Goal: Communication & Community: Answer question/provide support

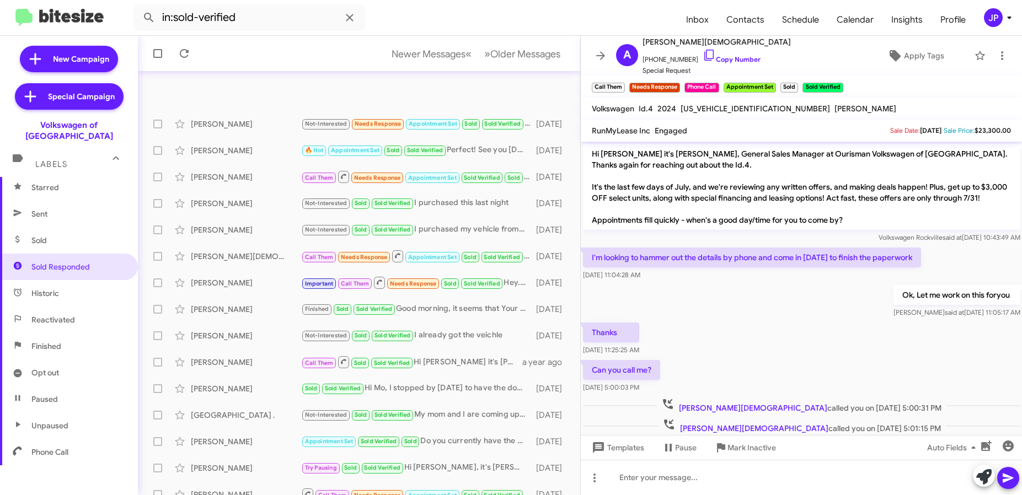
scroll to position [145, 0]
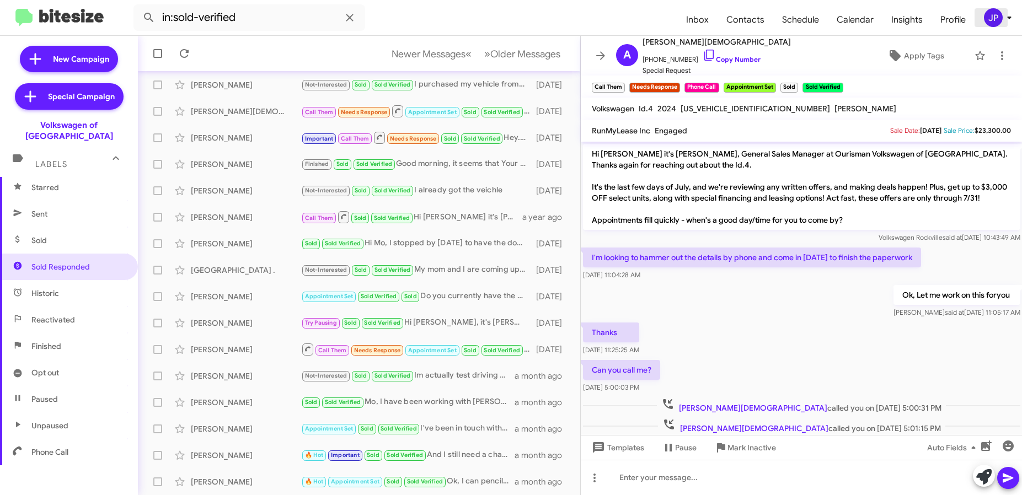
click at [1011, 16] on icon at bounding box center [1009, 17] width 13 height 13
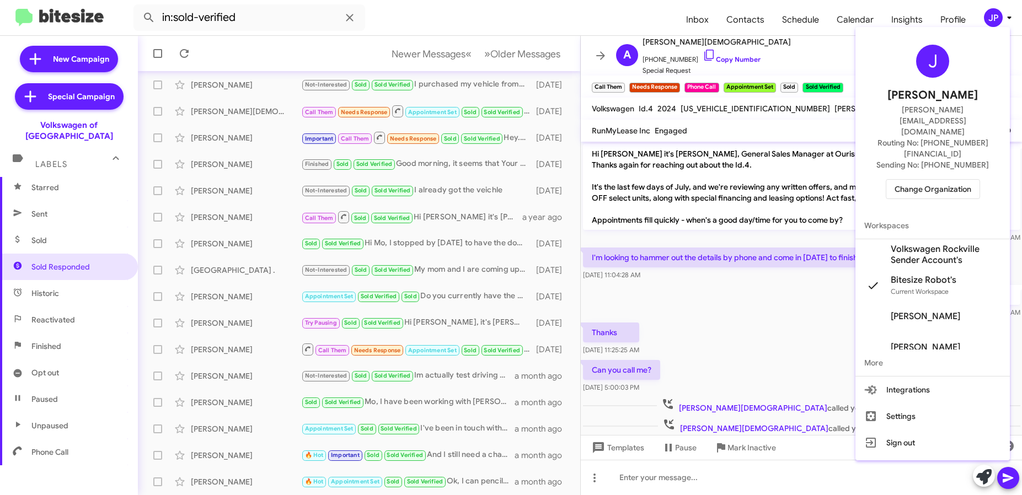
click at [964, 179] on button "Change Organization" at bounding box center [933, 189] width 94 height 20
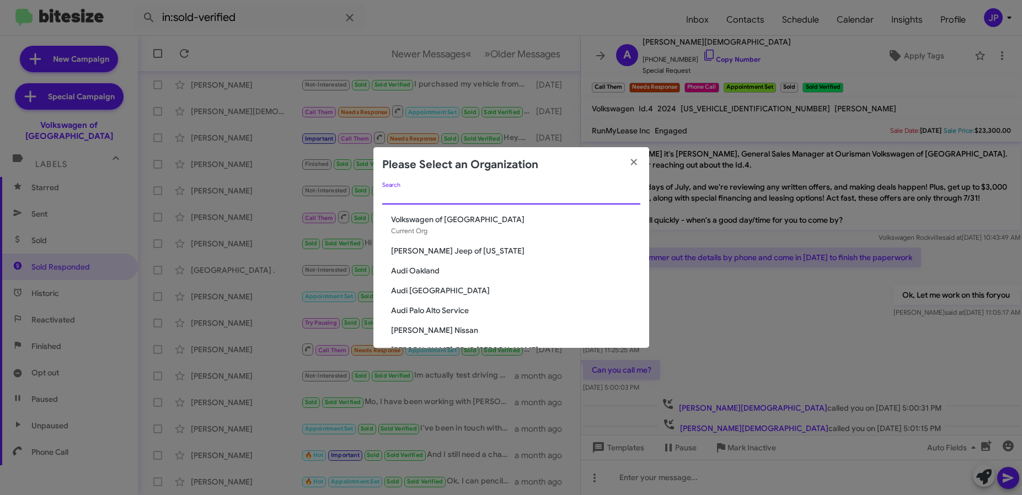
click at [545, 200] on input "Search" at bounding box center [511, 196] width 258 height 9
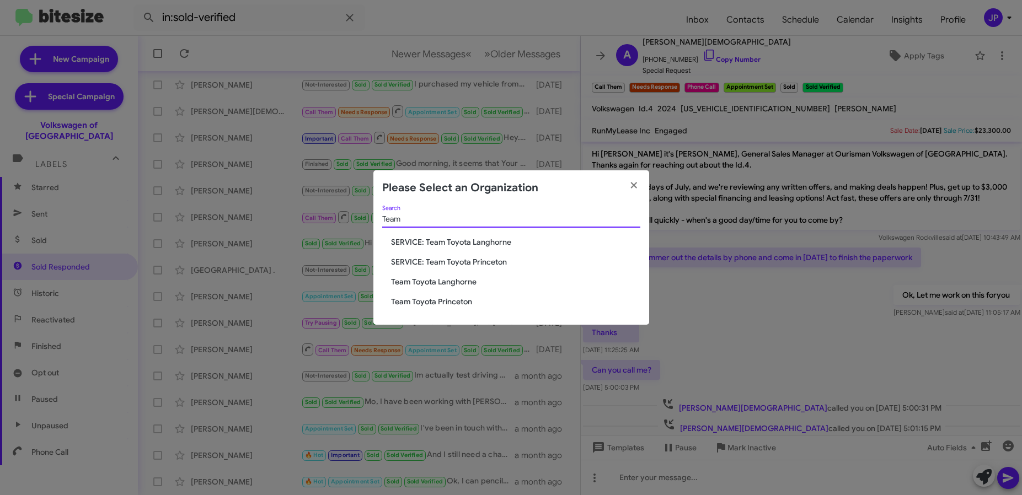
type input "Team"
click at [447, 281] on span "Team Toyota Langhorne" at bounding box center [515, 281] width 249 height 11
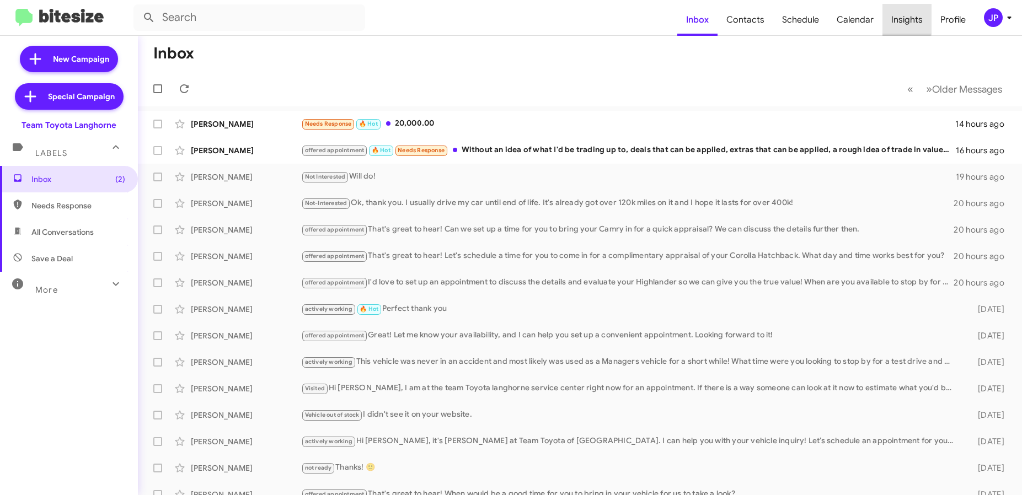
click at [899, 14] on span "Insights" at bounding box center [907, 20] width 49 height 32
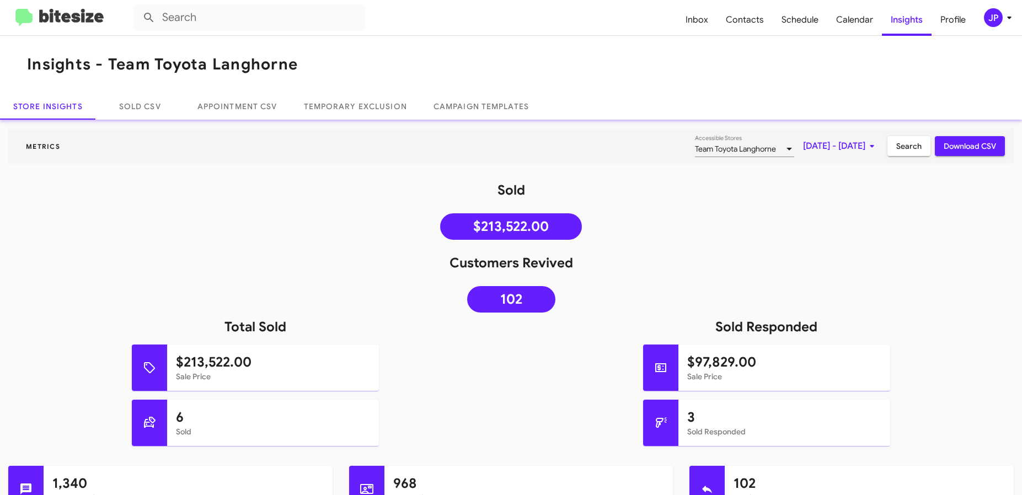
click at [803, 141] on span "[DATE] - [DATE]" at bounding box center [841, 146] width 76 height 20
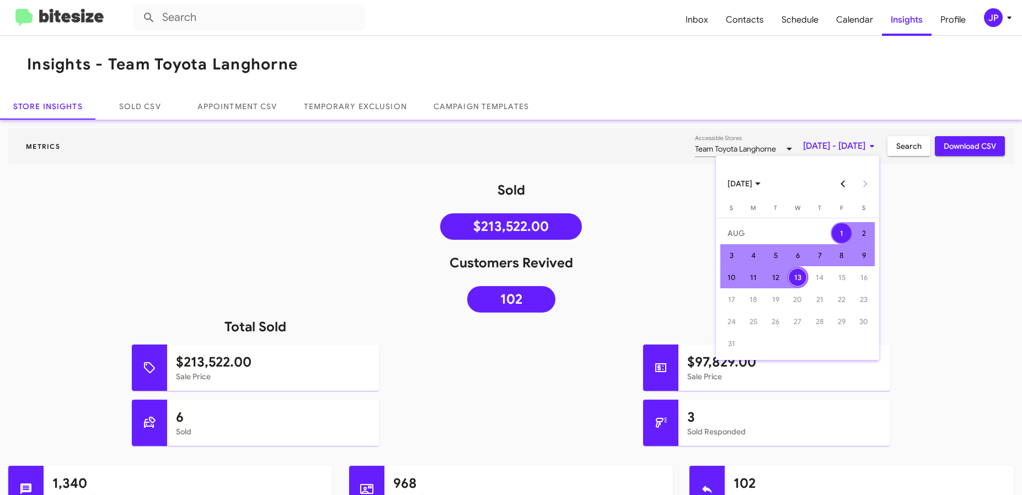
click at [848, 185] on button "Previous month" at bounding box center [844, 184] width 22 height 22
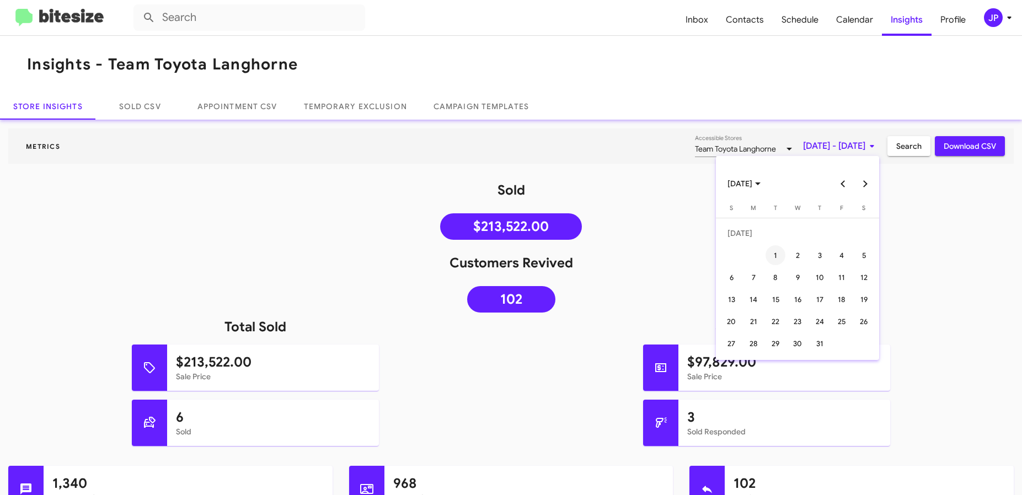
click at [774, 253] on div "1" at bounding box center [776, 256] width 20 height 20
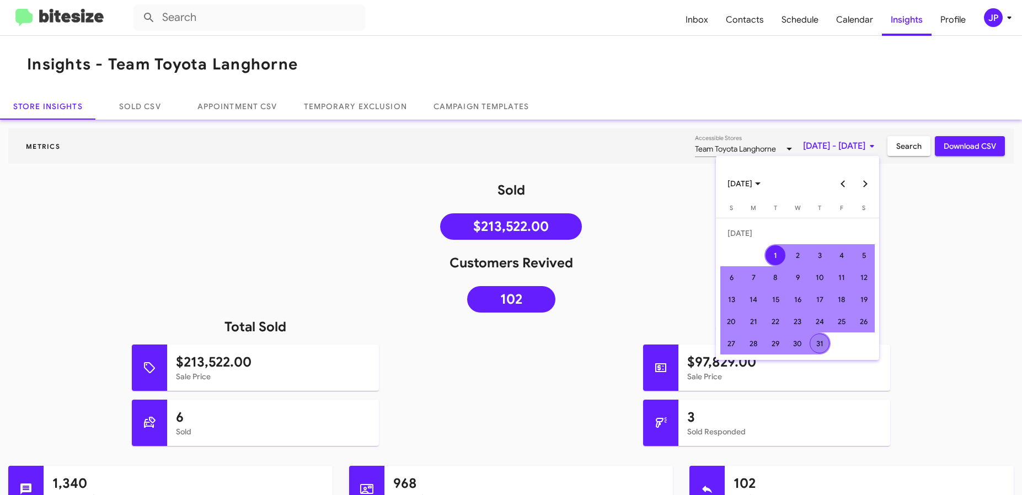
click at [820, 338] on div "31" at bounding box center [820, 344] width 20 height 20
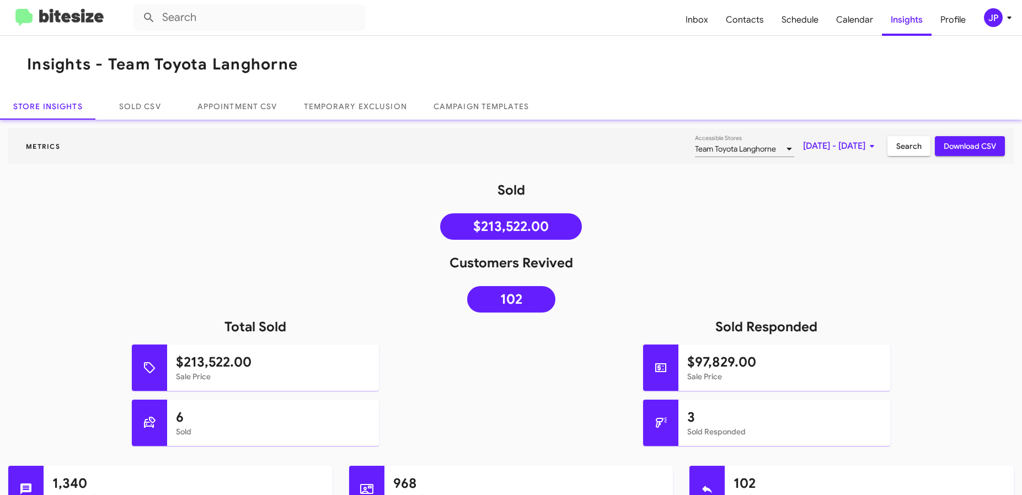
click at [897, 147] on span "Search" at bounding box center [909, 146] width 25 height 20
click at [803, 142] on span "Jul 1, 2025 - Jul 31, 2025" at bounding box center [841, 146] width 76 height 20
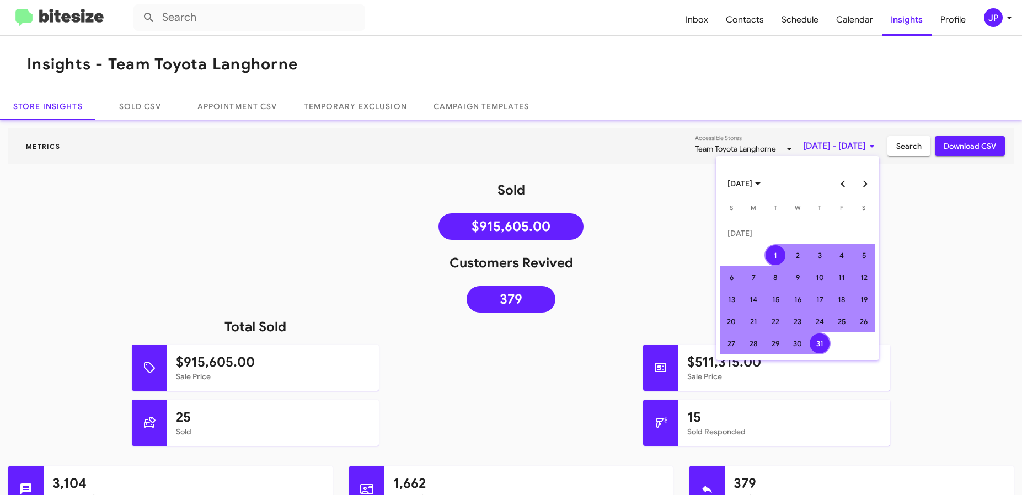
click at [870, 183] on button "Next month" at bounding box center [866, 184] width 22 height 22
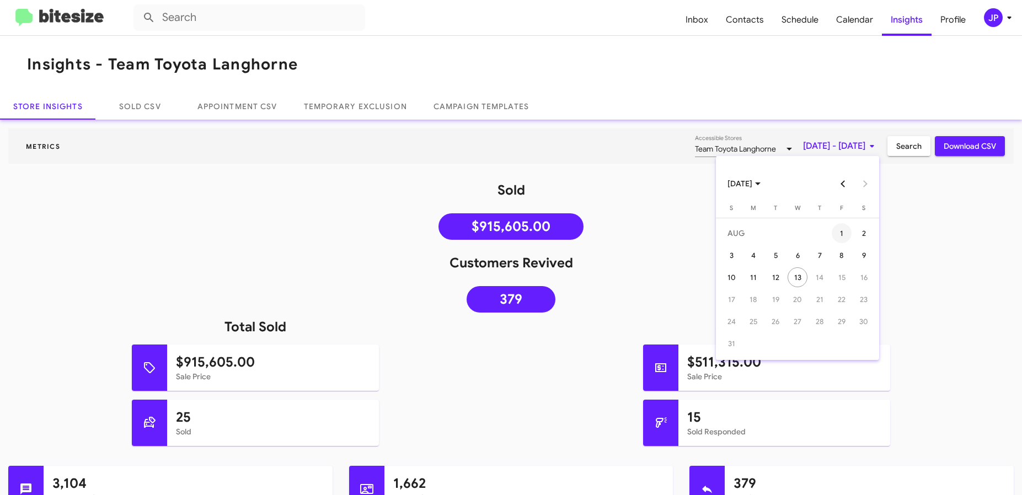
click at [839, 233] on div "1" at bounding box center [842, 233] width 20 height 20
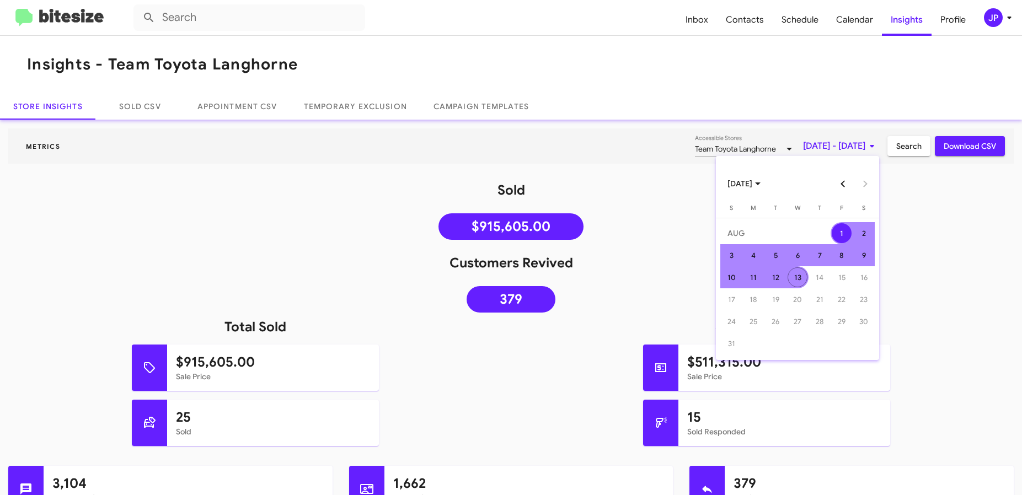
drag, startPoint x: 789, startPoint y: 276, endPoint x: 822, endPoint y: 244, distance: 46.4
click at [789, 276] on div "13" at bounding box center [798, 278] width 20 height 20
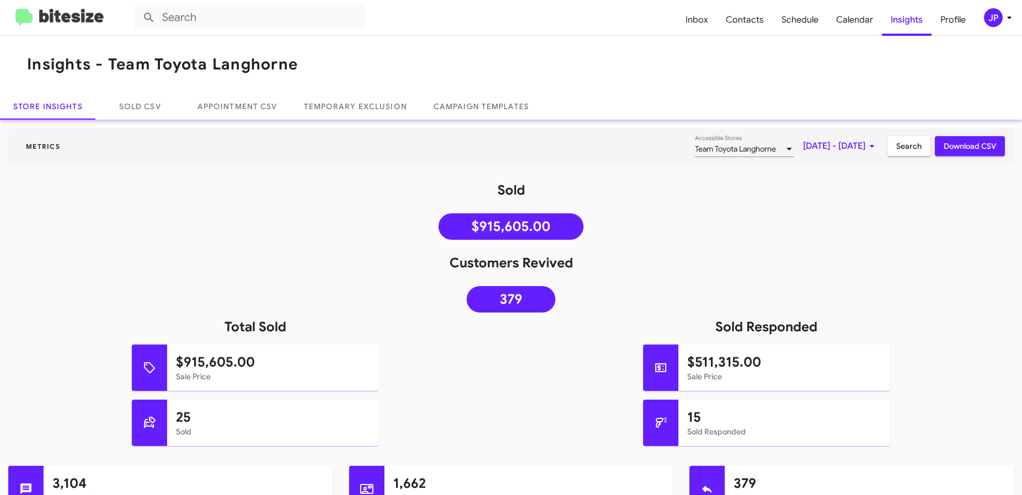
click at [897, 149] on span "Search" at bounding box center [909, 146] width 25 height 20
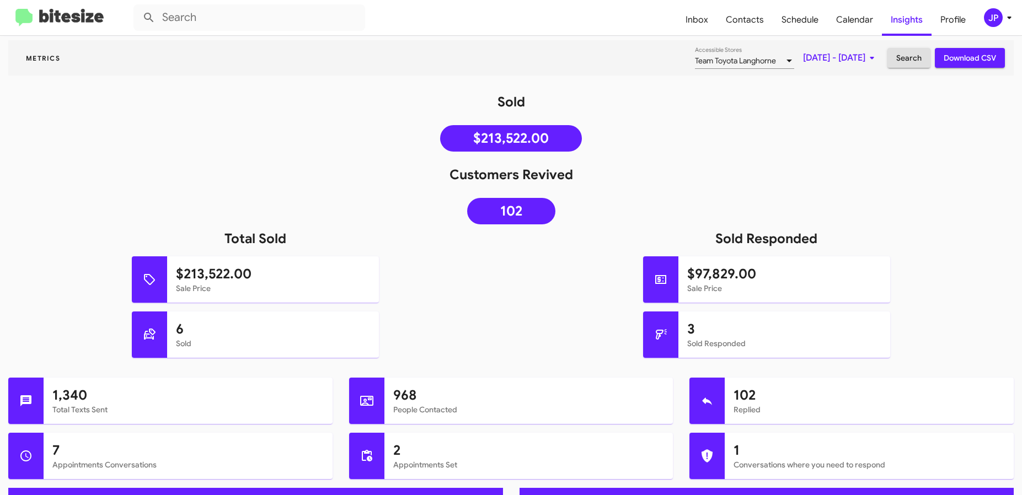
scroll to position [90, 0]
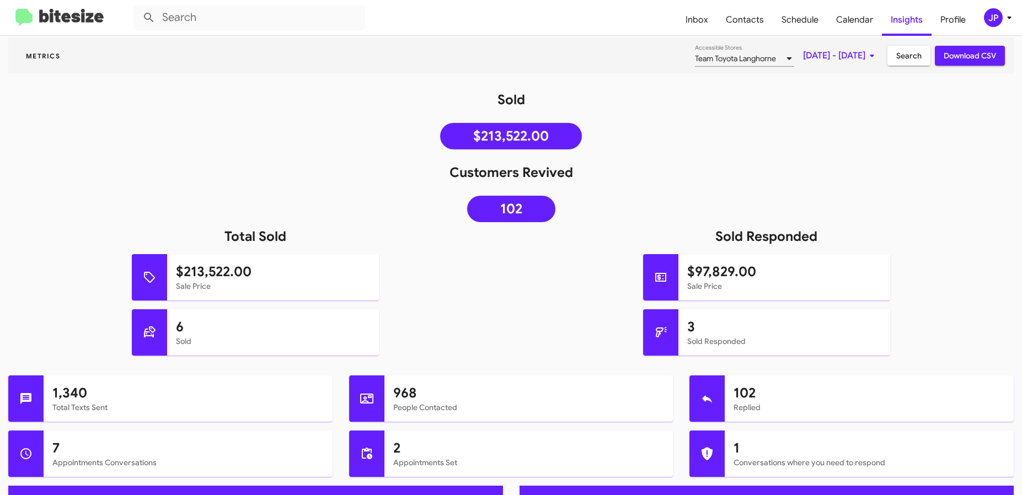
click at [88, 22] on img at bounding box center [59, 18] width 88 height 18
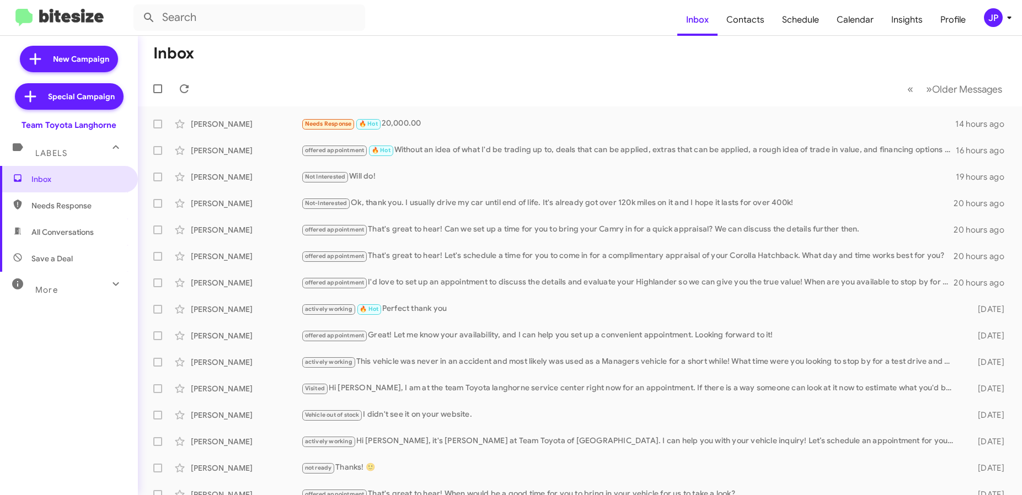
drag, startPoint x: 134, startPoint y: 126, endPoint x: 9, endPoint y: 125, distance: 125.3
click at [9, 125] on div "Team Toyota Langhorne" at bounding box center [69, 122] width 138 height 15
copy div "Team Toyota Langhorne"
click at [906, 19] on span "Insights" at bounding box center [907, 20] width 49 height 32
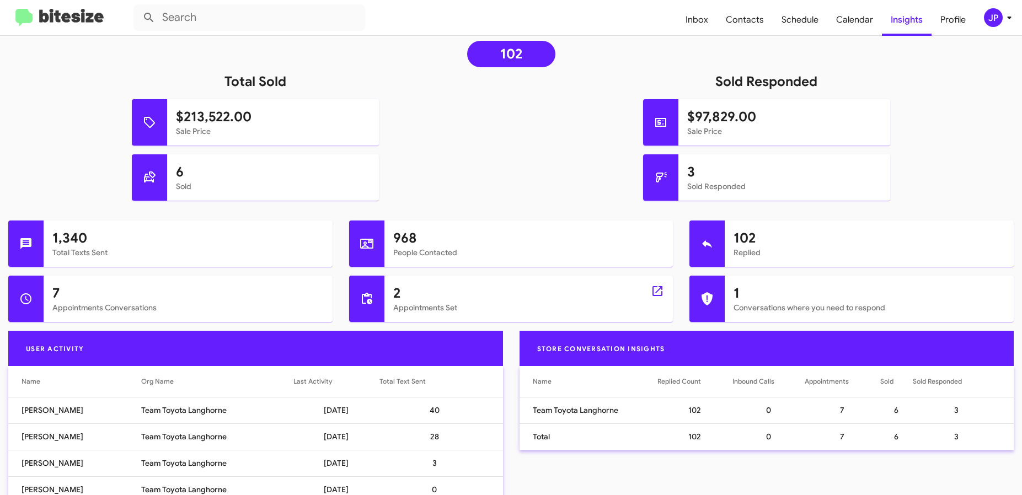
scroll to position [216, 0]
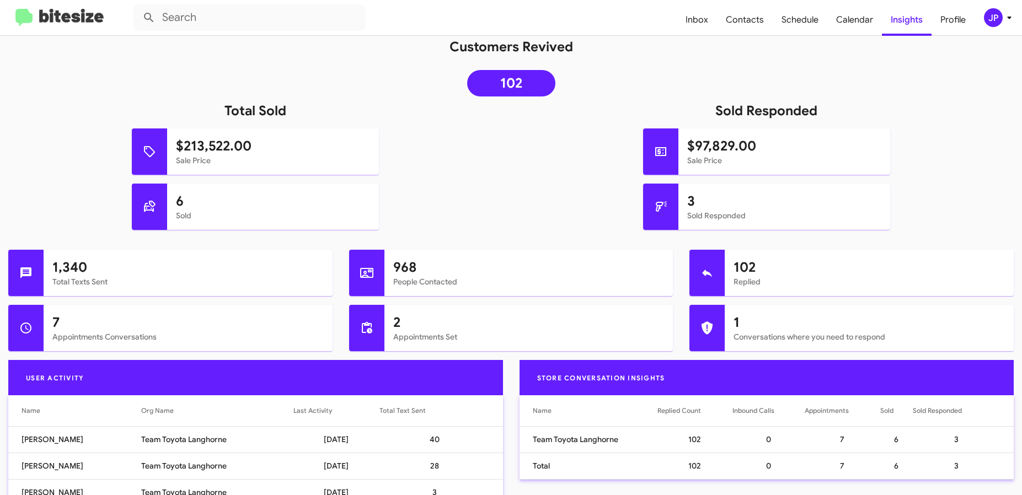
click at [33, 14] on img at bounding box center [59, 18] width 88 height 18
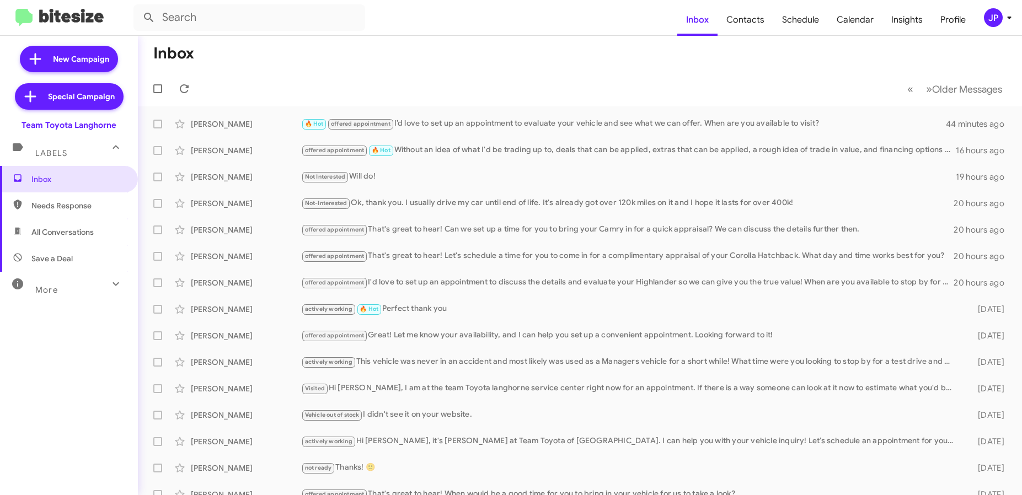
click at [981, 17] on button "JP" at bounding box center [992, 17] width 35 height 19
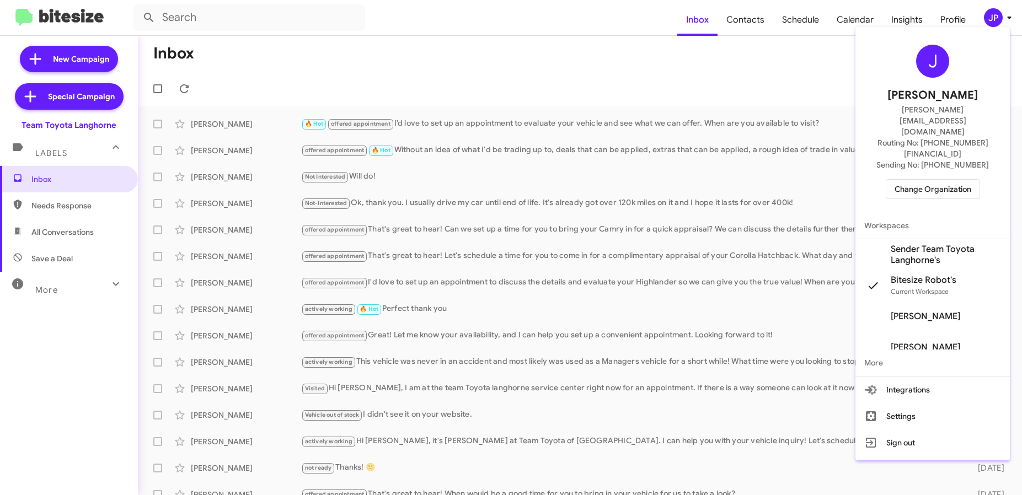
click at [954, 180] on span "Change Organization" at bounding box center [933, 189] width 77 height 19
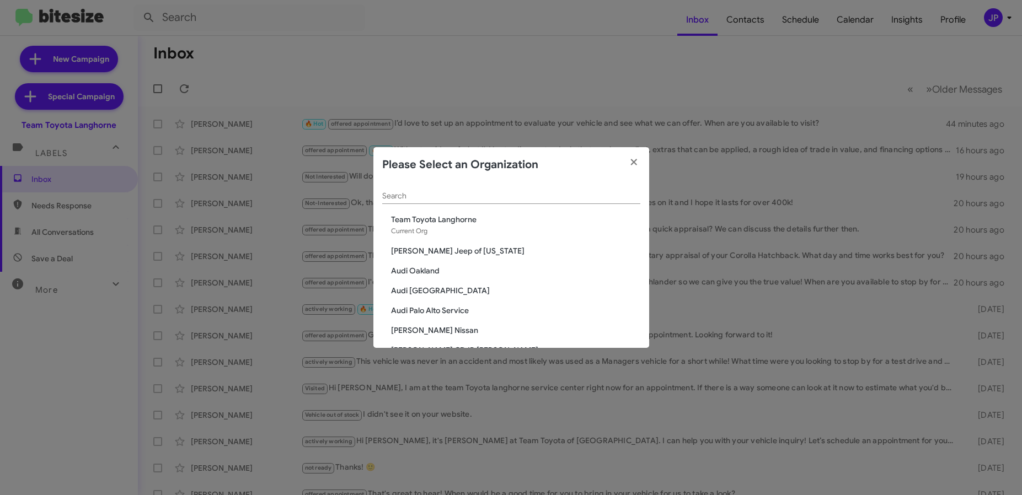
click at [650, 194] on modal-container "Please Select an Organization Search Team Toyota Langhorne Current Org Adams Je…" at bounding box center [511, 247] width 1022 height 495
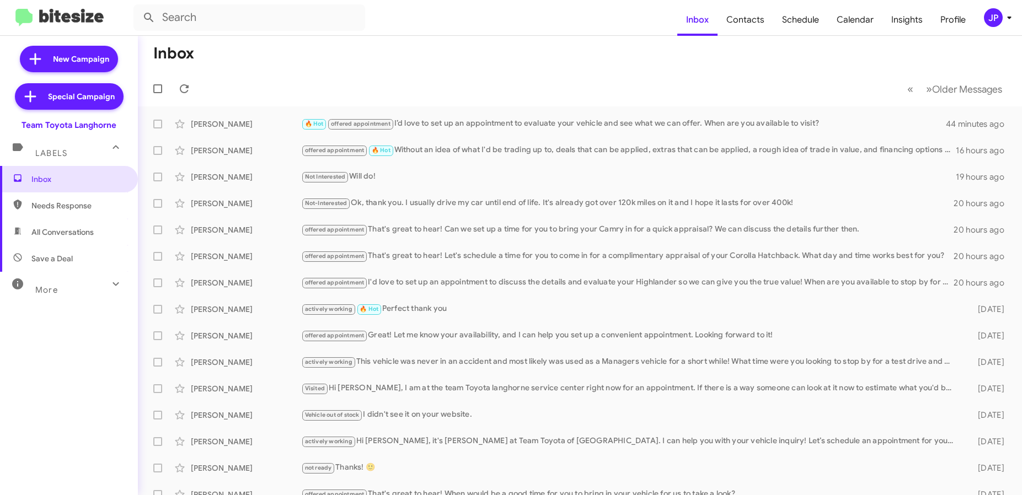
click at [999, 15] on div "JP" at bounding box center [993, 17] width 19 height 19
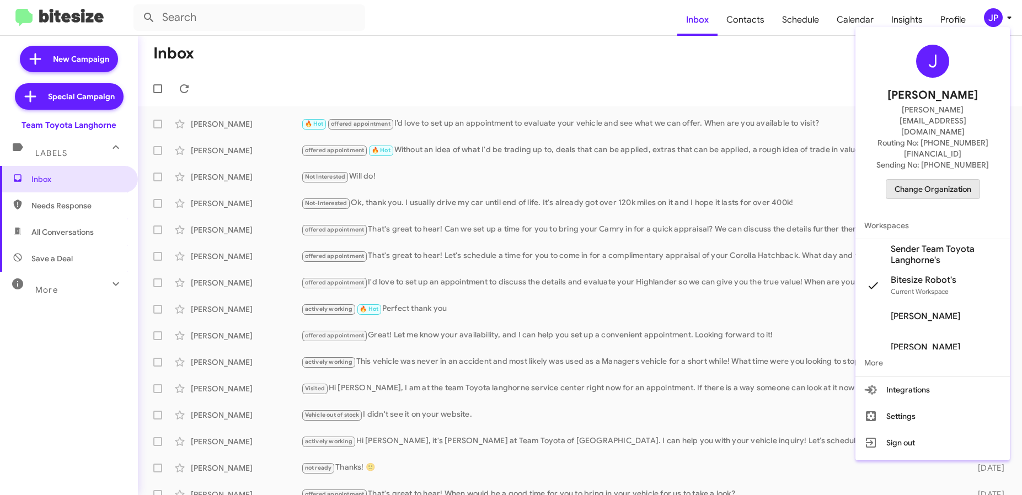
click at [941, 180] on span "Change Organization" at bounding box center [933, 189] width 77 height 19
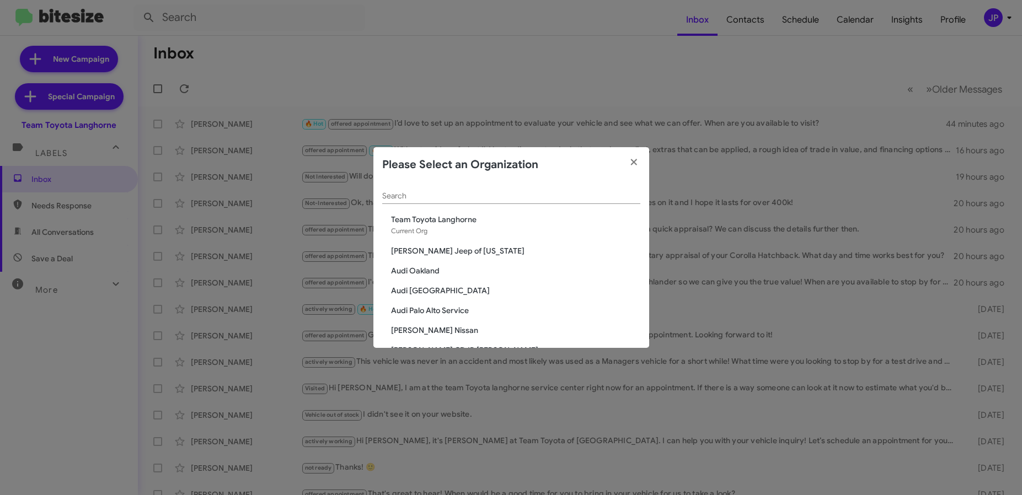
click at [482, 193] on input "Search" at bounding box center [511, 196] width 258 height 9
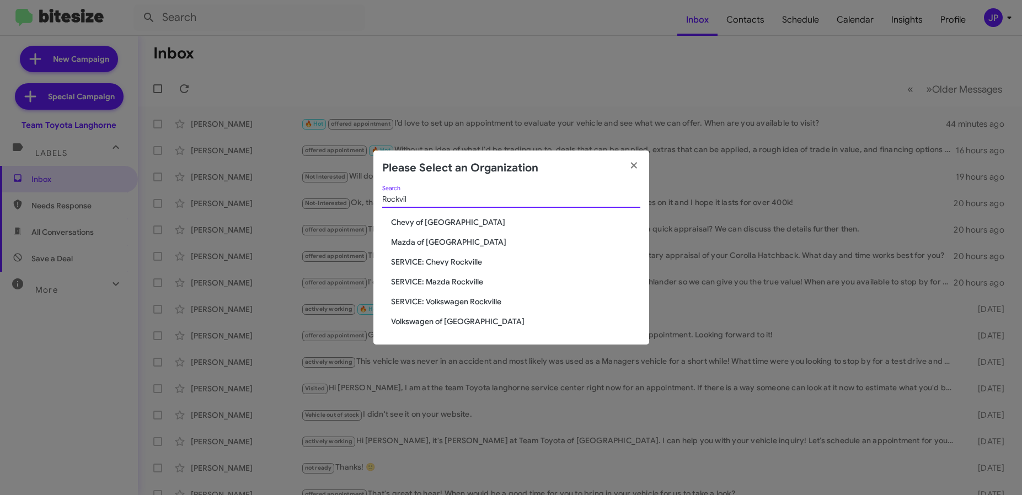
type input "Rockvil"
click at [459, 226] on span "Chevy of [GEOGRAPHIC_DATA]" at bounding box center [515, 222] width 249 height 11
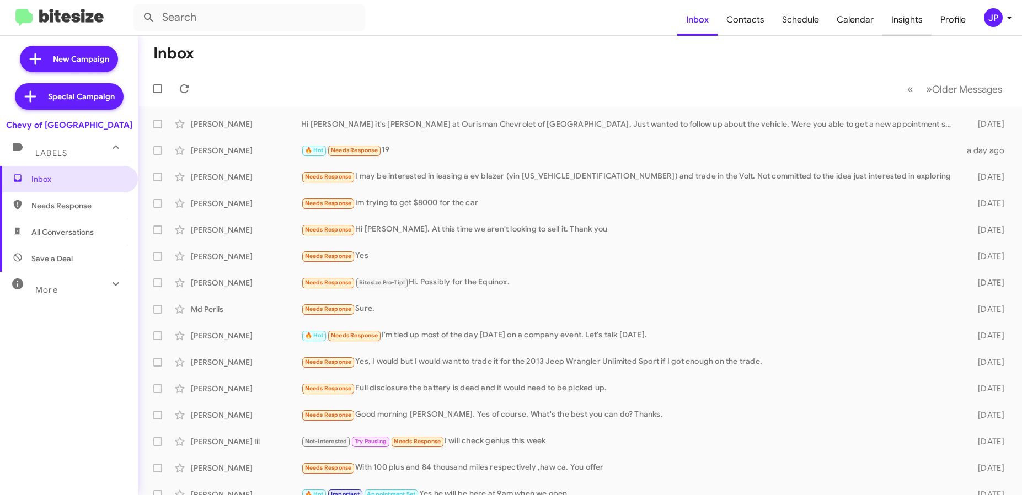
click at [896, 24] on span "Insights" at bounding box center [907, 20] width 49 height 32
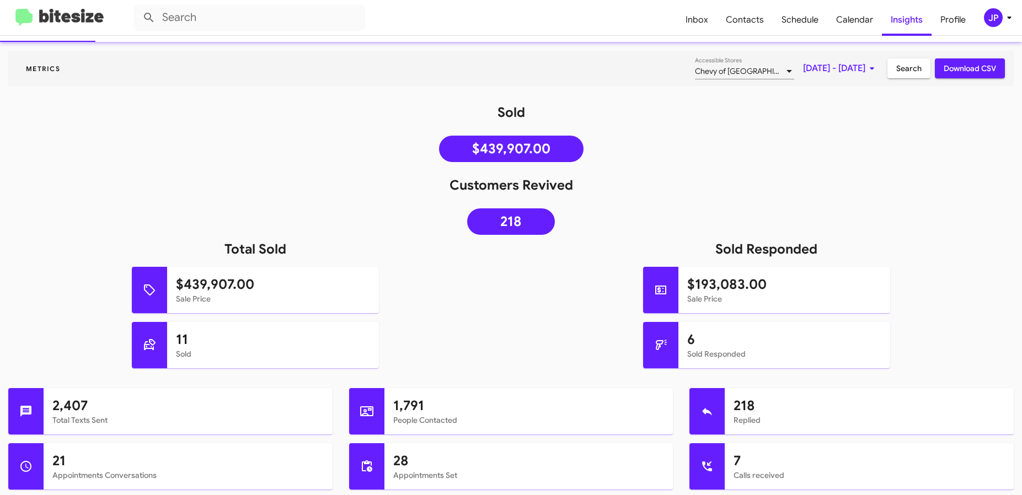
scroll to position [80, 0]
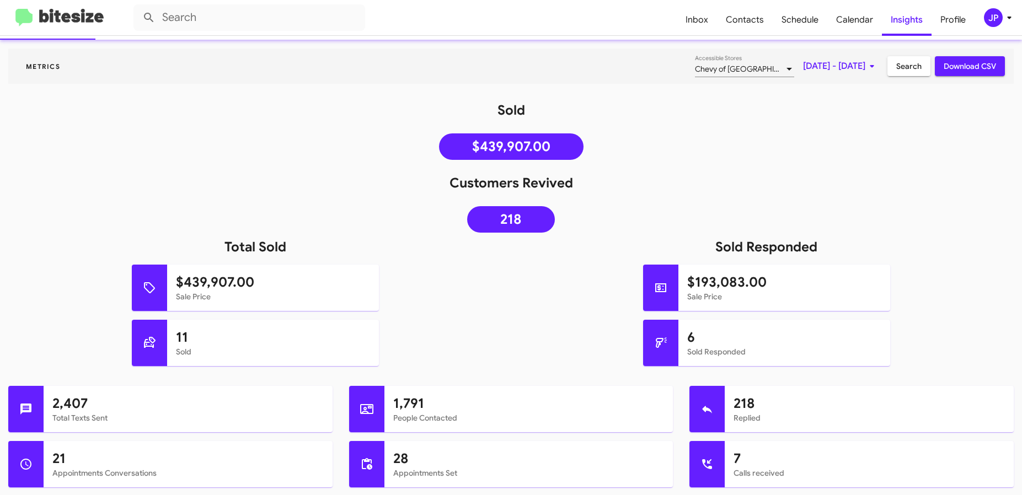
click at [71, 25] on img at bounding box center [59, 18] width 88 height 18
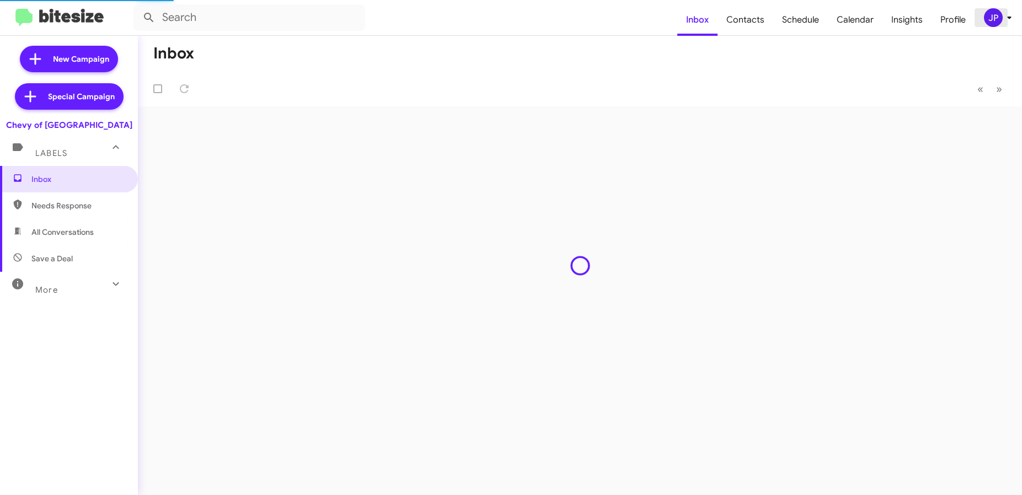
click at [985, 18] on div "JP" at bounding box center [993, 17] width 19 height 19
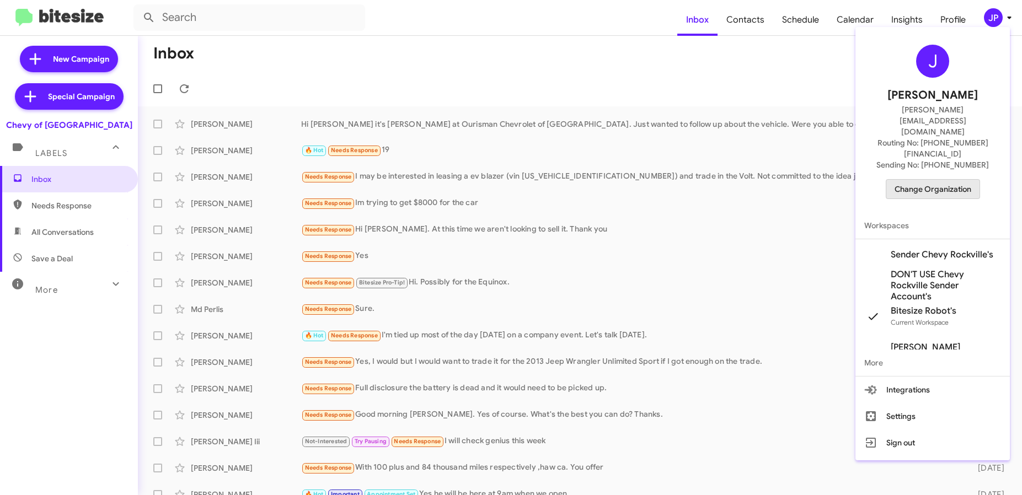
click at [955, 180] on span "Change Organization" at bounding box center [933, 189] width 77 height 19
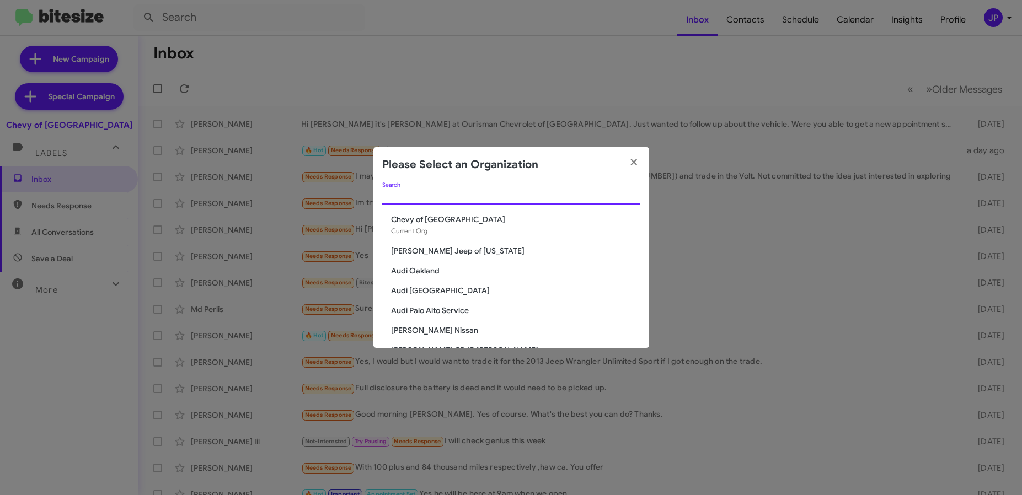
click at [462, 193] on input "Search" at bounding box center [511, 196] width 258 height 9
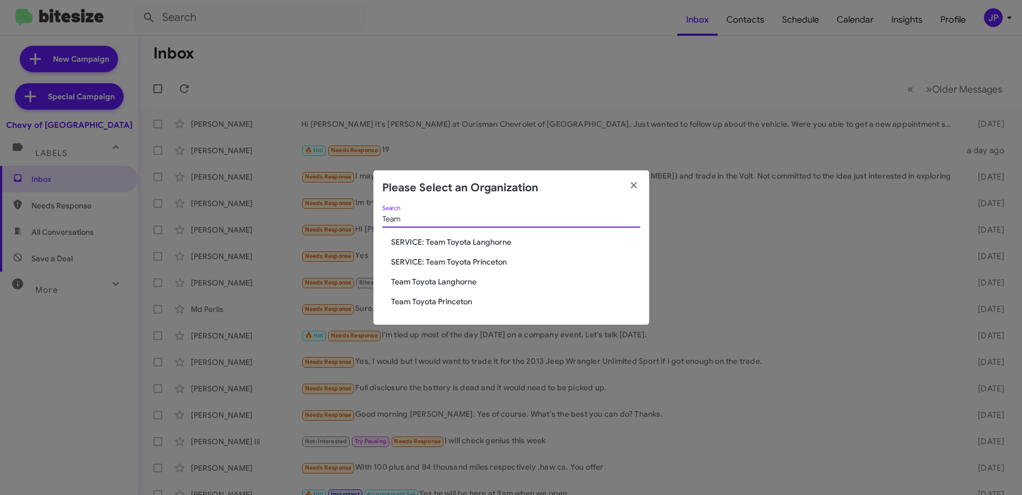
type input "Team"
click at [428, 300] on span "Team Toyota Princeton" at bounding box center [515, 301] width 249 height 11
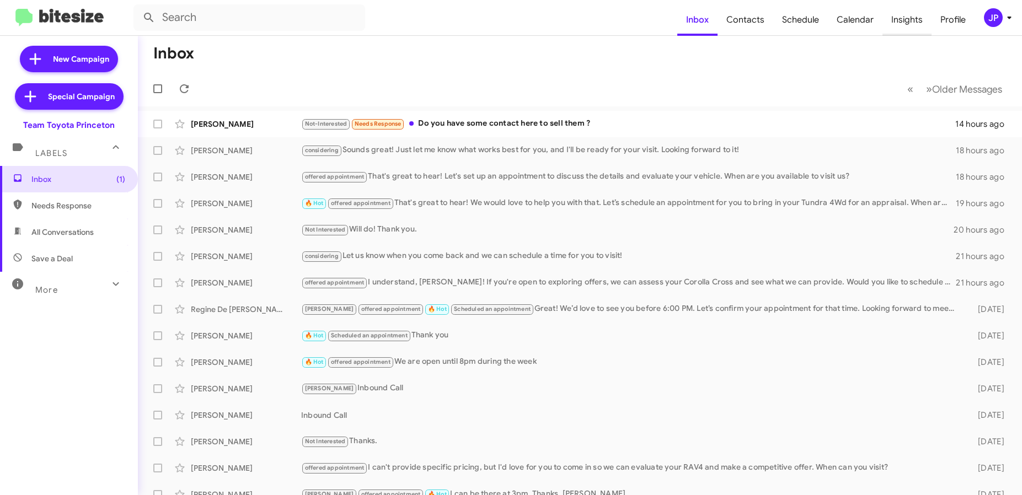
click at [891, 25] on span "Insights" at bounding box center [907, 20] width 49 height 32
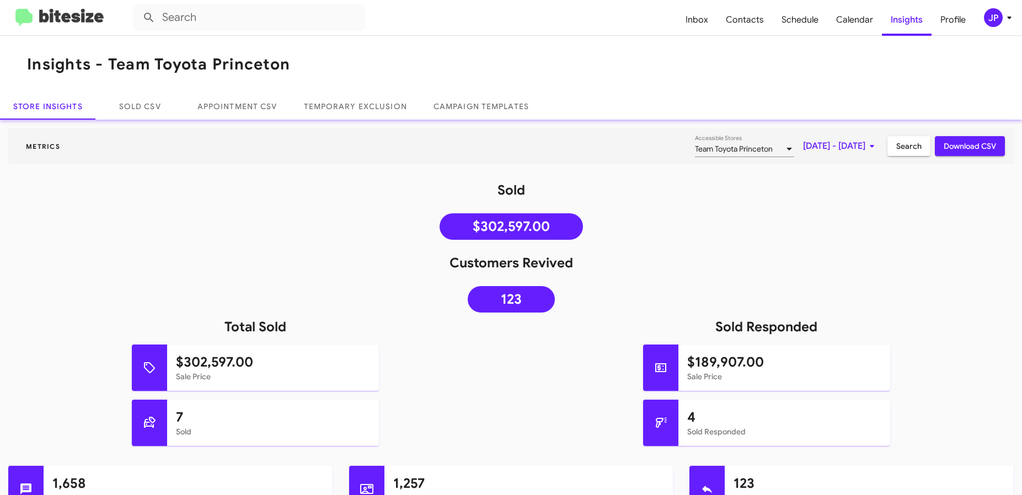
click at [866, 148] on icon at bounding box center [872, 146] width 13 height 13
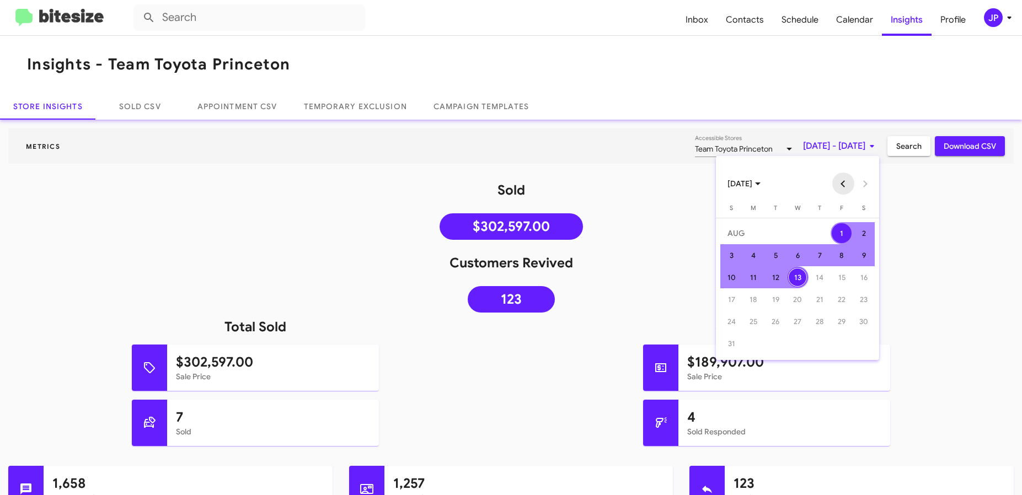
click at [849, 187] on button "Previous month" at bounding box center [844, 184] width 22 height 22
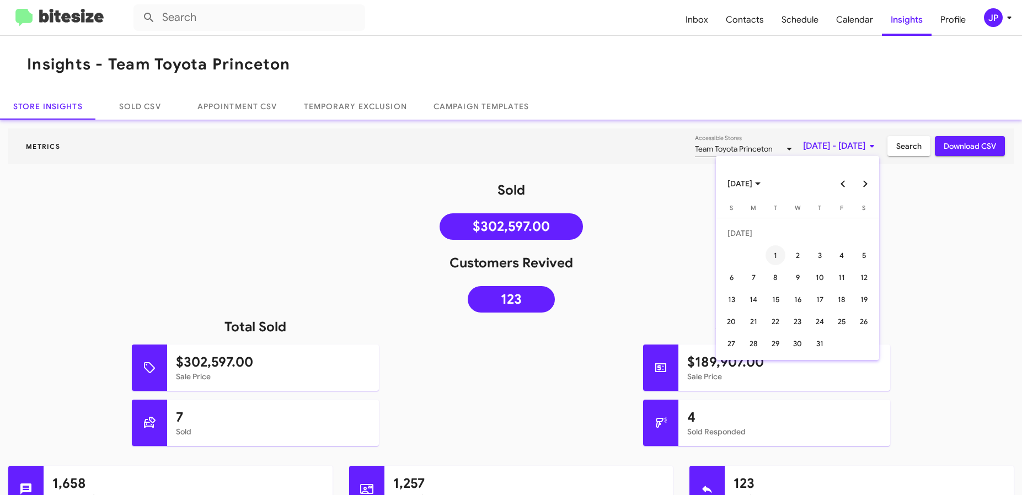
click at [768, 254] on div "1" at bounding box center [776, 256] width 20 height 20
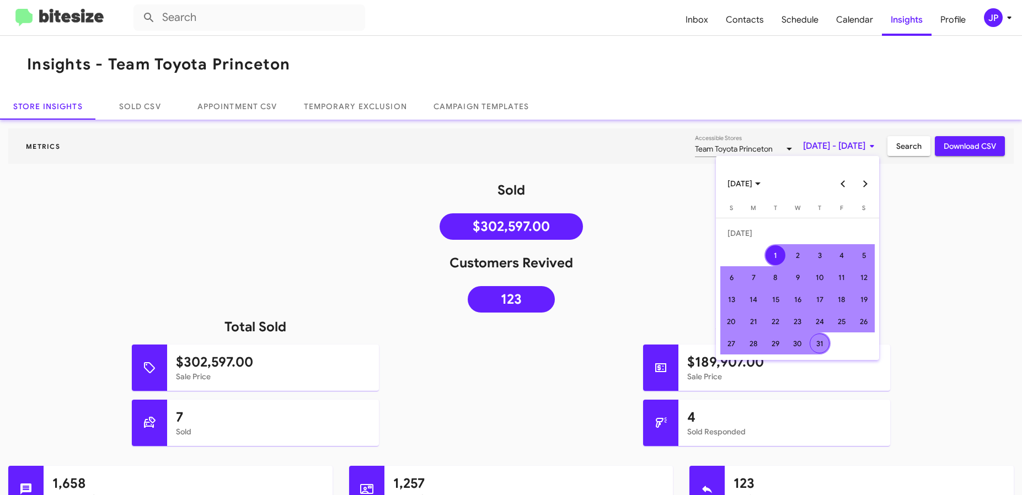
drag, startPoint x: 825, startPoint y: 340, endPoint x: 845, endPoint y: 297, distance: 47.9
click at [825, 342] on div "31" at bounding box center [820, 344] width 20 height 20
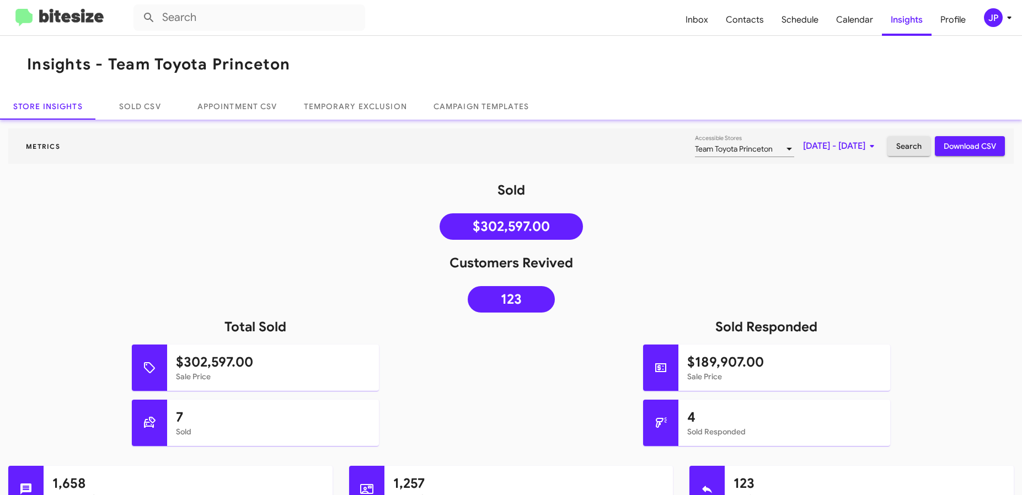
click at [897, 152] on span "Search" at bounding box center [909, 146] width 25 height 20
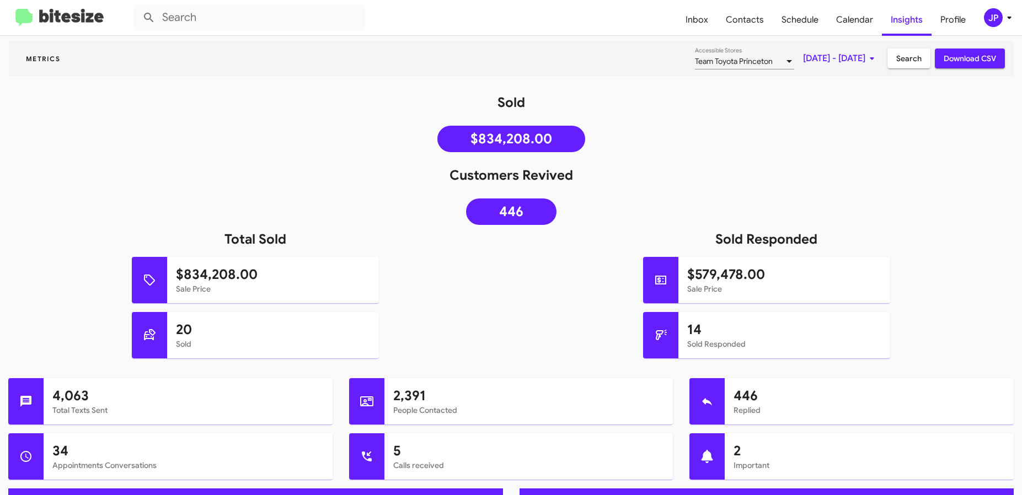
scroll to position [102, 0]
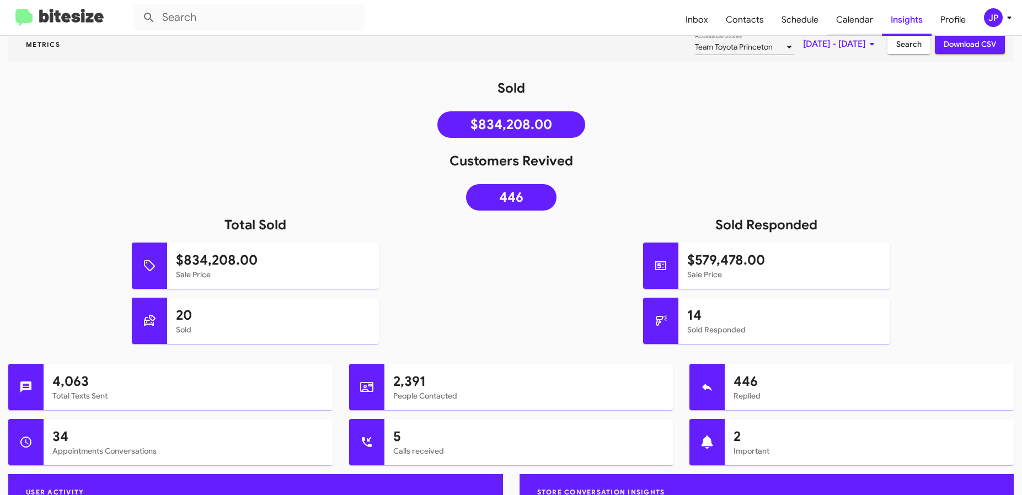
click at [848, 19] on span "Calendar" at bounding box center [855, 20] width 55 height 32
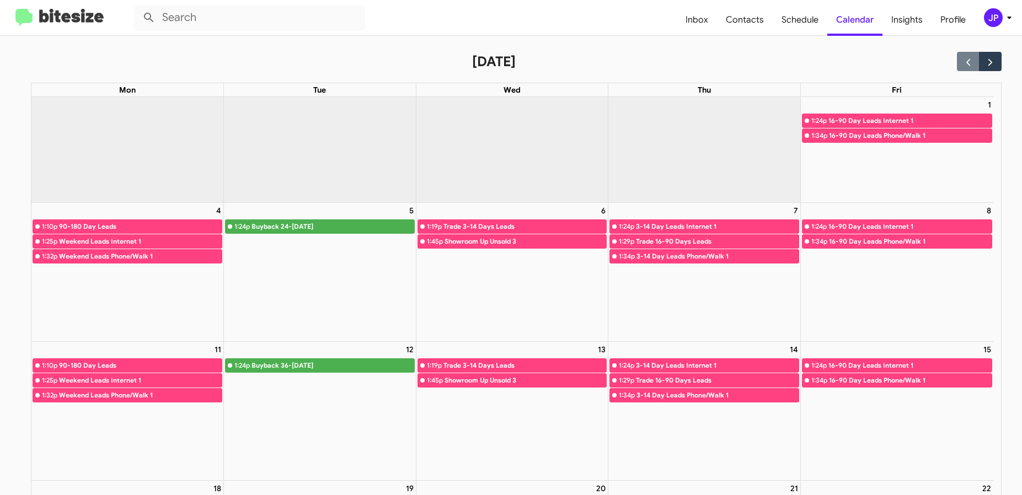
scroll to position [7, 0]
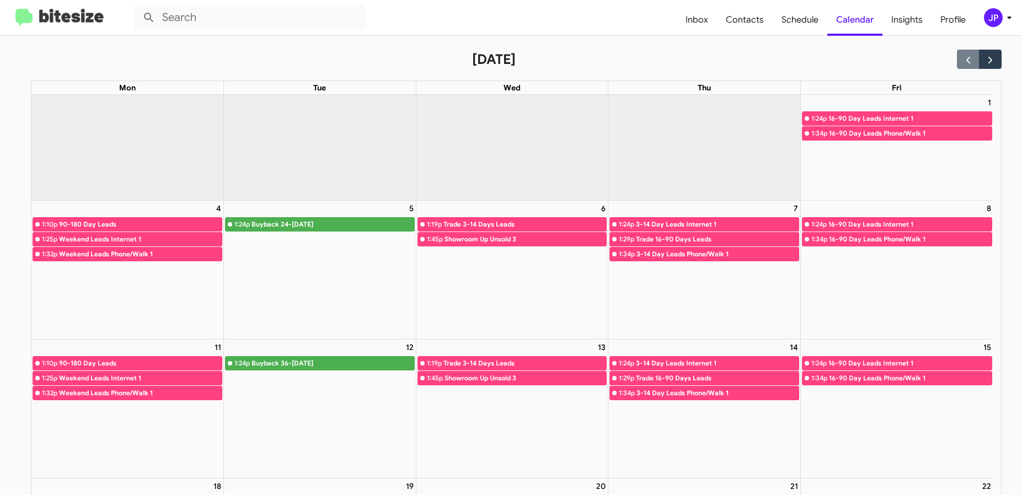
click at [63, 10] on img at bounding box center [59, 18] width 88 height 18
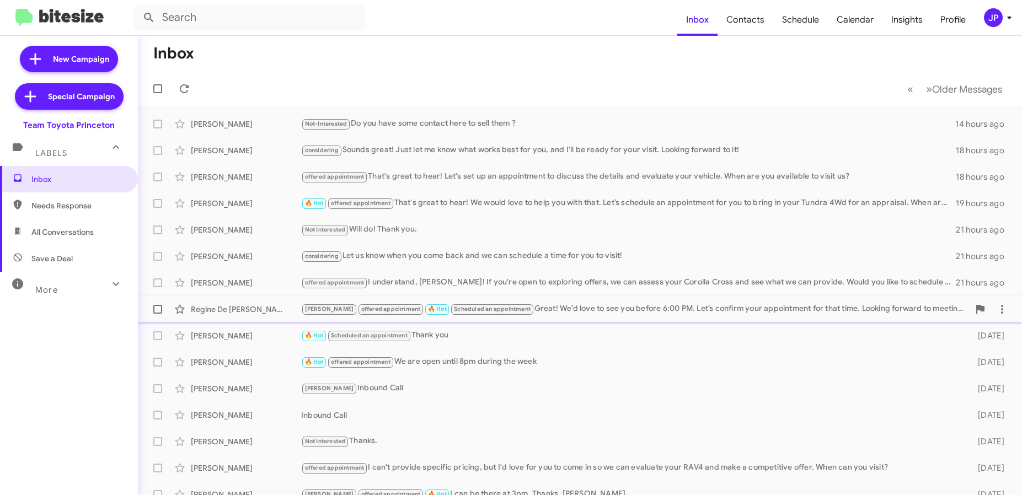
click at [222, 309] on div "Regine De La Pena" at bounding box center [246, 309] width 110 height 11
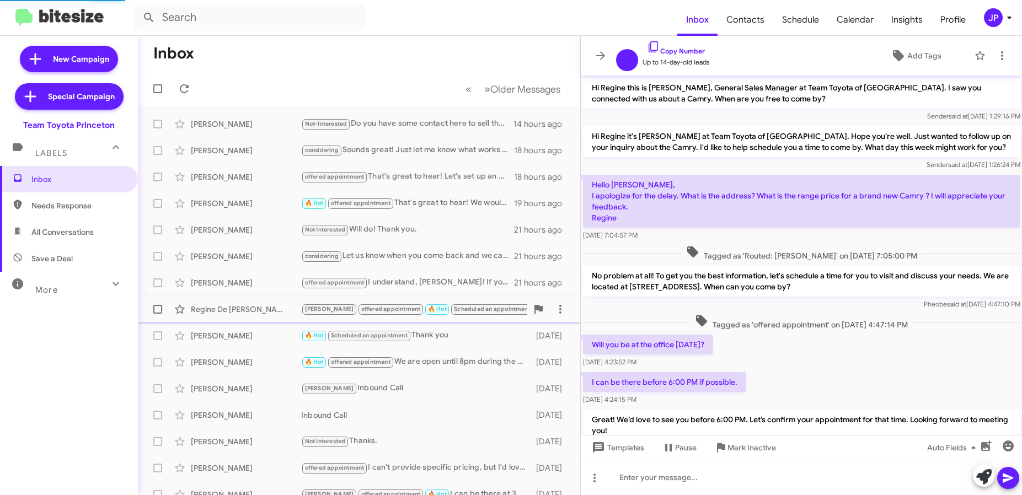
scroll to position [69, 0]
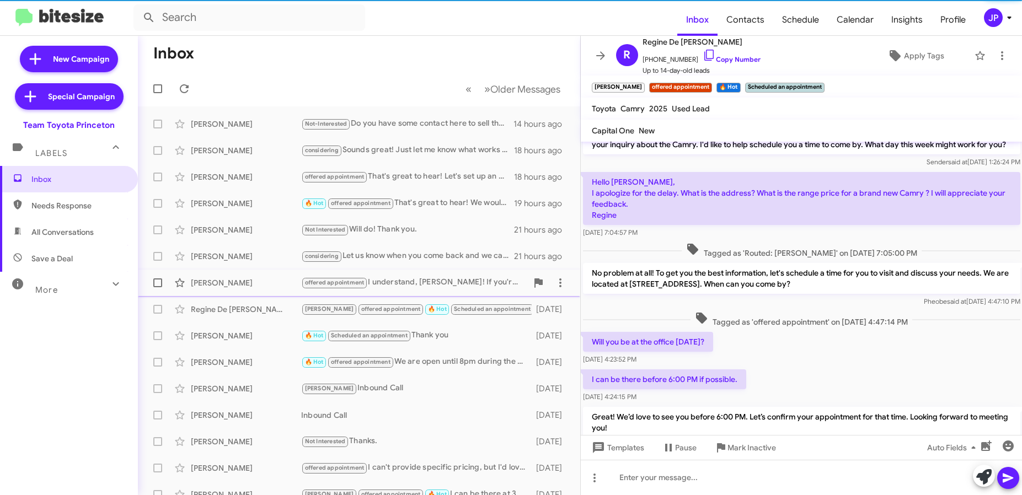
click at [223, 278] on div "Liliana Mojica-Gonzalez" at bounding box center [246, 283] width 110 height 11
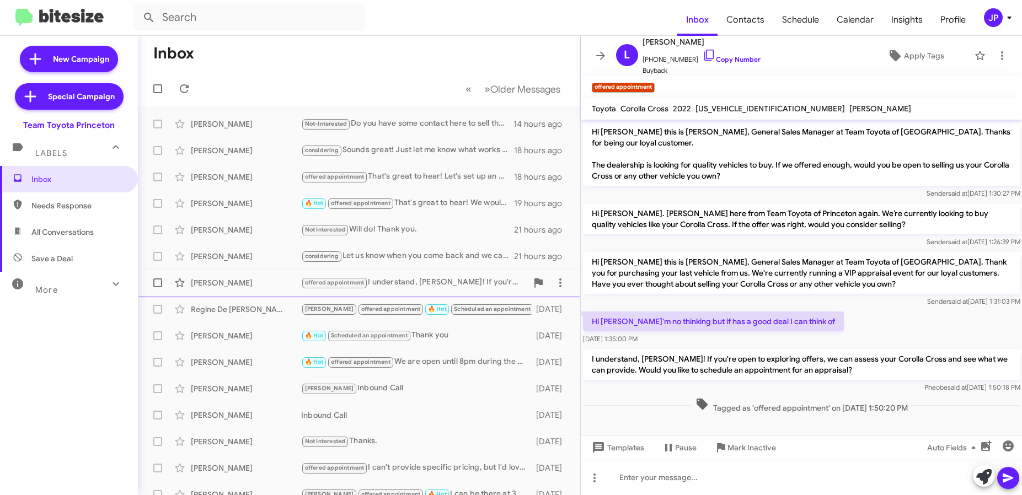
click at [273, 286] on div "Liliana Mojica-Gonzalez" at bounding box center [246, 283] width 110 height 11
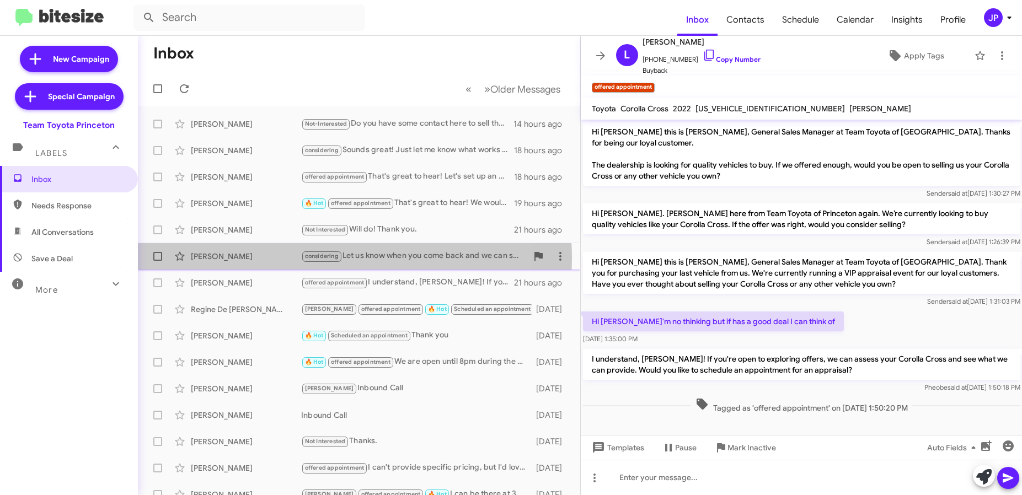
click at [271, 259] on div "Douglas Megill" at bounding box center [246, 256] width 110 height 11
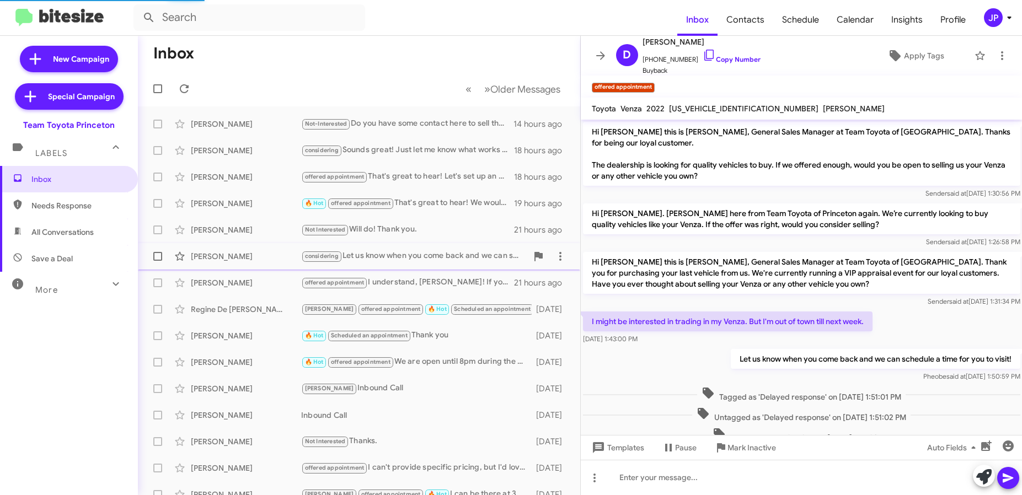
scroll to position [56, 0]
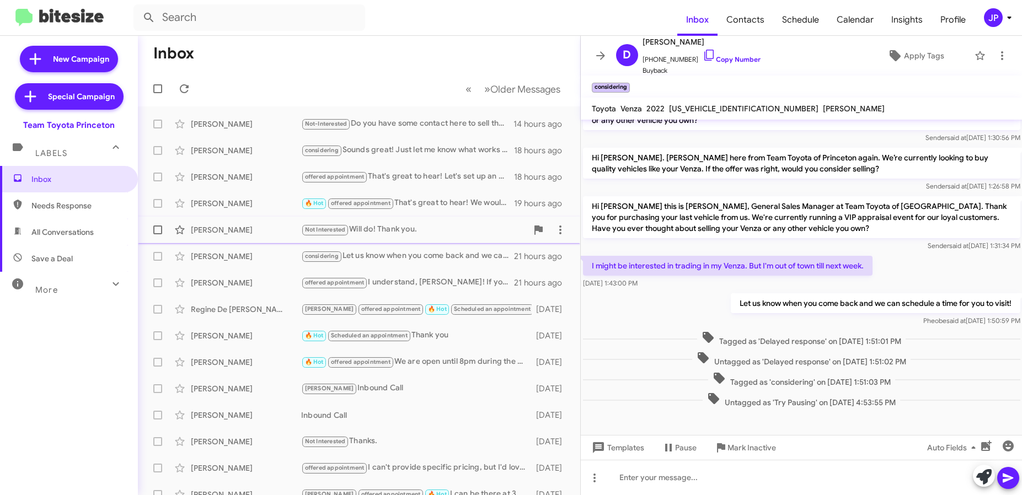
click at [242, 231] on div "Heather Koppenhofer" at bounding box center [246, 230] width 110 height 11
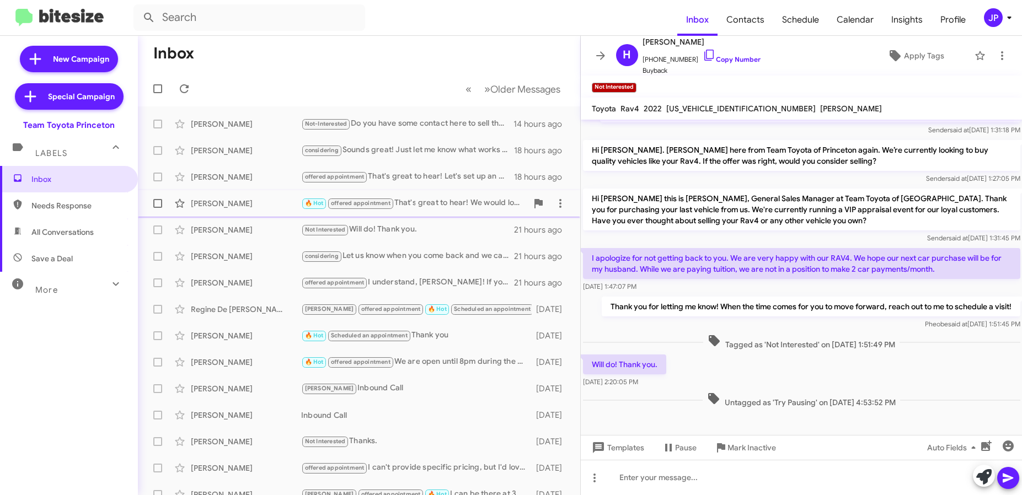
click at [259, 208] on div "Dylan Brown" at bounding box center [246, 203] width 110 height 11
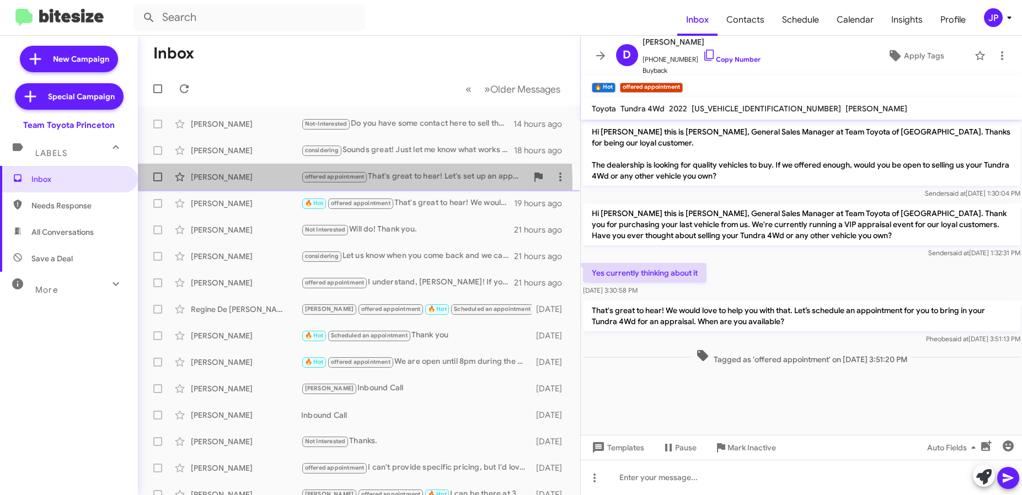
click at [271, 184] on div "Arodi Ramirez Lima offered appointment That's great to hear! Let's set up an ap…" at bounding box center [359, 177] width 425 height 22
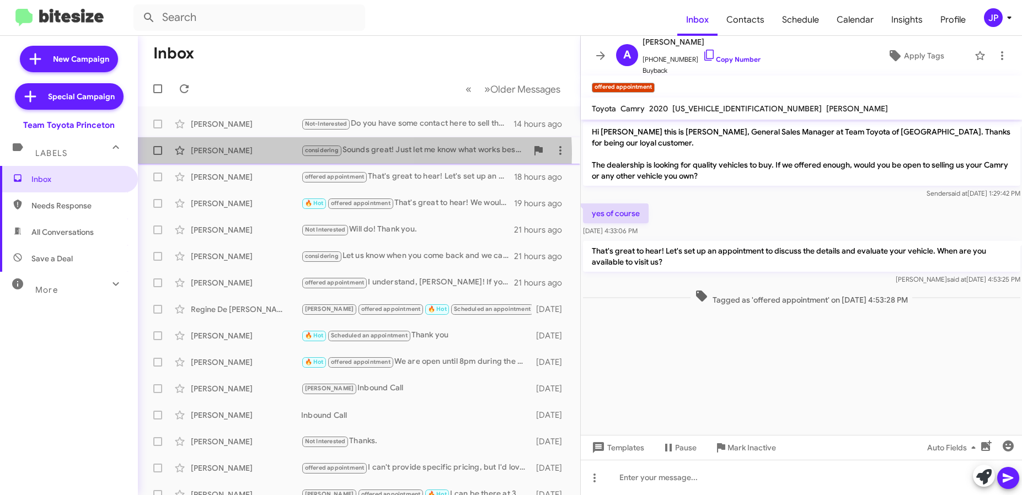
click at [283, 154] on div "Eric Nicolai" at bounding box center [246, 150] width 110 height 11
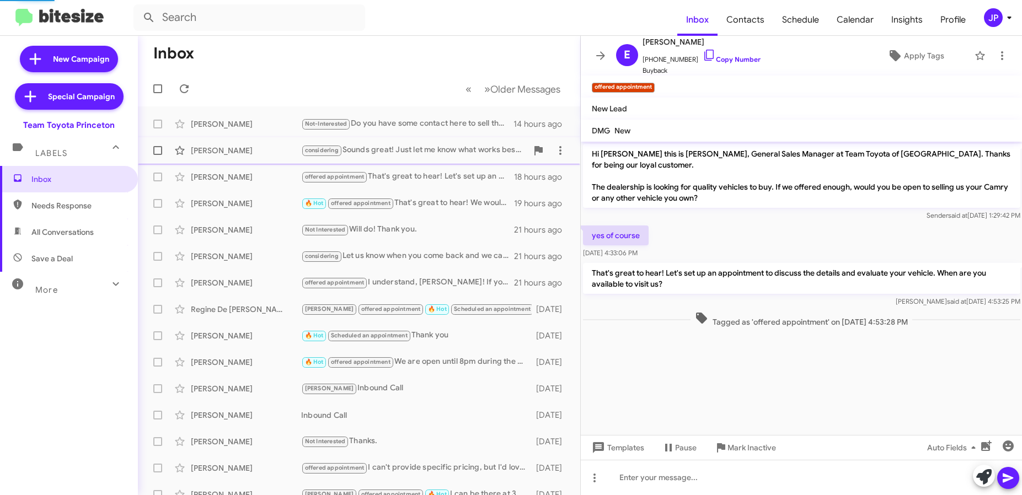
scroll to position [628, 0]
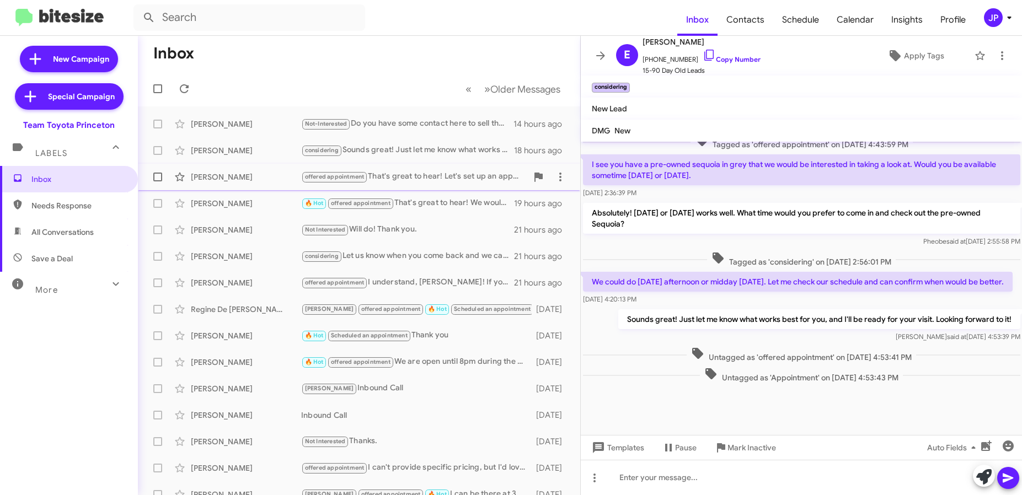
click at [274, 174] on div "Arodi Ramirez Lima" at bounding box center [246, 177] width 110 height 11
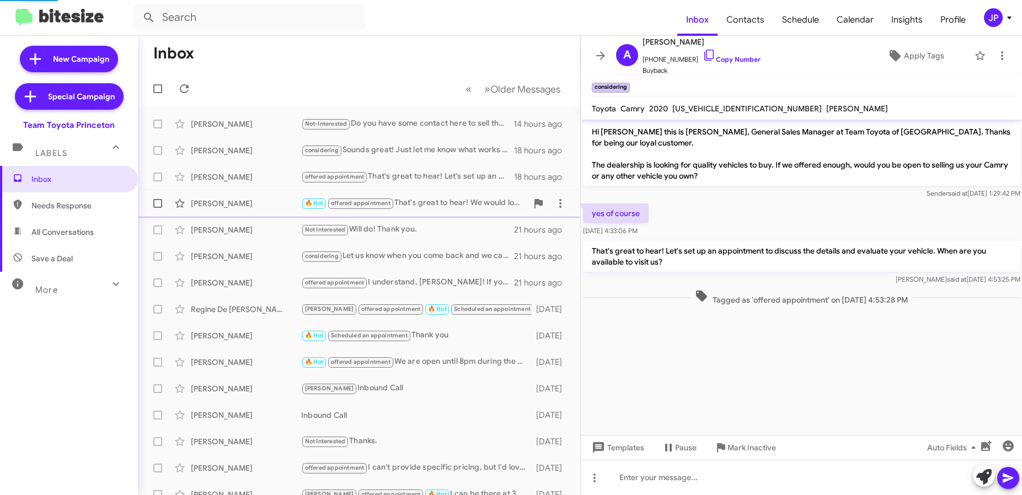
click at [267, 201] on div "Dylan Brown" at bounding box center [246, 203] width 110 height 11
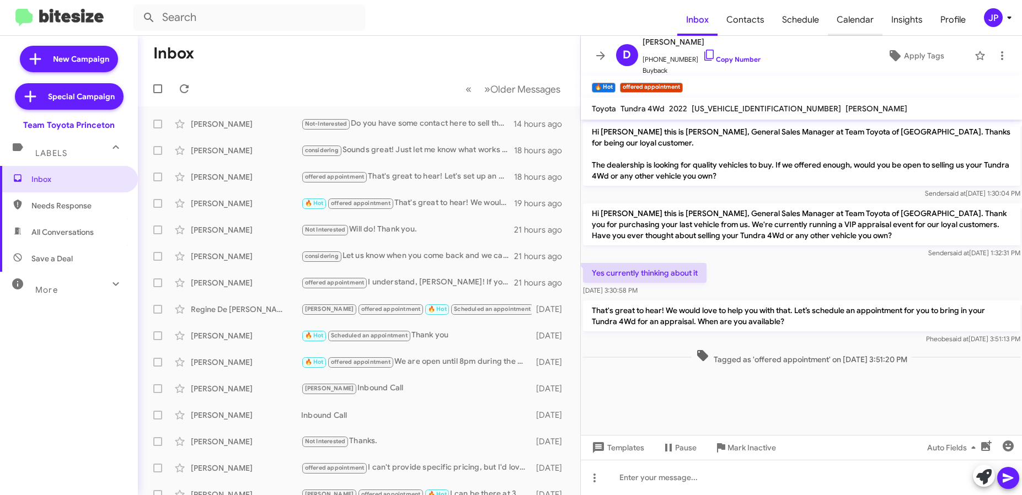
click at [842, 22] on span "Calendar" at bounding box center [855, 20] width 55 height 32
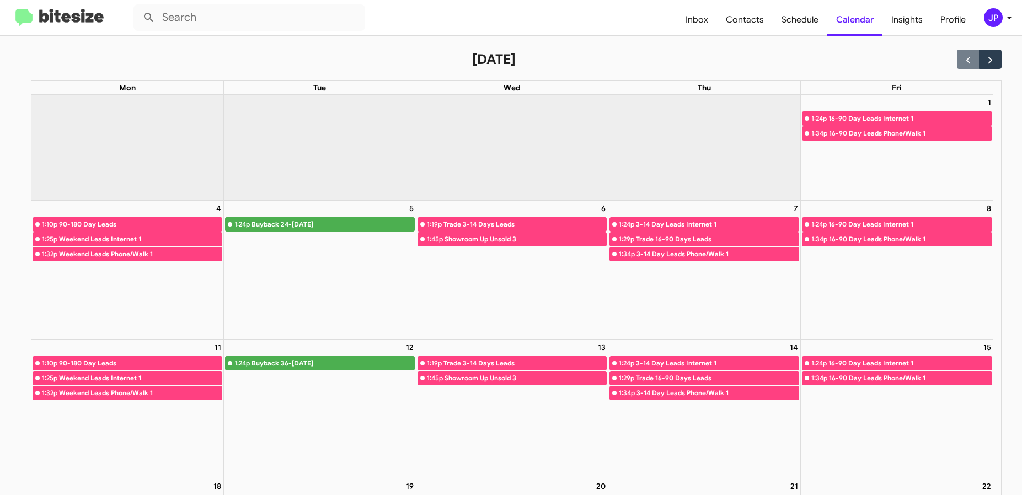
scroll to position [14, 0]
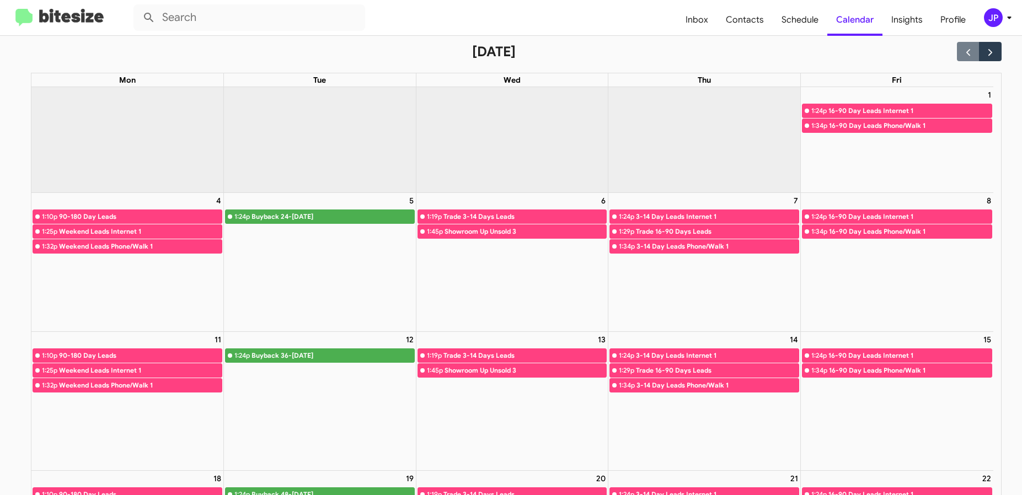
click at [83, 22] on img at bounding box center [59, 18] width 88 height 18
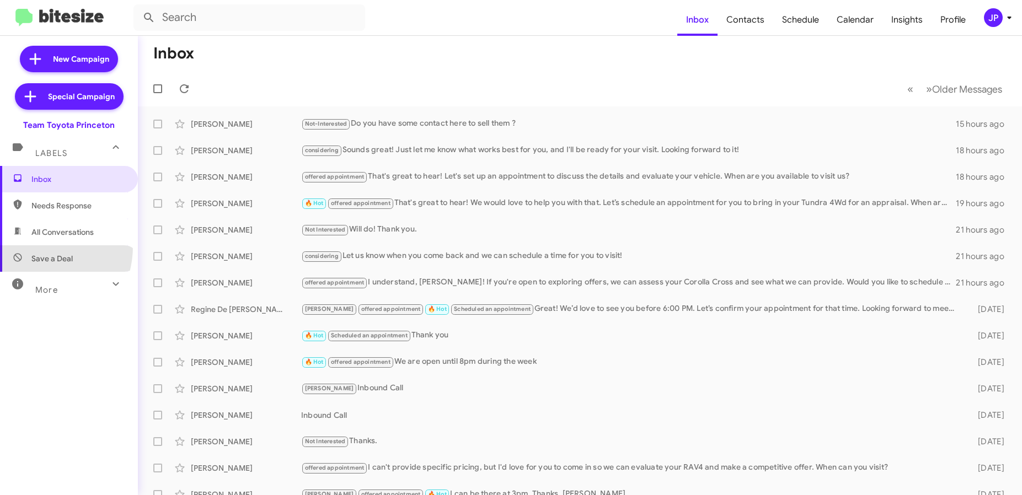
click at [27, 246] on span "Save a Deal" at bounding box center [69, 259] width 138 height 26
type input "in:not-interested"
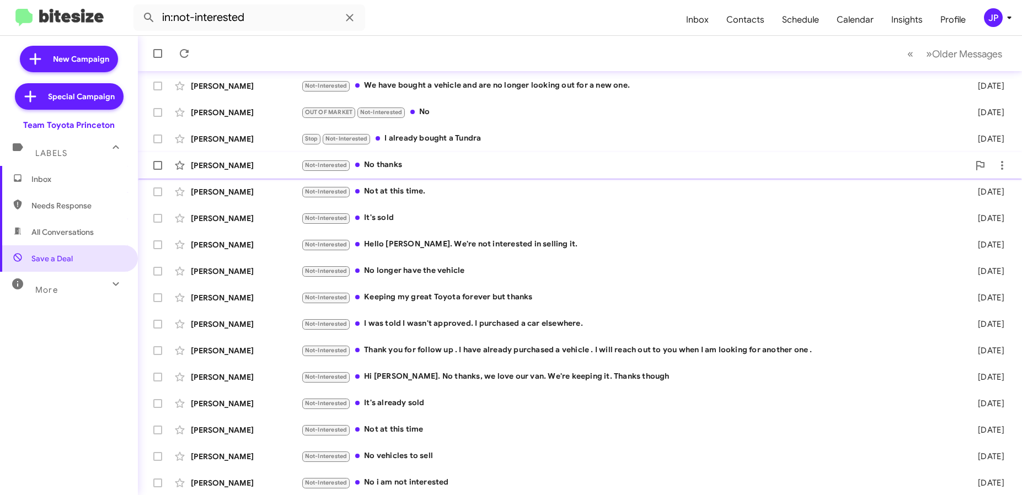
scroll to position [145, 0]
click at [939, 61] on button "» Next Older Messages" at bounding box center [964, 53] width 89 height 23
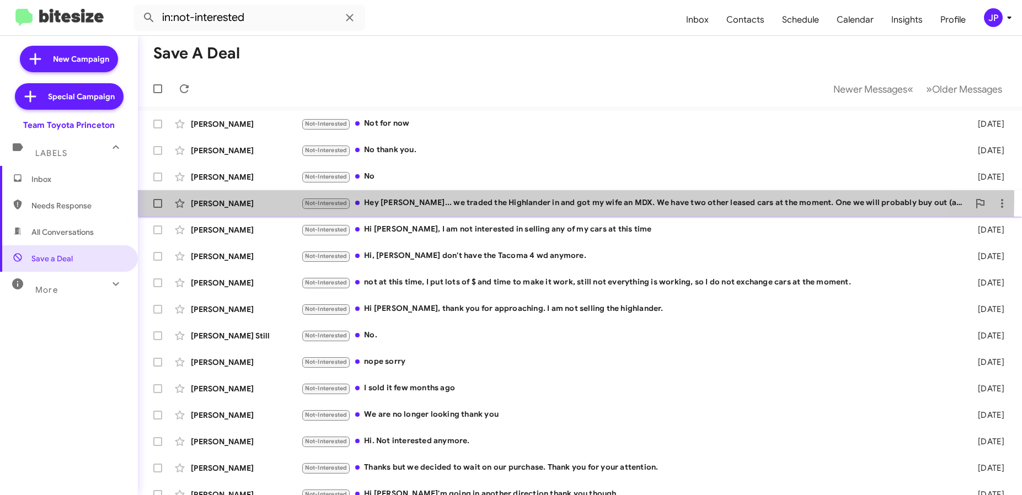
click at [491, 199] on div "Not-Interested Hey Andrew... we traded the Highlander in and got my wife an MDX…" at bounding box center [635, 203] width 668 height 13
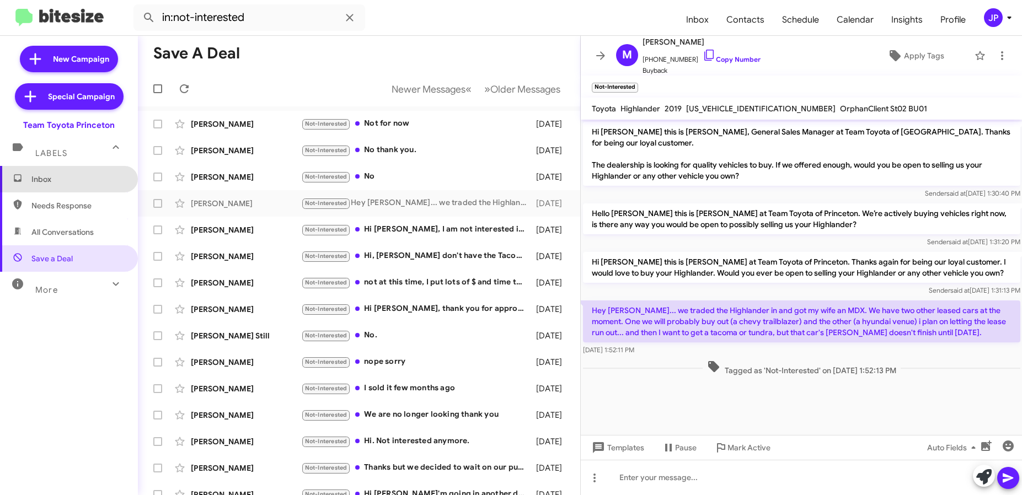
click at [69, 189] on span "Inbox" at bounding box center [69, 179] width 138 height 26
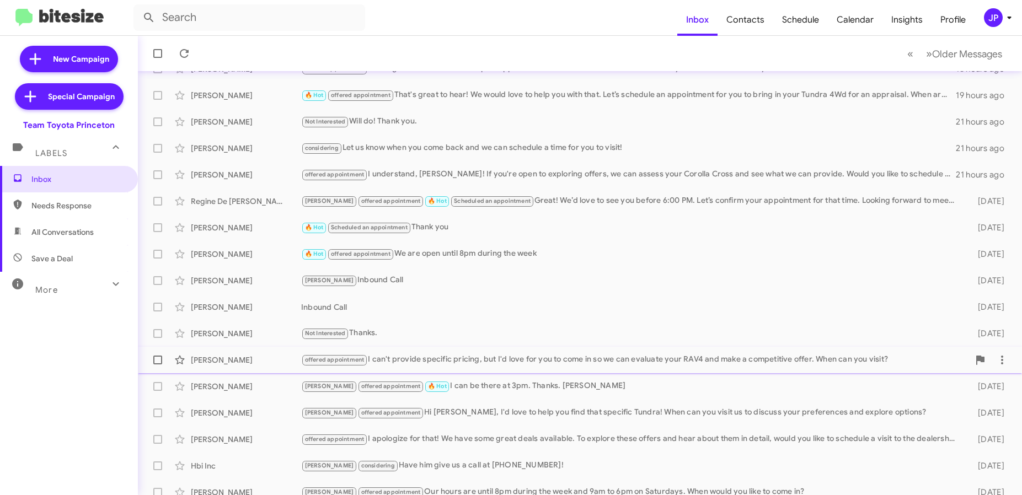
scroll to position [145, 0]
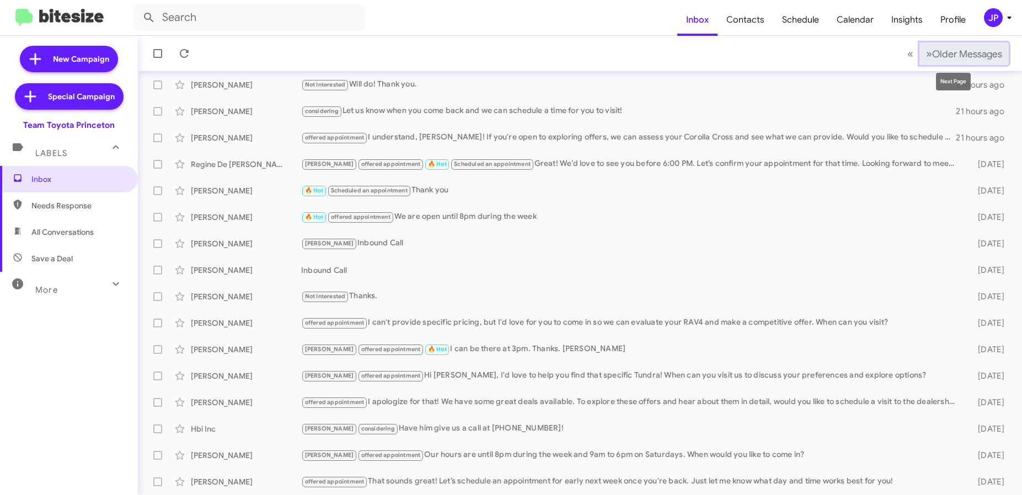
click at [928, 62] on button "» Next Older Messages" at bounding box center [964, 53] width 89 height 23
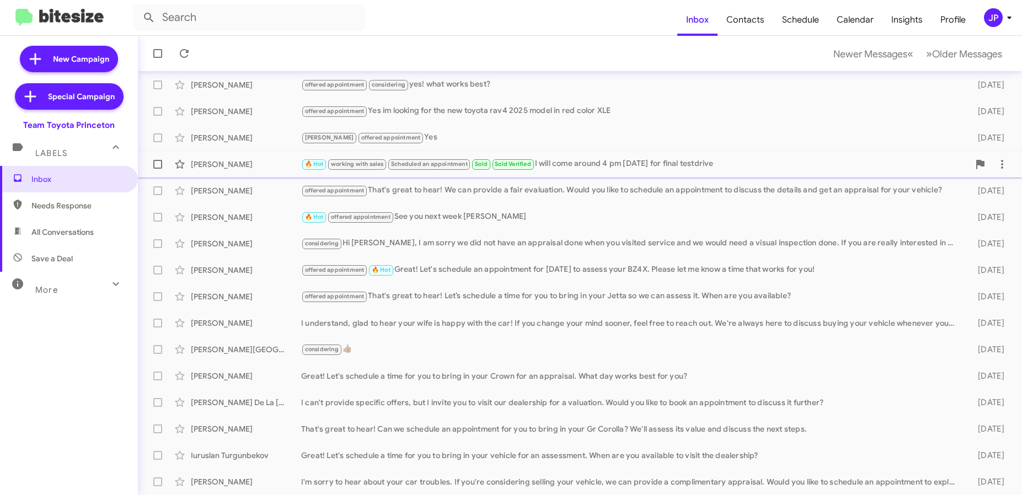
click at [277, 171] on div "Vitaly Zholudev 🔥 Hot working with sales Scheduled an appointment Sold Sold Ver…" at bounding box center [580, 164] width 867 height 22
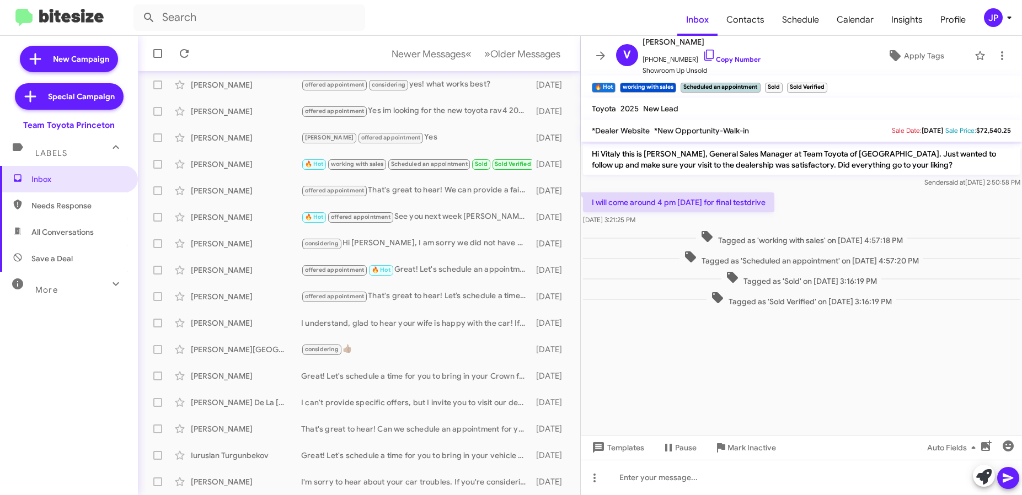
click at [29, 280] on div "More" at bounding box center [58, 285] width 98 height 20
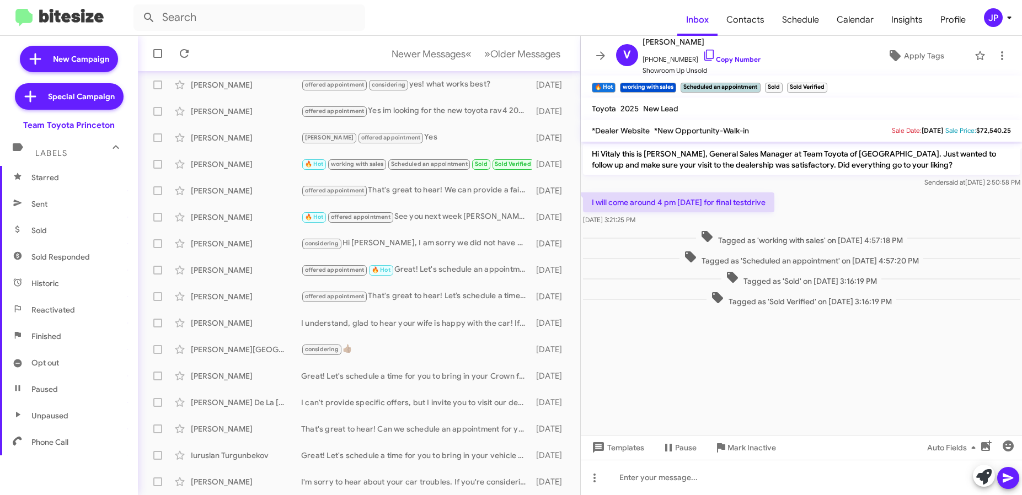
scroll to position [223, 0]
click at [57, 260] on span "Sold Responded" at bounding box center [60, 256] width 58 height 11
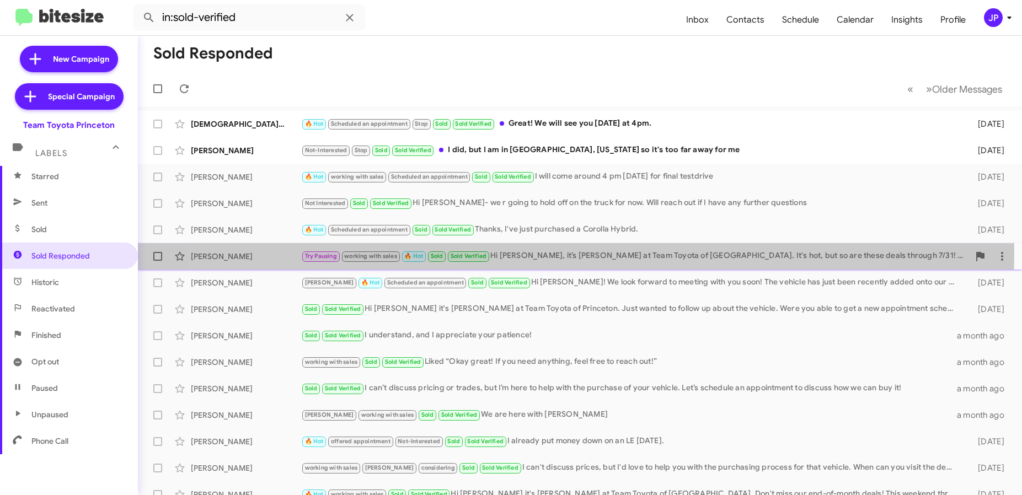
click at [531, 253] on div "Try Pausing working with sales 🔥 Hot Sold Sold Verified Hi Katherine, it’s Andr…" at bounding box center [635, 256] width 668 height 13
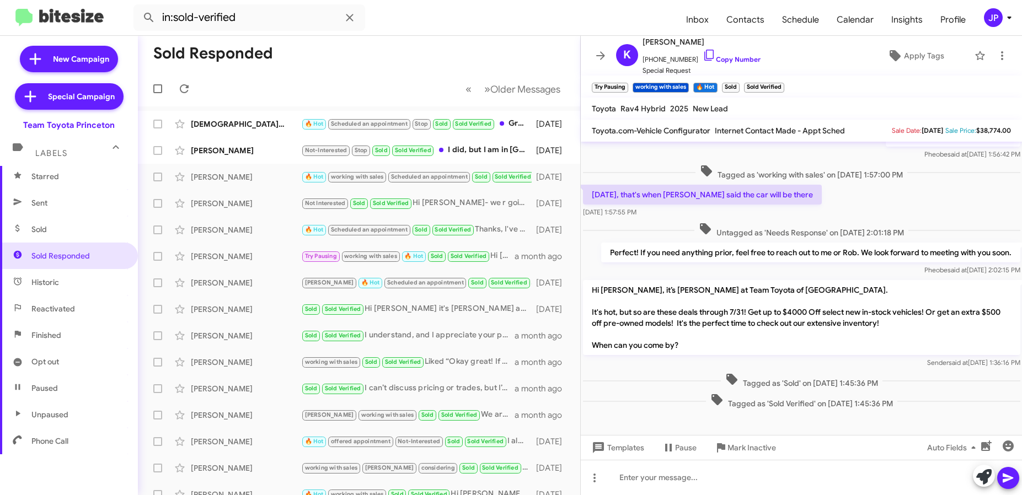
scroll to position [132, 0]
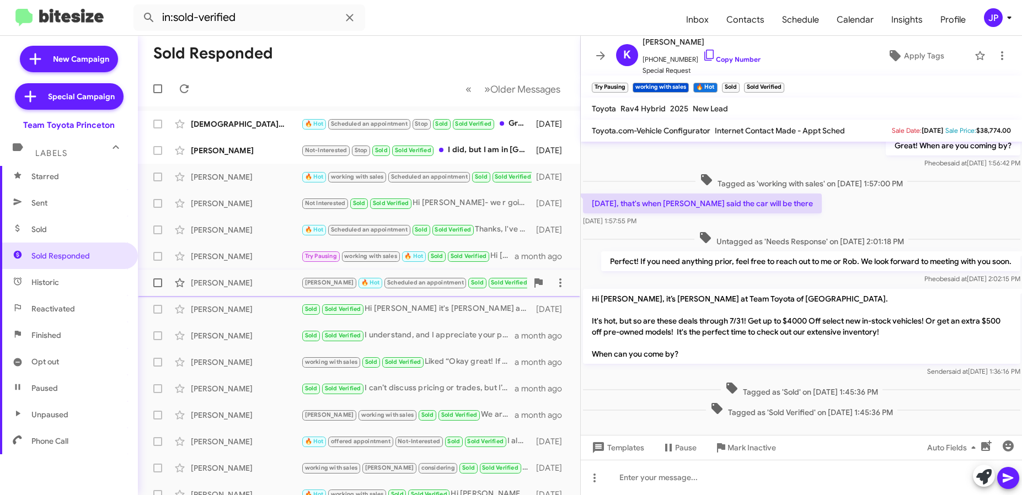
click at [244, 291] on div "Jesse Breeden Lee 🔥 Hot Scheduled an appointment Sold Sold Verified Hi Jesse! W…" at bounding box center [359, 283] width 425 height 22
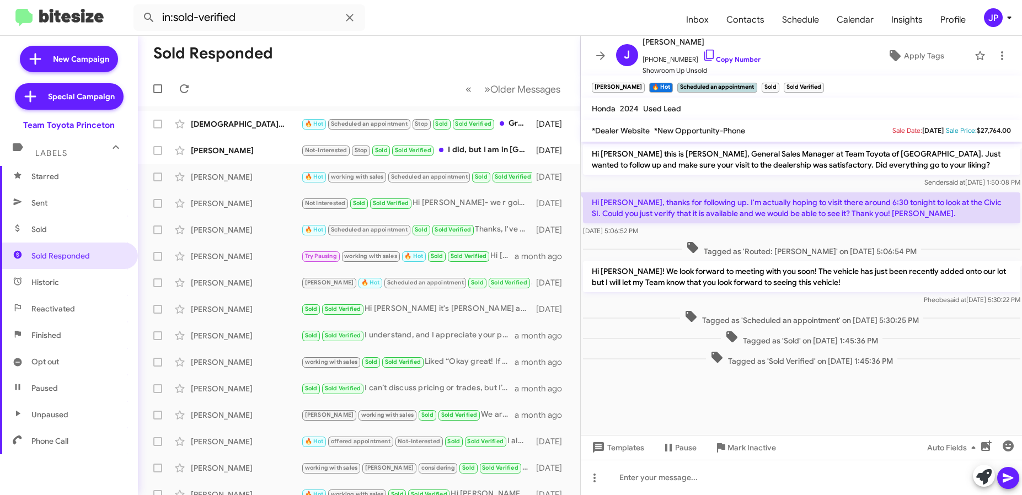
click at [850, 302] on div "Pheobe said at Jul 23, 2025, 5:30:22 PM" at bounding box center [802, 300] width 438 height 11
click at [738, 58] on link "Copy Number" at bounding box center [732, 59] width 58 height 8
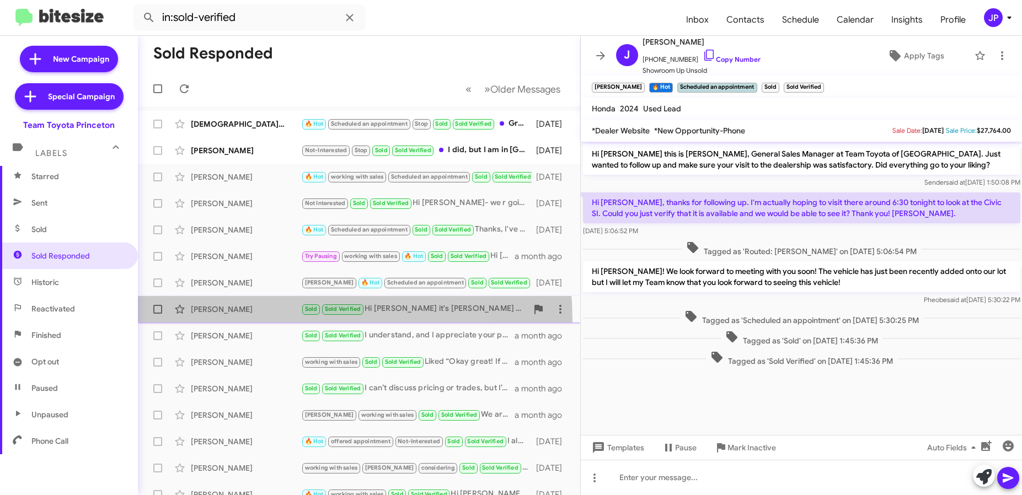
click at [252, 321] on span "Brenda Rivera Sold Sold Verified Hi Brenda it's Andrew Dasher at Team Toyota of…" at bounding box center [359, 309] width 443 height 26
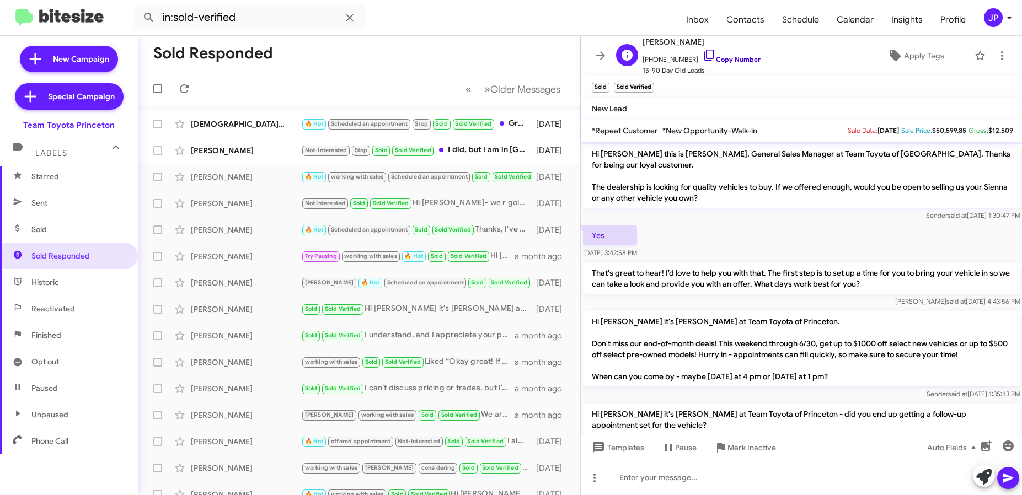
click at [726, 61] on link "Copy Number" at bounding box center [732, 59] width 58 height 8
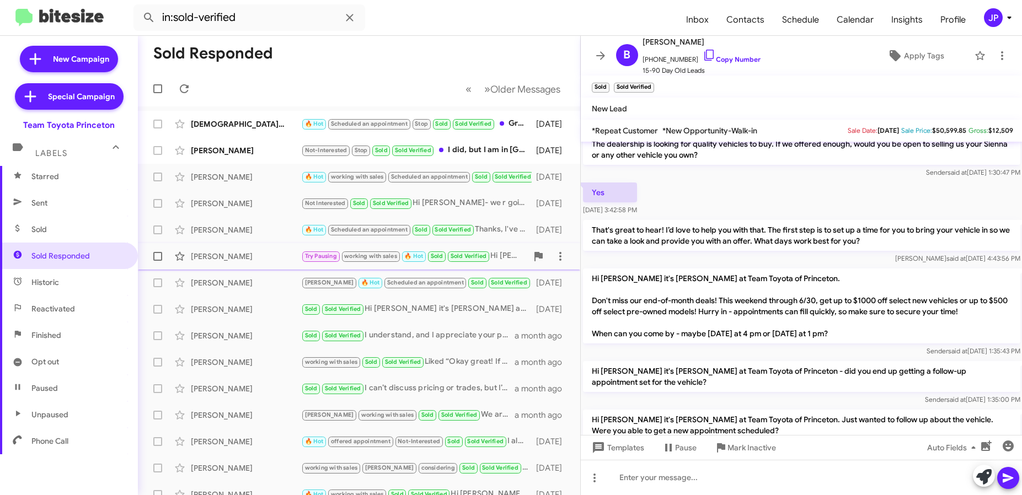
scroll to position [127, 0]
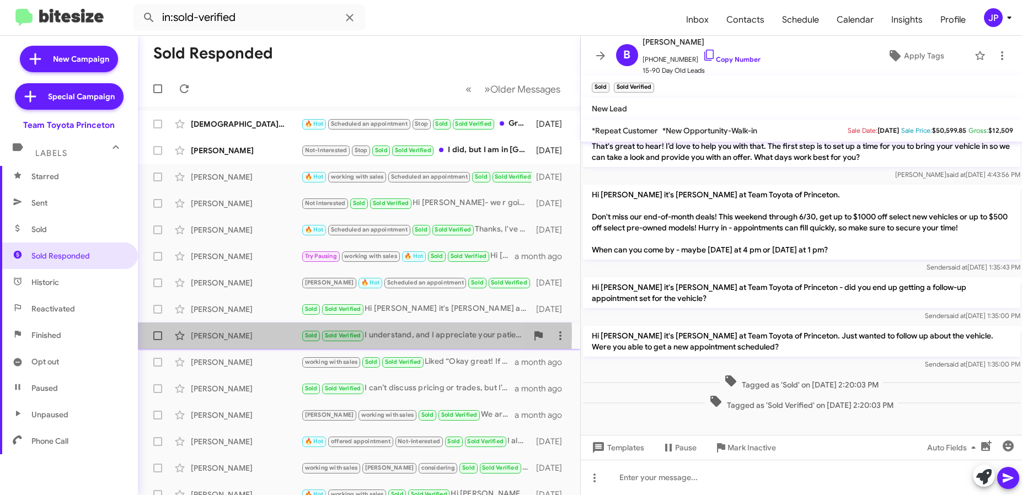
click at [268, 334] on div "Zarrina Akhmedova" at bounding box center [246, 336] width 110 height 11
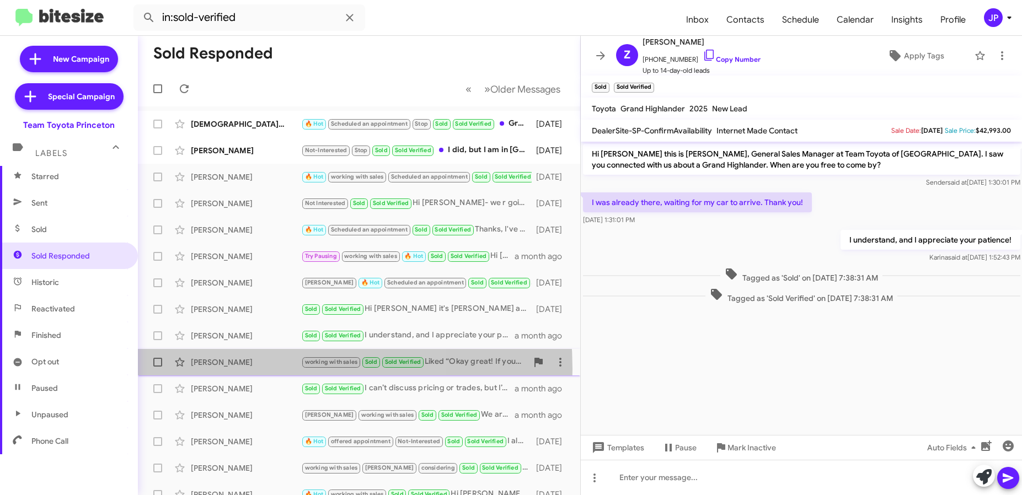
click at [229, 369] on div "David Brown working with sales Sold Sold Verified Liked “Okay great! If you nee…" at bounding box center [359, 362] width 425 height 22
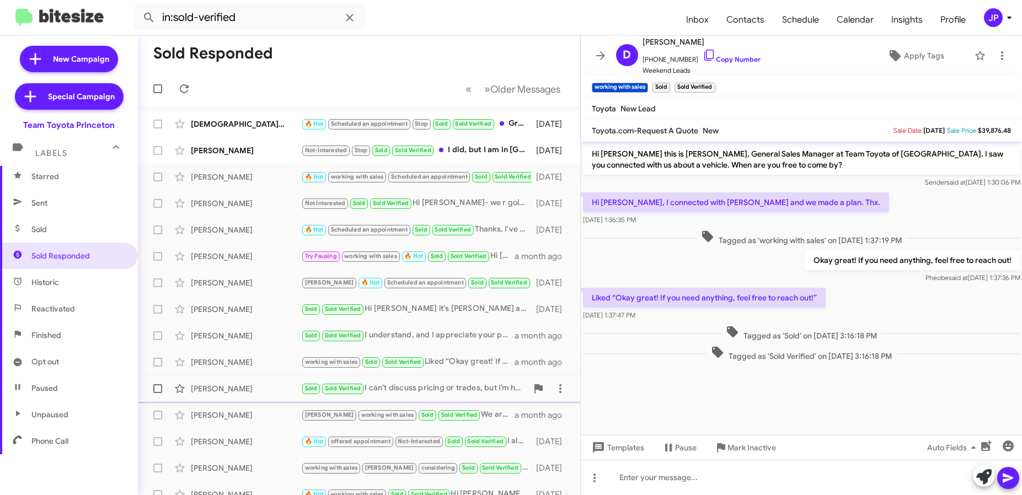
click at [232, 394] on div "Alex Balthaser" at bounding box center [246, 388] width 110 height 11
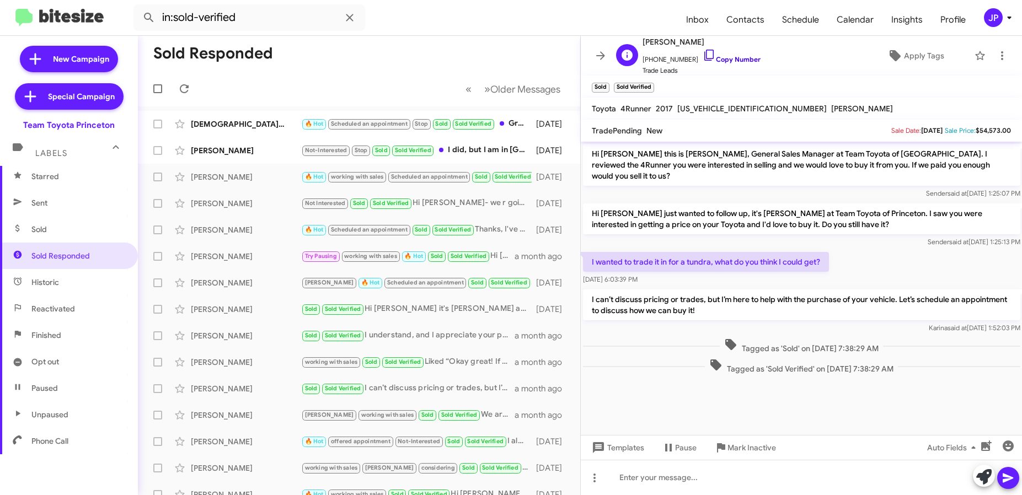
click at [727, 59] on link "Copy Number" at bounding box center [732, 59] width 58 height 8
click at [216, 417] on div "Leigh Smith" at bounding box center [246, 415] width 110 height 11
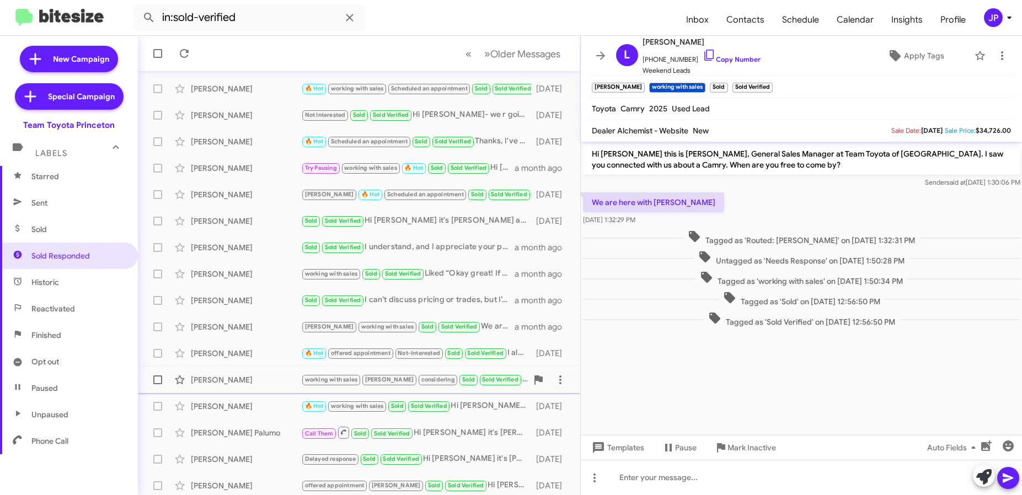
scroll to position [90, 0]
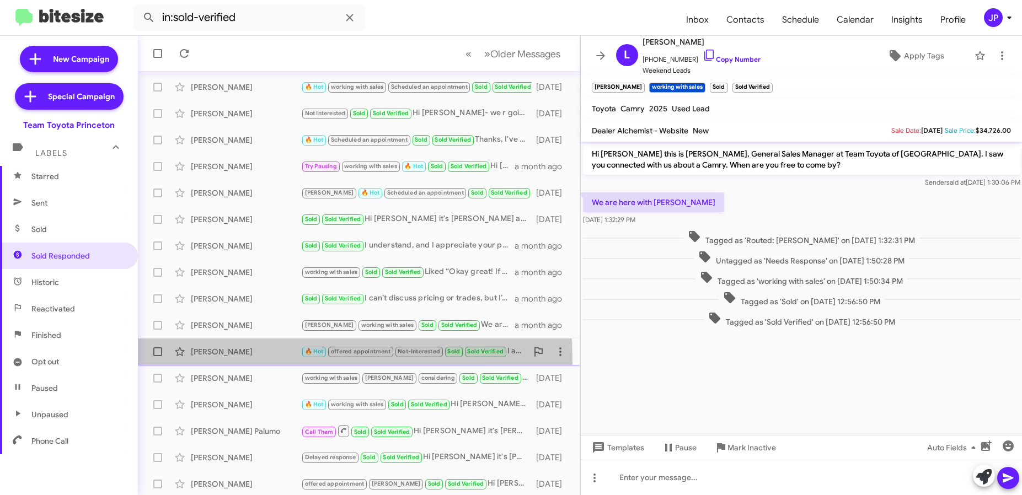
click at [248, 359] on div "Amy Stemhagen 🔥 Hot offered appointment Not-Interested Sold Sold Verified I️ al…" at bounding box center [359, 352] width 425 height 22
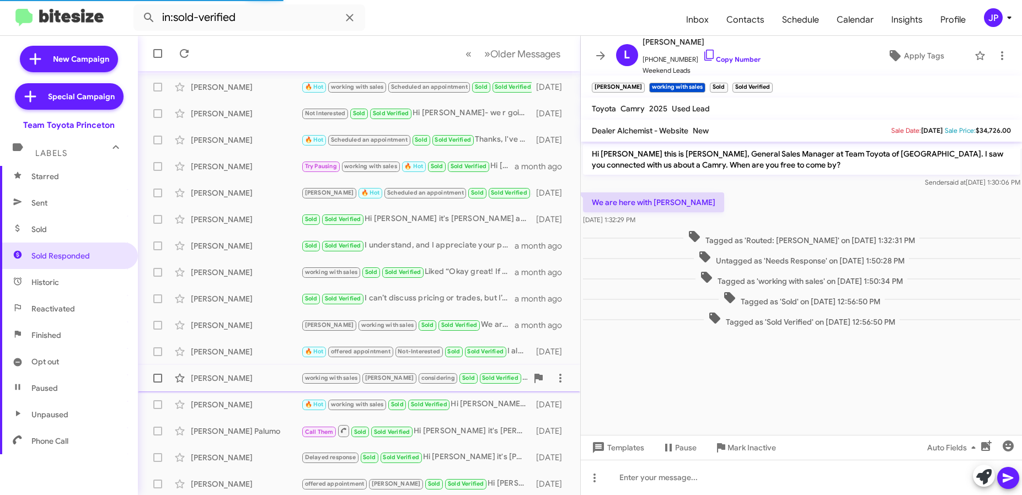
scroll to position [225, 0]
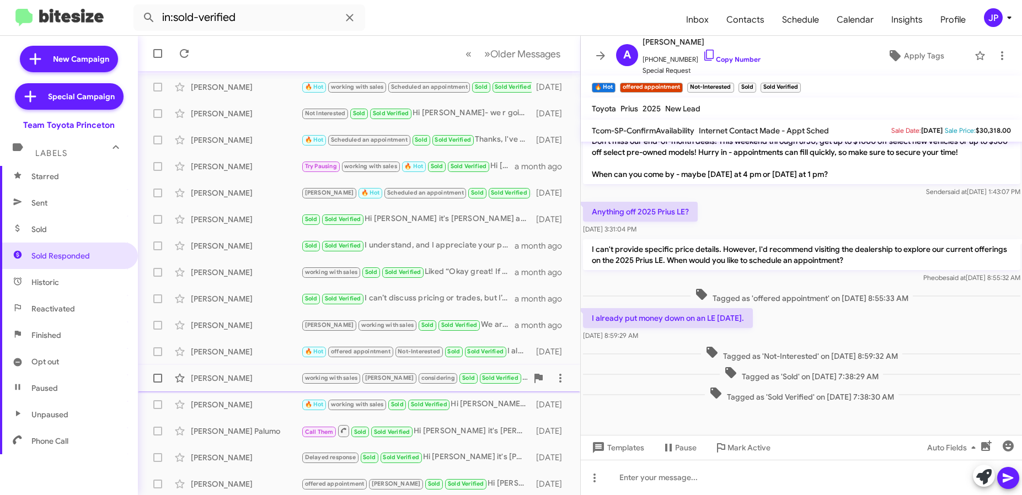
click at [242, 388] on div "Kiran Velishala working with sales Lee considering Sold Sold Verified I can't d…" at bounding box center [359, 378] width 425 height 22
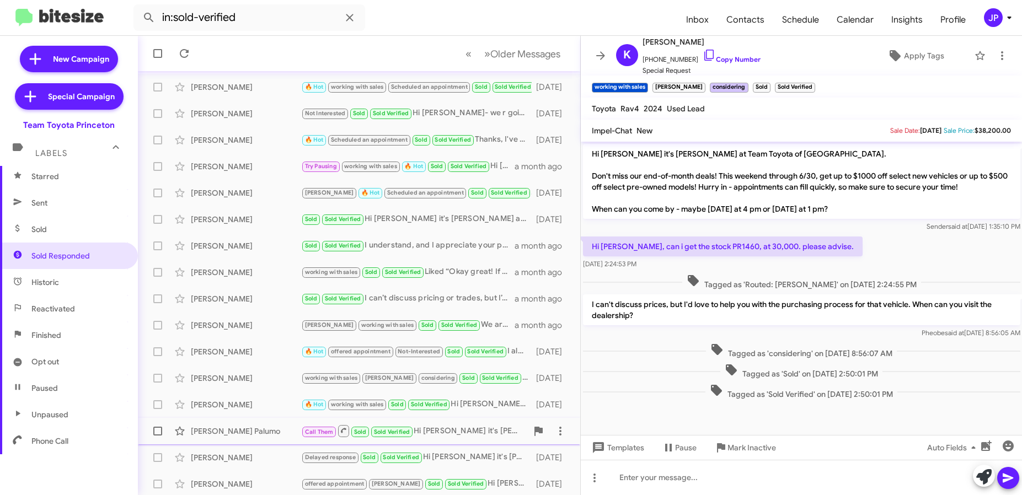
click at [284, 427] on div "Linette Palumo" at bounding box center [246, 431] width 110 height 11
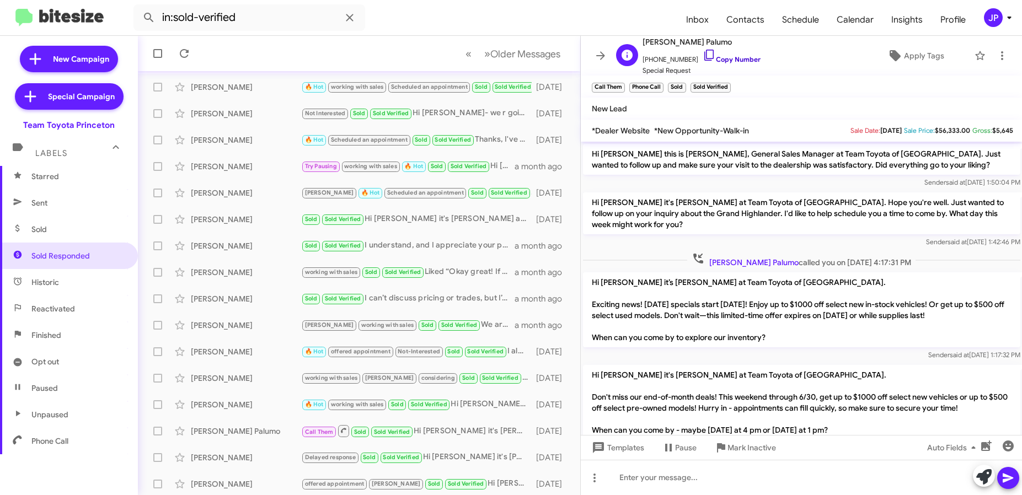
click at [713, 62] on link "Copy Number" at bounding box center [732, 59] width 58 height 8
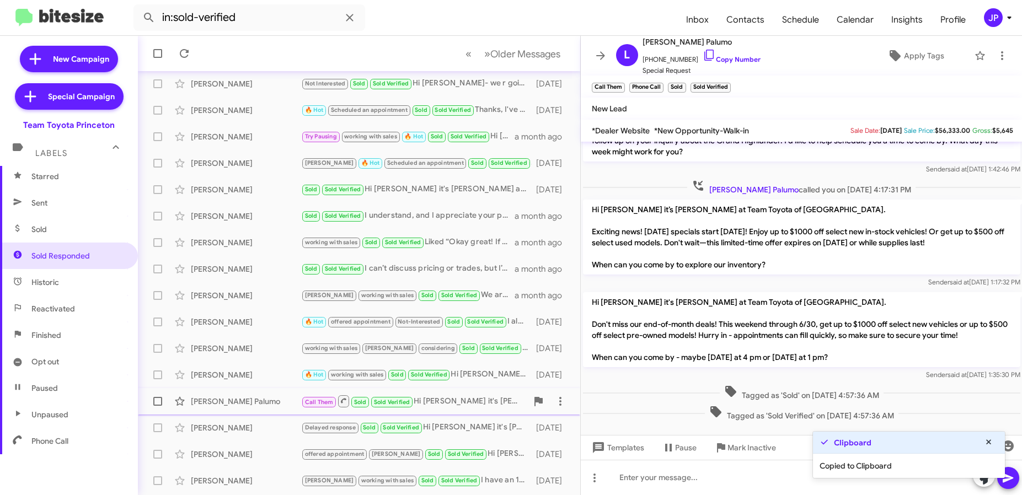
scroll to position [145, 0]
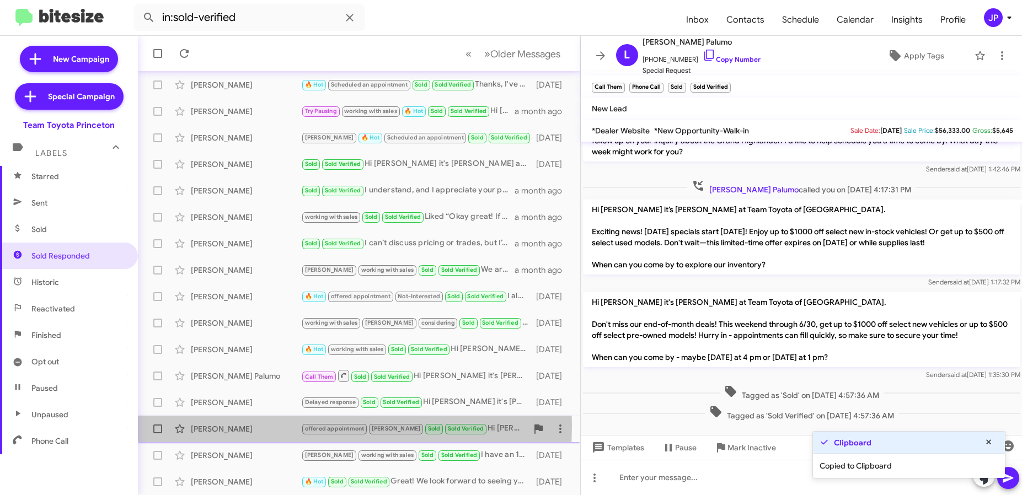
click at [272, 427] on div "Dana Brown" at bounding box center [246, 429] width 110 height 11
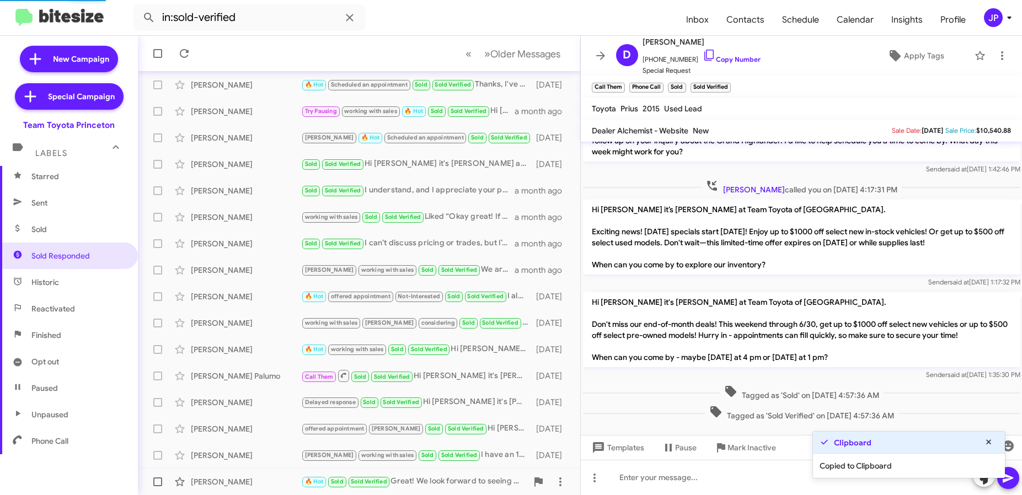
scroll to position [268, 0]
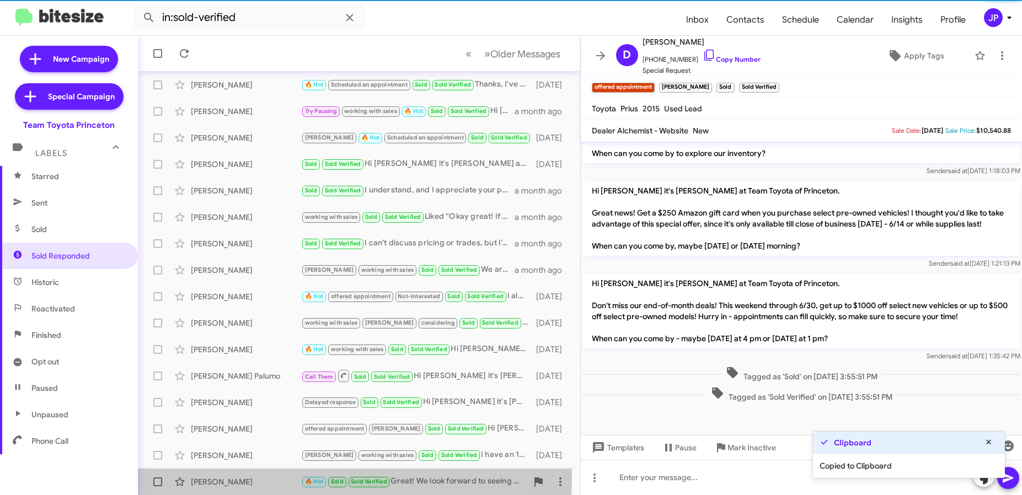
click at [271, 479] on div "Qiliang Yu" at bounding box center [246, 482] width 110 height 11
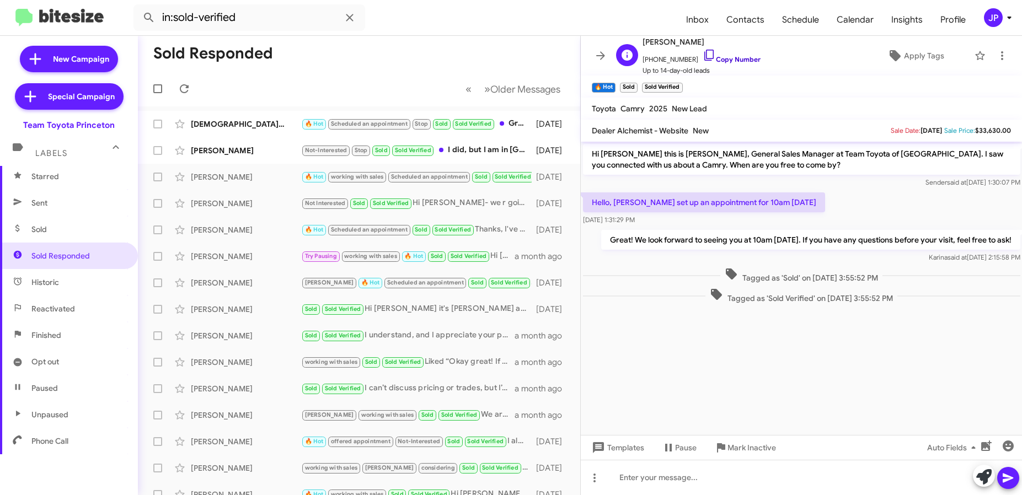
click at [706, 57] on link "Copy Number" at bounding box center [732, 59] width 58 height 8
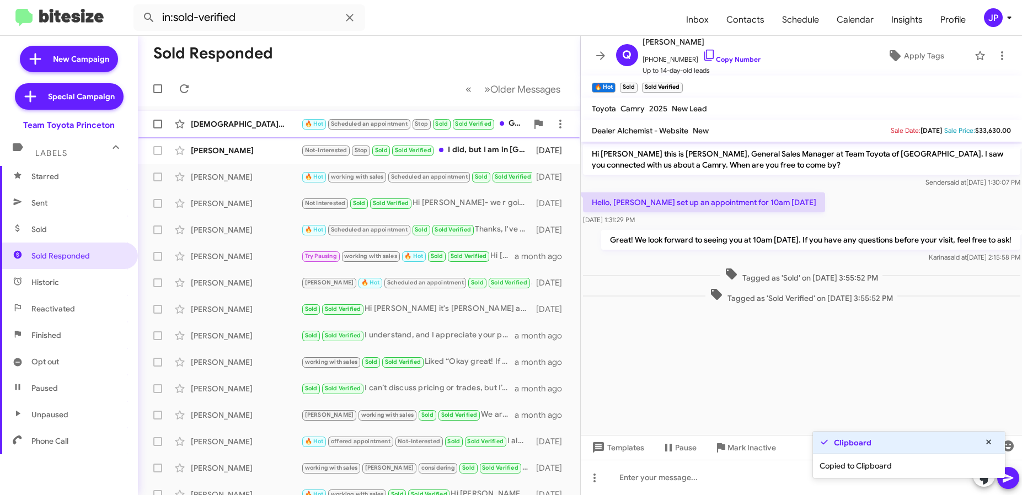
click at [250, 126] on div "Vinatha Jasti" at bounding box center [246, 124] width 110 height 11
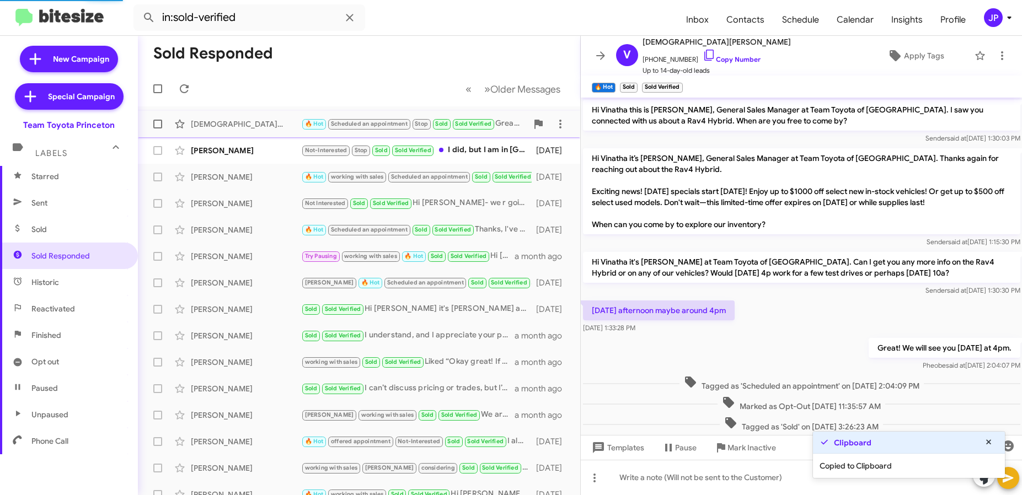
scroll to position [45, 0]
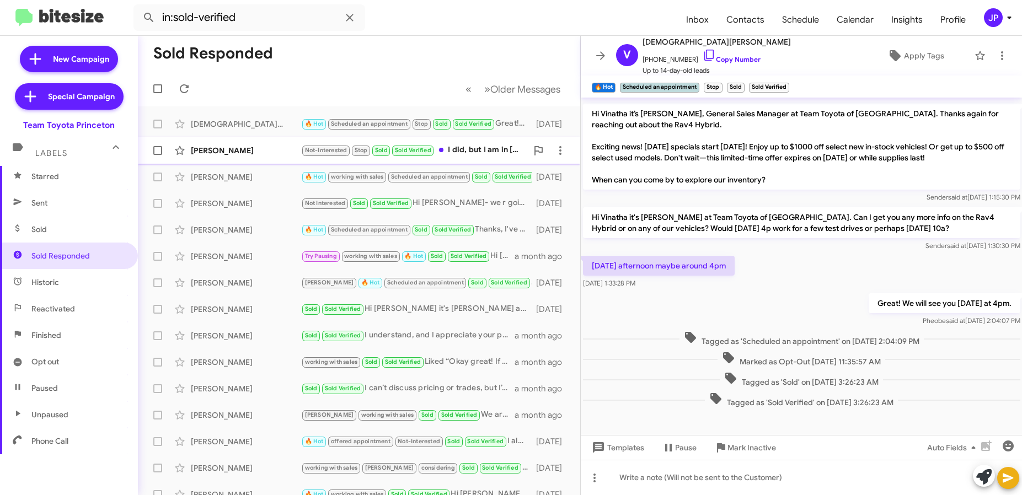
click at [241, 152] on div "Patricia Bailey" at bounding box center [246, 150] width 110 height 11
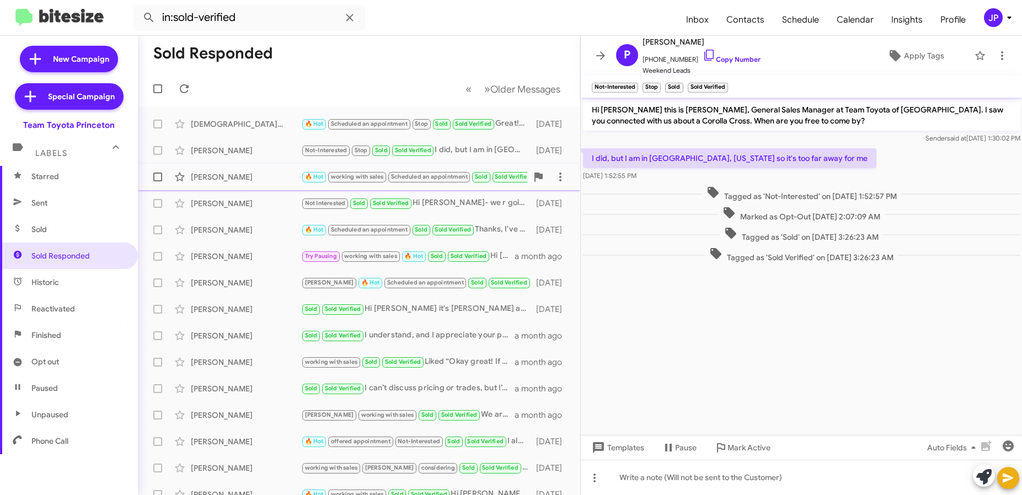
click at [241, 180] on div "Vitaly Zholudev" at bounding box center [246, 177] width 110 height 11
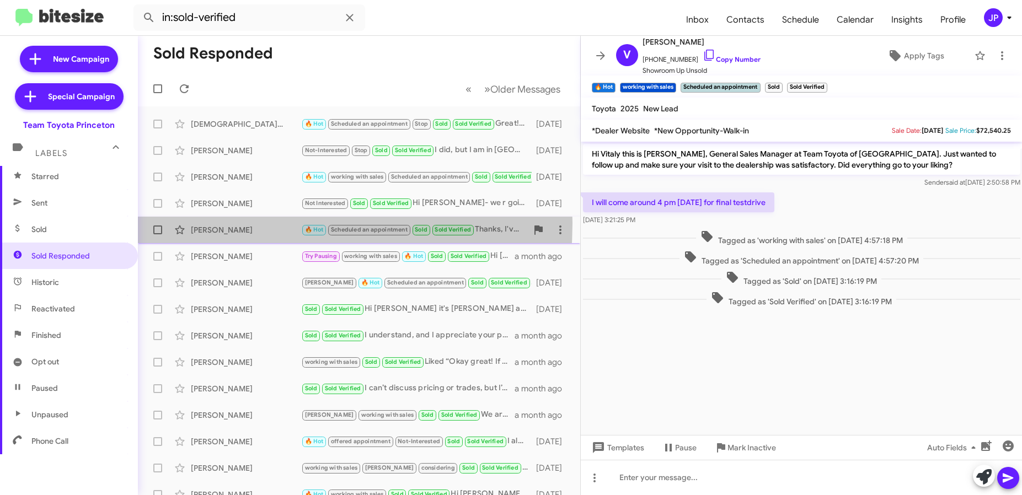
click at [221, 223] on div "Jacqueline Fields 🔥 Hot Scheduled an appointment Sold Sold Verified Thanks, I'v…" at bounding box center [359, 230] width 425 height 22
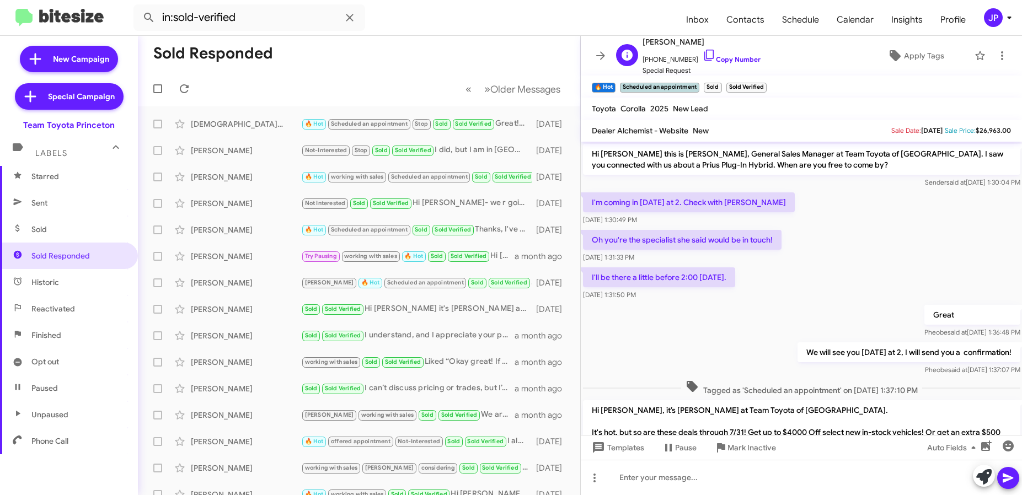
click at [734, 64] on span "+16099023932 Copy Number" at bounding box center [702, 57] width 118 height 17
click at [721, 56] on link "Copy Number" at bounding box center [732, 59] width 58 height 8
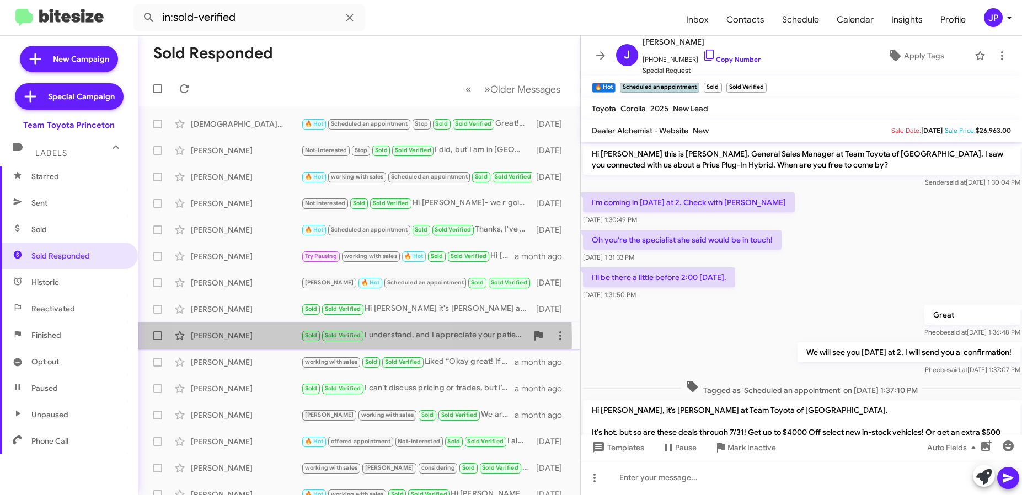
click at [302, 338] on small "Sold" at bounding box center [311, 336] width 18 height 10
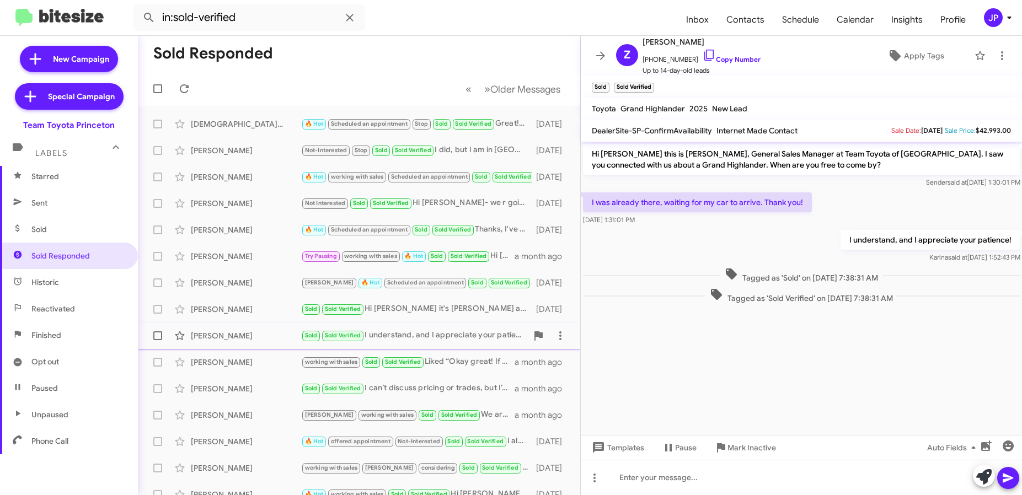
click at [253, 334] on div "Zarrina Akhmedova" at bounding box center [246, 336] width 110 height 11
click at [234, 357] on div "David Brown" at bounding box center [246, 362] width 110 height 11
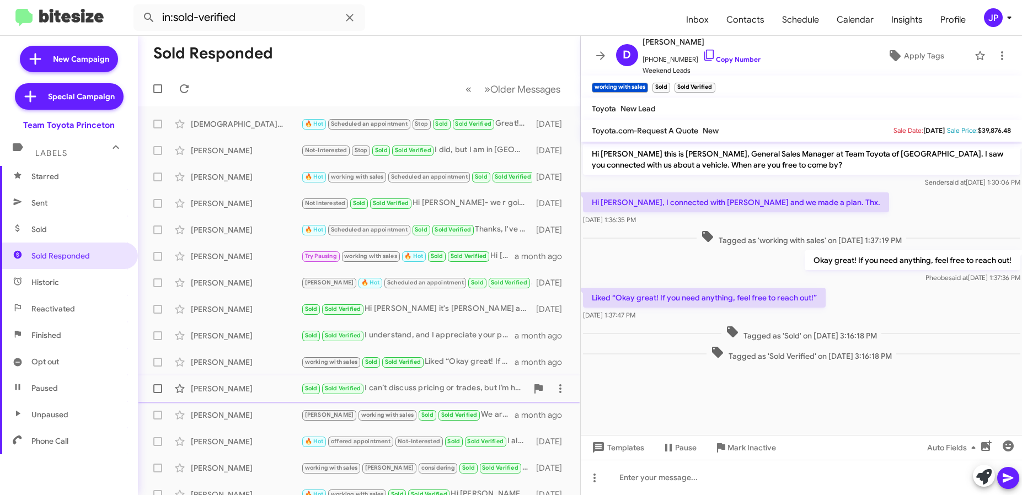
click at [241, 390] on div "Alex Balthaser" at bounding box center [246, 388] width 110 height 11
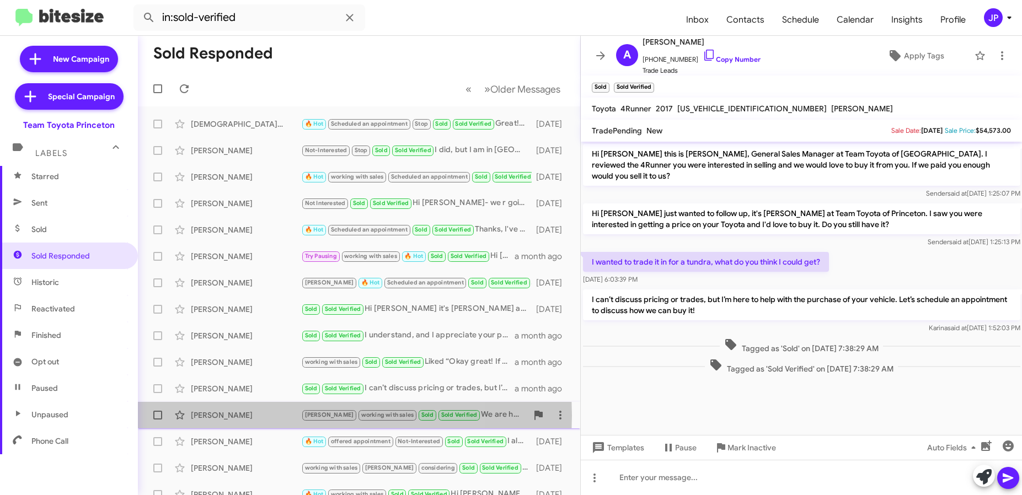
click at [248, 416] on div "Leigh Smith" at bounding box center [246, 415] width 110 height 11
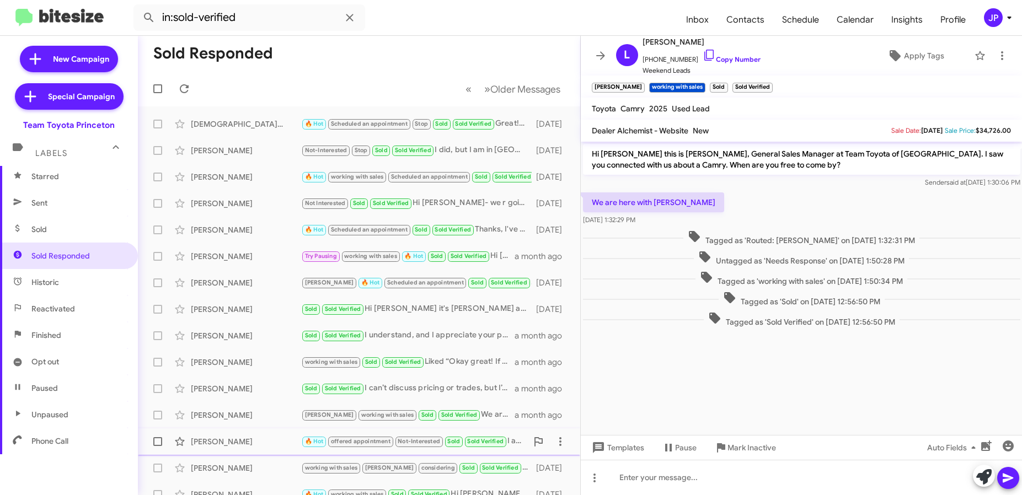
click at [256, 435] on div "Amy Stemhagen 🔥 Hot offered appointment Not-Interested Sold Sold Verified I️ al…" at bounding box center [359, 442] width 425 height 22
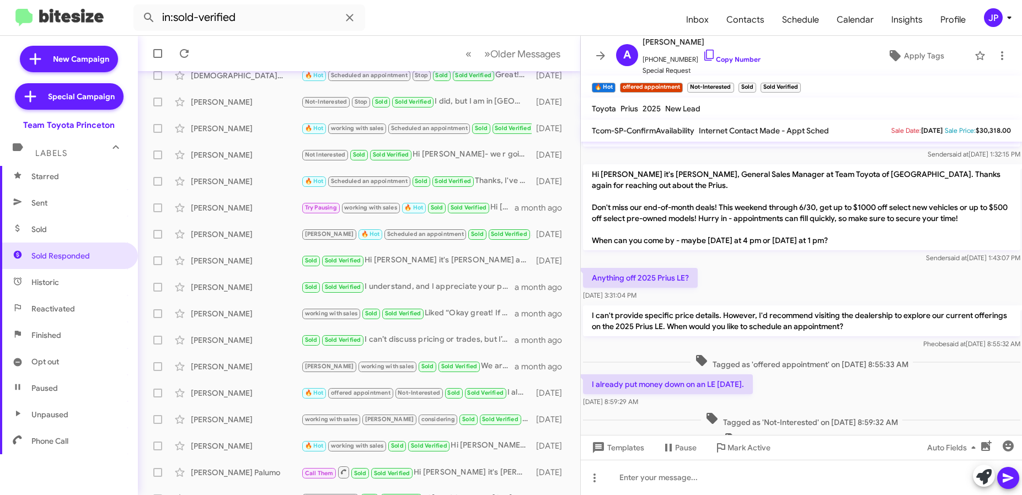
scroll to position [161, 0]
click at [710, 57] on link "Copy Number" at bounding box center [732, 59] width 58 height 8
click at [415, 258] on div "Sold Sold Verified Hi Brenda it's Andrew Dasher at Team Toyota of Princeton. Ju…" at bounding box center [414, 260] width 226 height 13
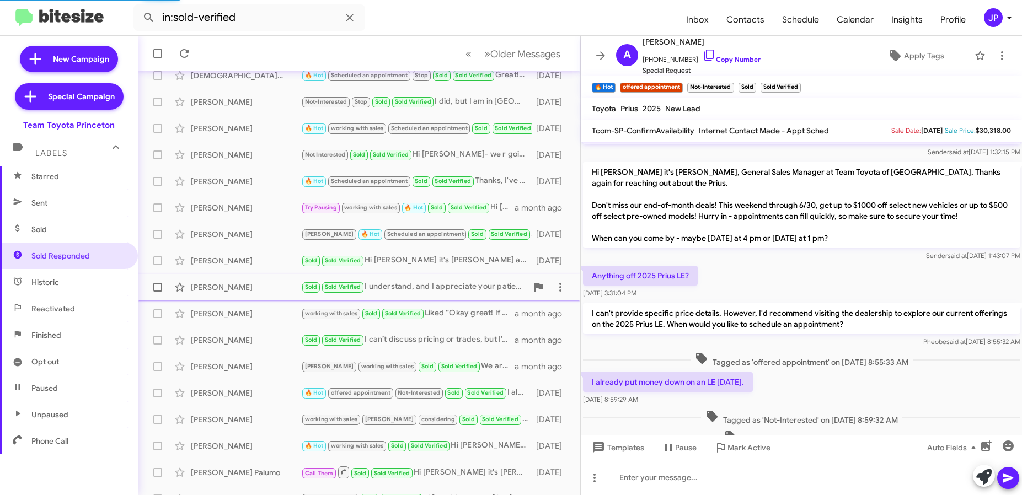
scroll to position [127, 0]
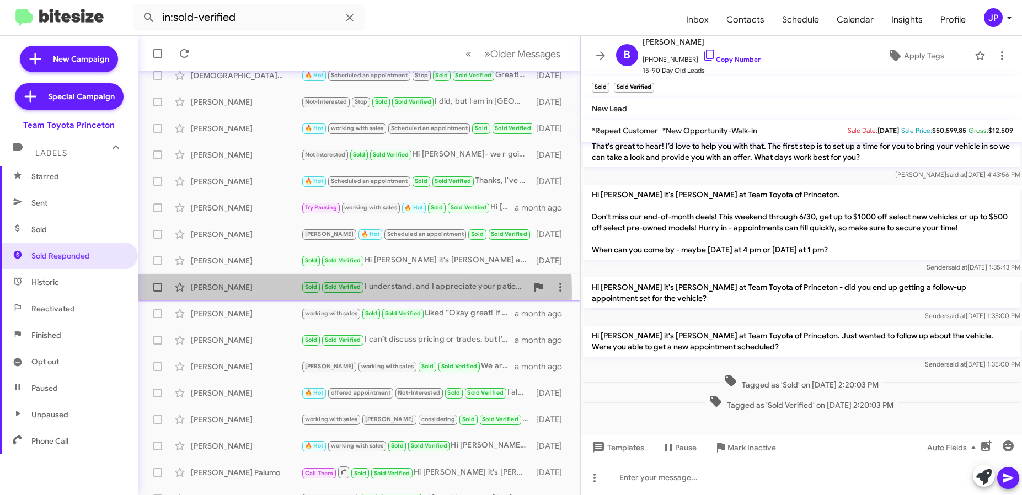
click at [240, 294] on div "Zarrina Akhmedova Sold Sold Verified I understand, and I appreciate your patien…" at bounding box center [359, 287] width 425 height 22
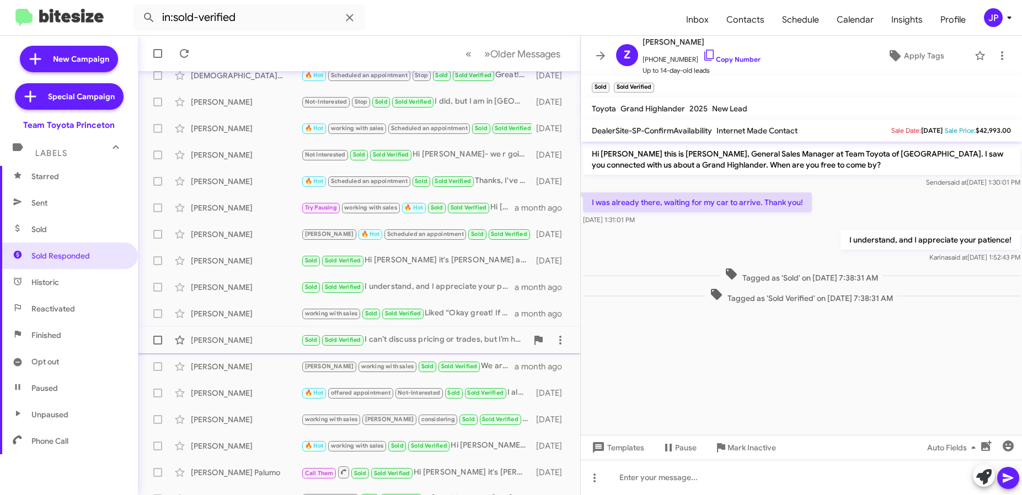
click at [248, 328] on span "Alex Balthaser Sold Sold Verified I can’t discuss pricing or trades, but I’m he…" at bounding box center [359, 340] width 443 height 26
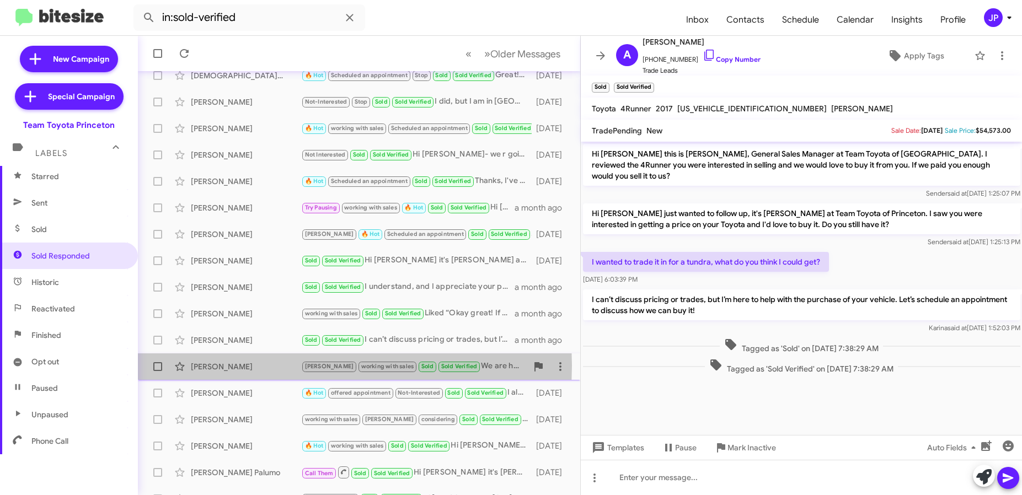
click at [251, 366] on div "Leigh Smith" at bounding box center [246, 366] width 110 height 11
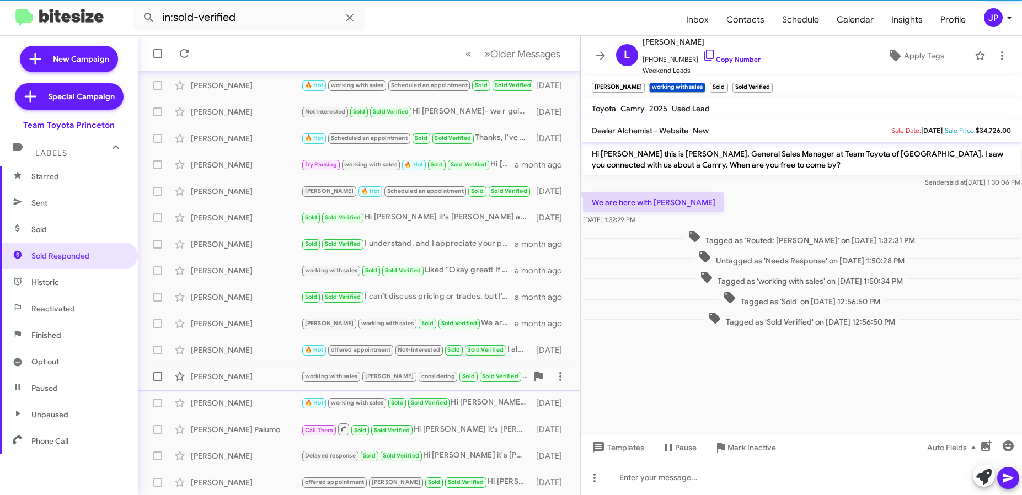
scroll to position [145, 0]
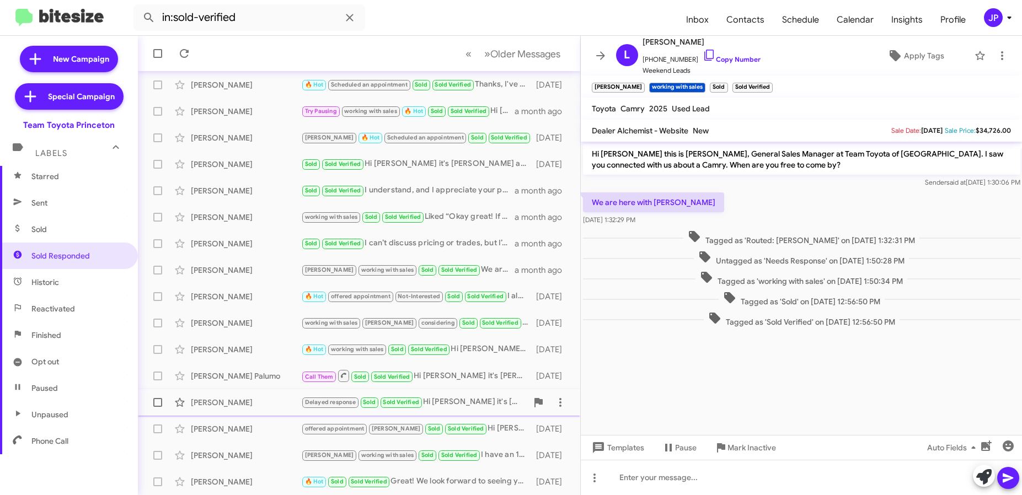
click at [239, 400] on div "Kevin Anderson" at bounding box center [246, 402] width 110 height 11
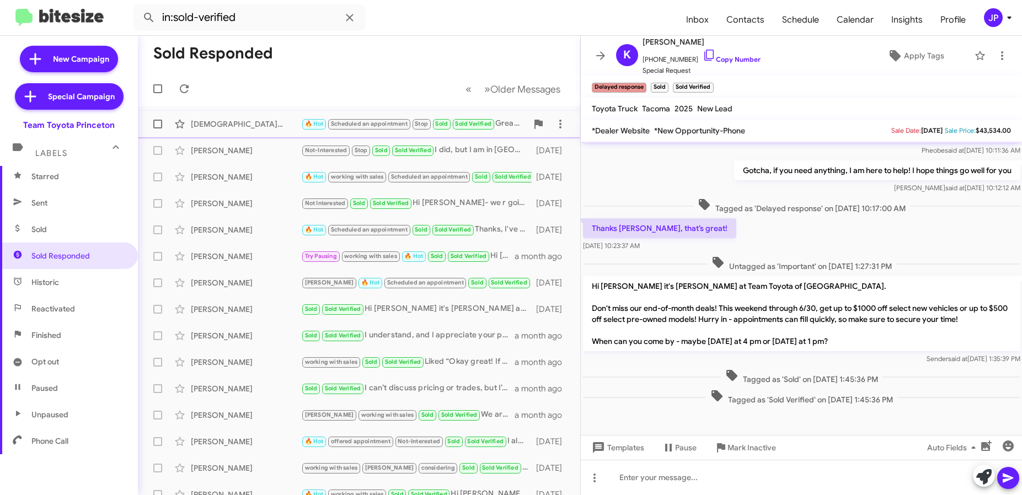
click at [260, 124] on div "Vinatha Jasti" at bounding box center [246, 124] width 110 height 11
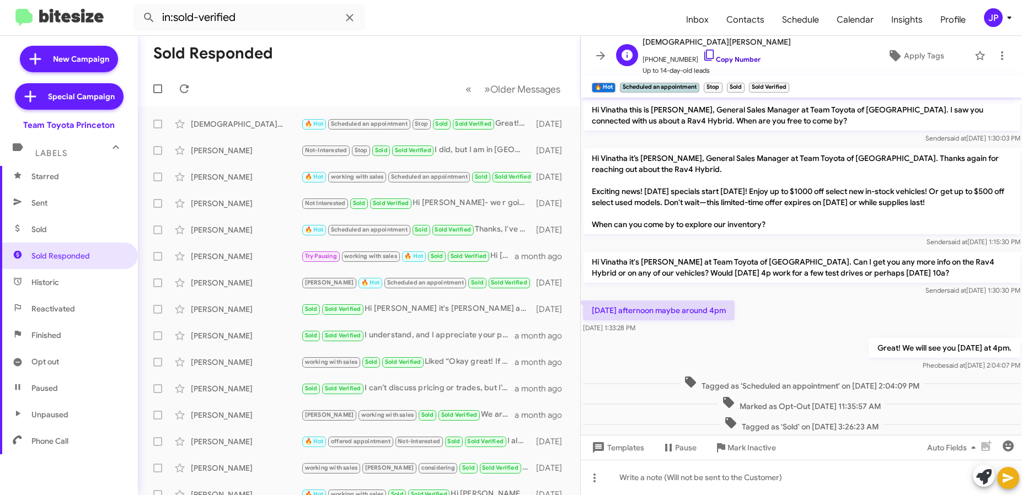
click at [703, 59] on icon at bounding box center [709, 55] width 13 height 13
click at [255, 149] on div "Patricia Bailey" at bounding box center [246, 150] width 110 height 11
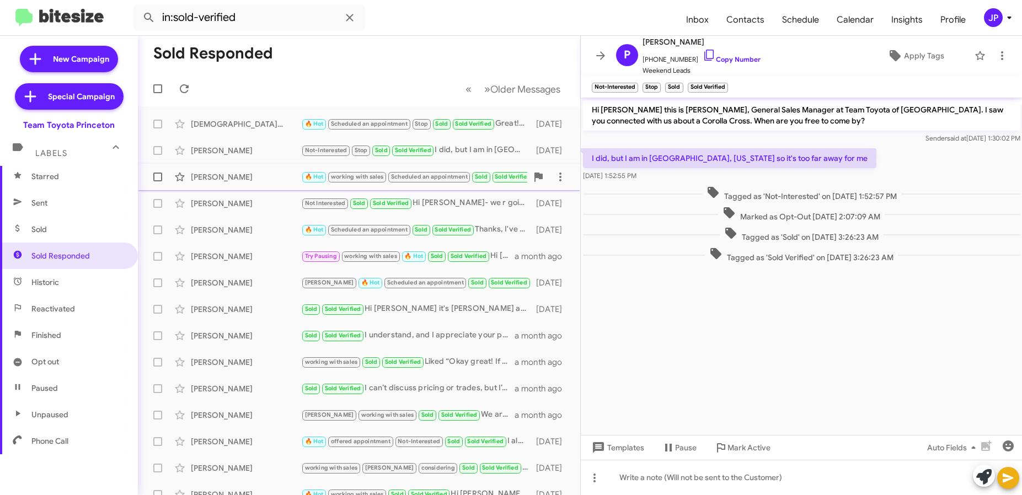
click at [248, 181] on div "Vitaly Zholudev" at bounding box center [246, 177] width 110 height 11
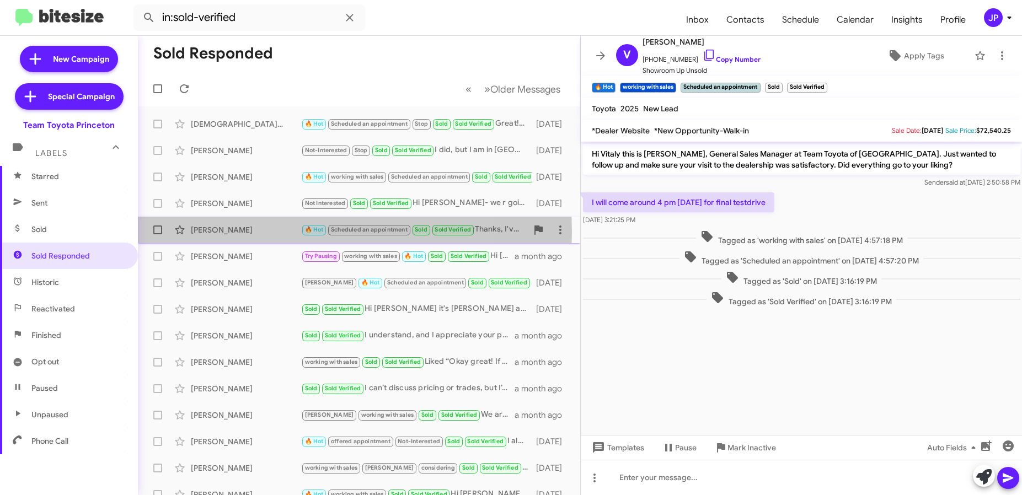
click at [253, 232] on div "Jacqueline Fields" at bounding box center [246, 230] width 110 height 11
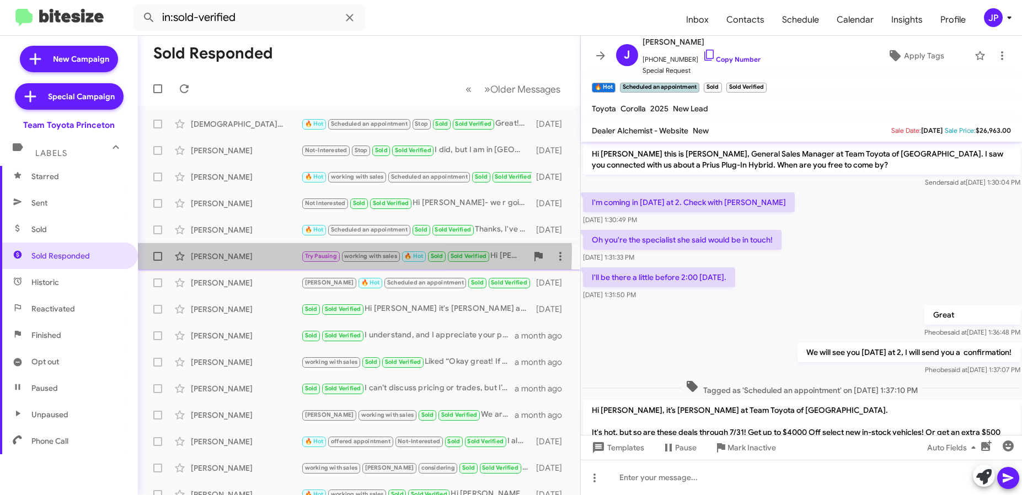
click at [227, 251] on div "Katherine Quintana Godoy" at bounding box center [246, 256] width 110 height 11
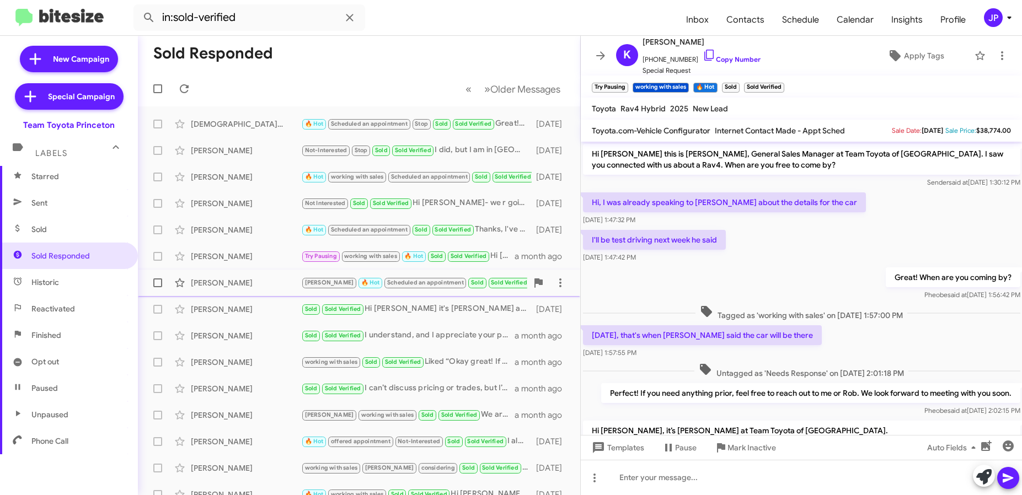
click at [242, 287] on div "Jesse Breeden" at bounding box center [246, 283] width 110 height 11
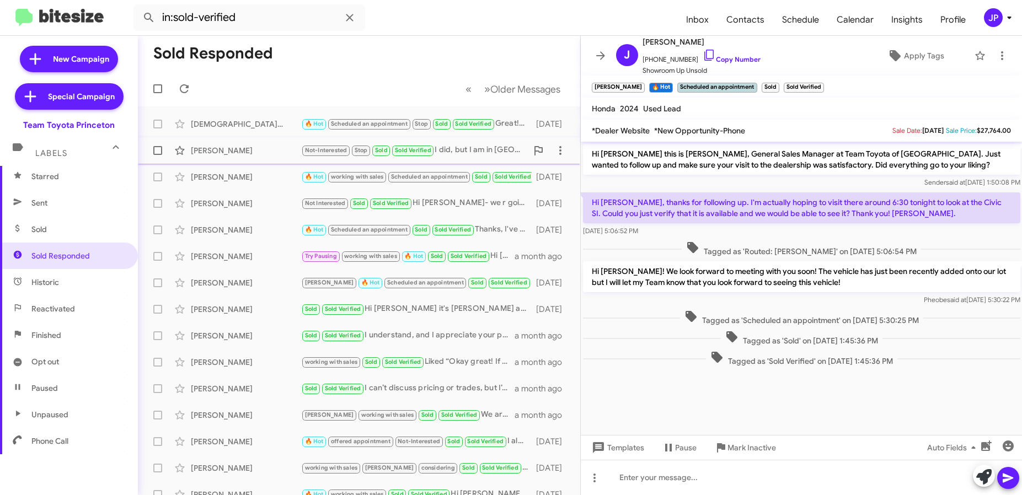
click at [207, 147] on div "Patricia Bailey" at bounding box center [246, 150] width 110 height 11
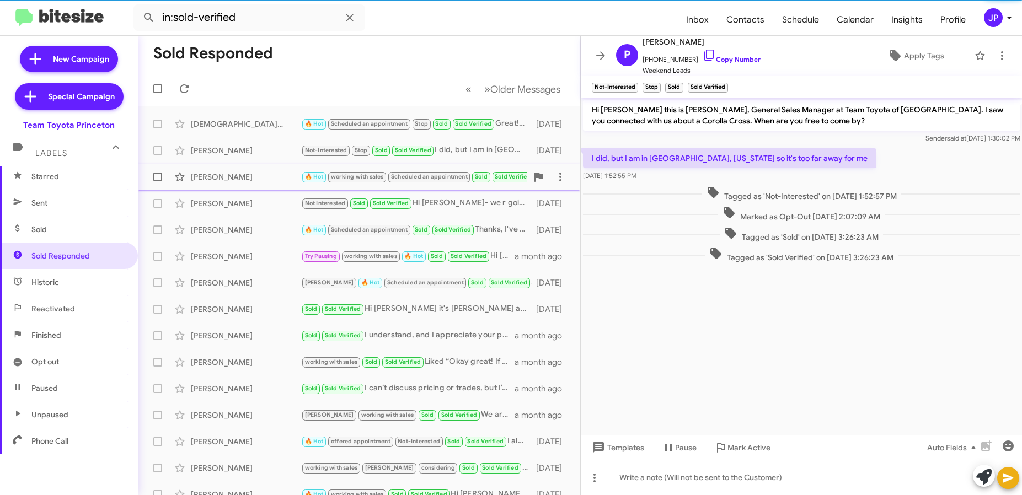
click at [223, 187] on div "Vitaly Zholudev 🔥 Hot working with sales Scheduled an appointment Sold Sold Ver…" at bounding box center [359, 177] width 425 height 22
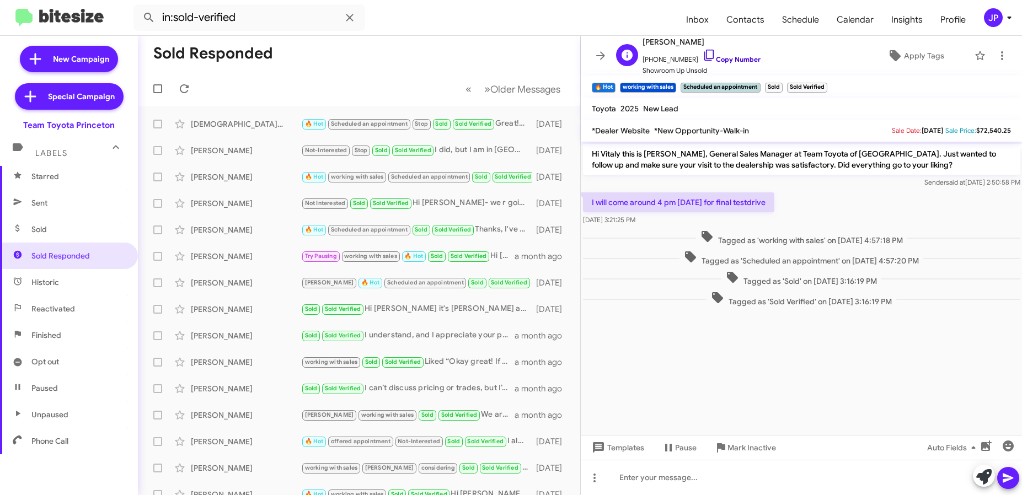
click at [724, 62] on link "Copy Number" at bounding box center [732, 59] width 58 height 8
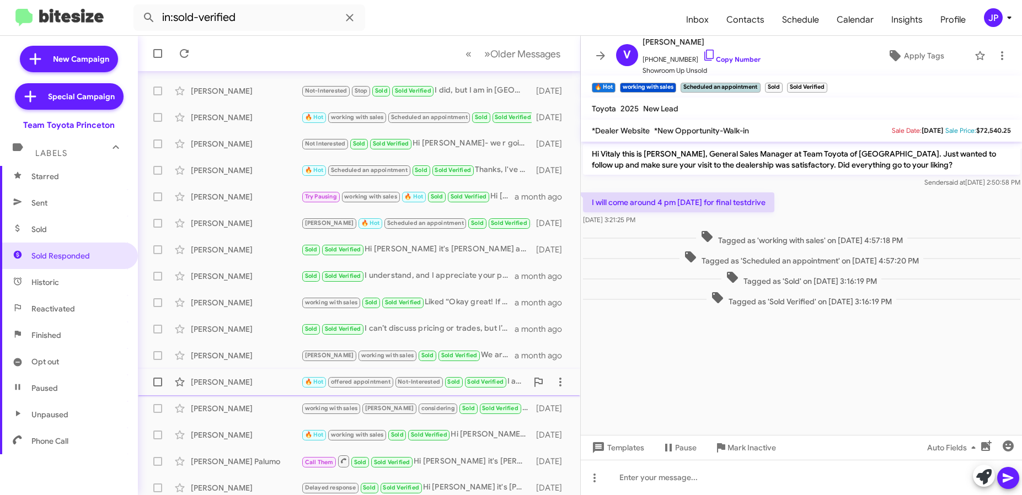
scroll to position [65, 0]
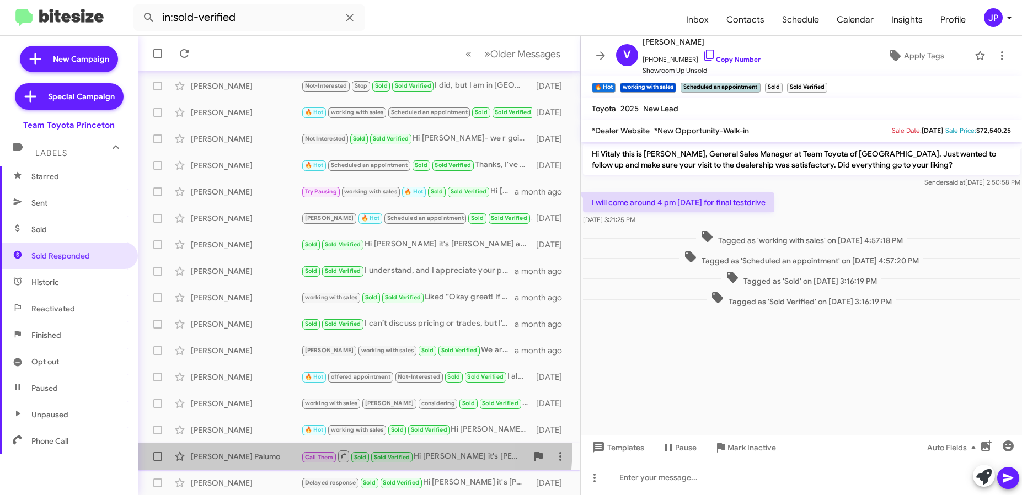
click at [263, 444] on span "Linette Palumo Call Them Sold Sold Verified Hi Linette it's Andrew Dasher at Te…" at bounding box center [359, 457] width 443 height 26
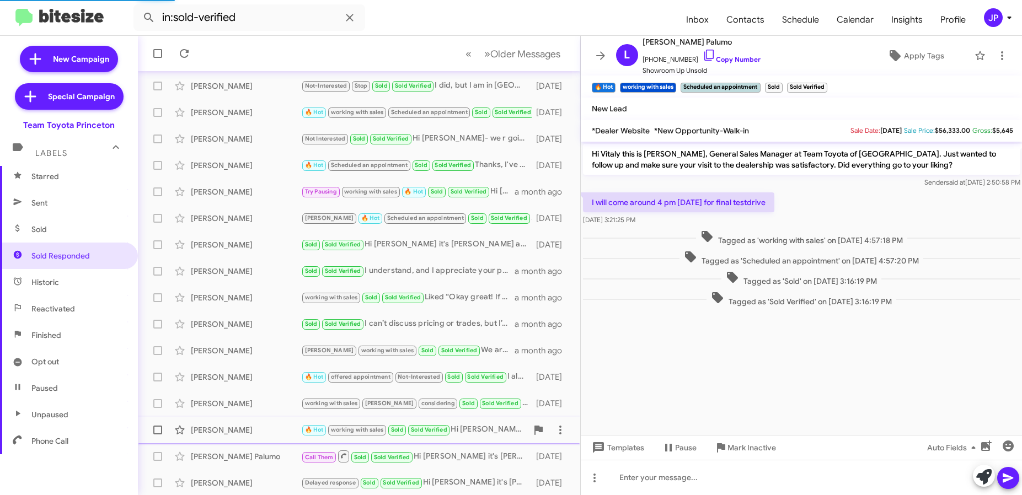
scroll to position [81, 0]
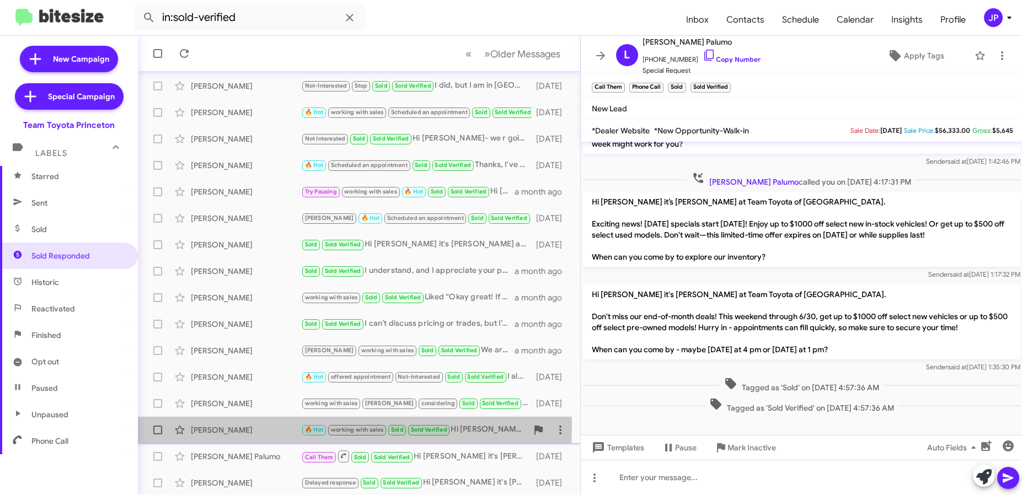
click at [246, 427] on div "Zeeshan Ali" at bounding box center [246, 430] width 110 height 11
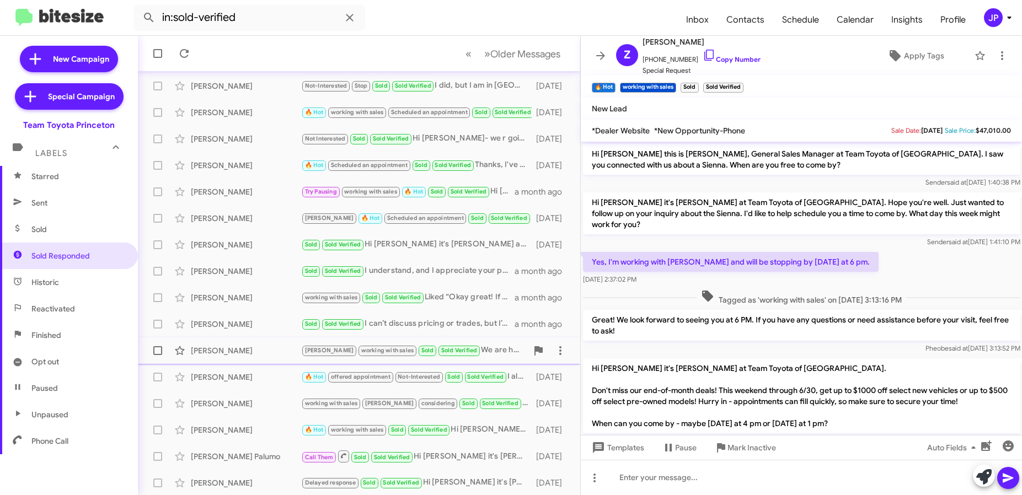
click at [257, 344] on div "Leigh Smith Lee working with sales Sold Sold Verified We are here with Hector a…" at bounding box center [359, 351] width 425 height 22
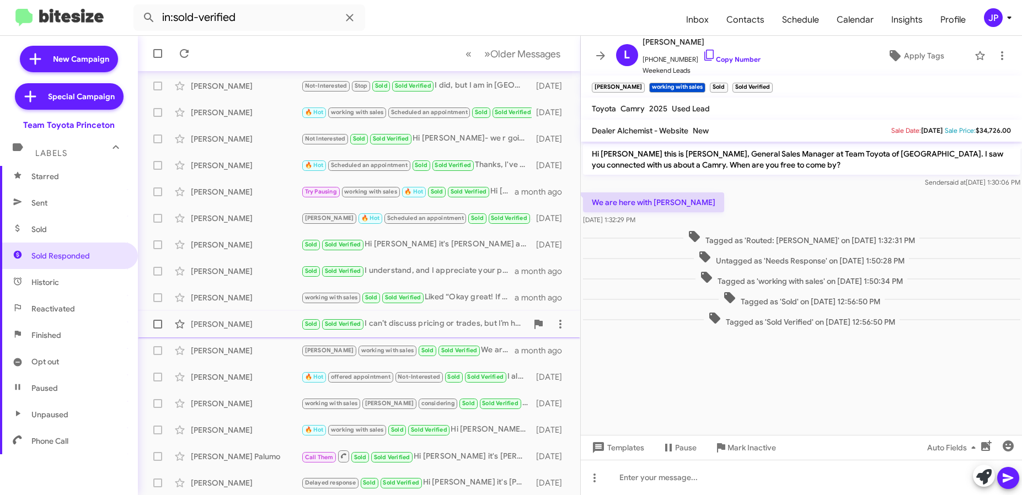
click at [262, 332] on div "Alex Balthaser Sold Sold Verified I can’t discuss pricing or trades, but I’m he…" at bounding box center [359, 324] width 425 height 22
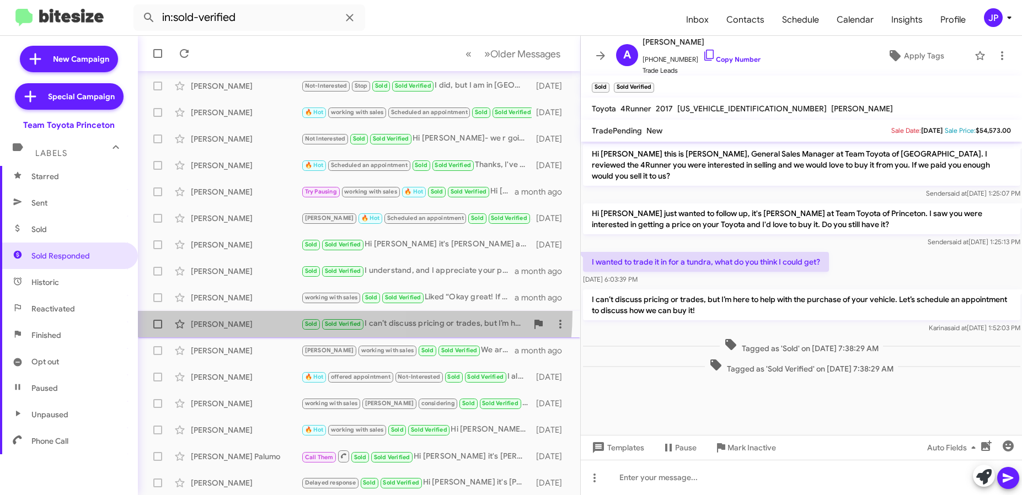
click at [279, 312] on span "Alex Balthaser Sold Sold Verified I can’t discuss pricing or trades, but I’m he…" at bounding box center [359, 324] width 443 height 26
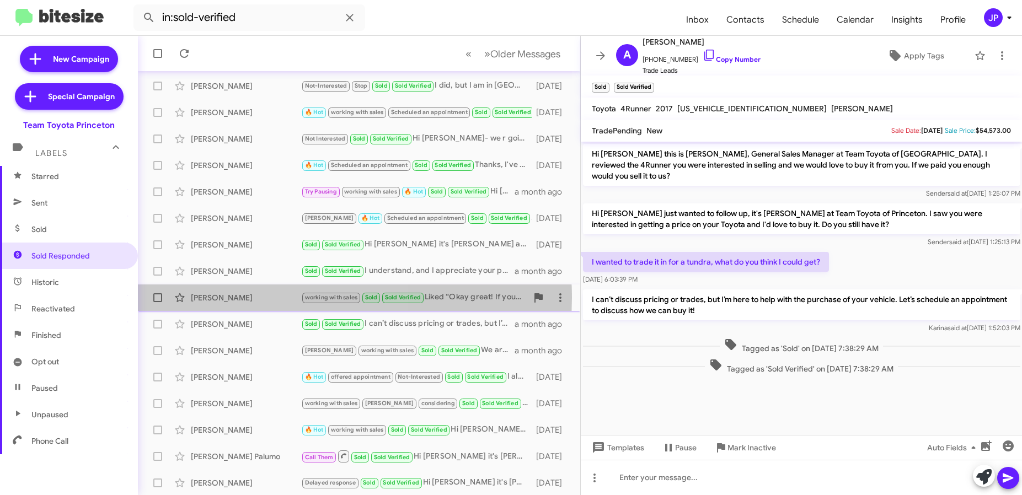
click at [280, 298] on div "David Brown" at bounding box center [246, 297] width 110 height 11
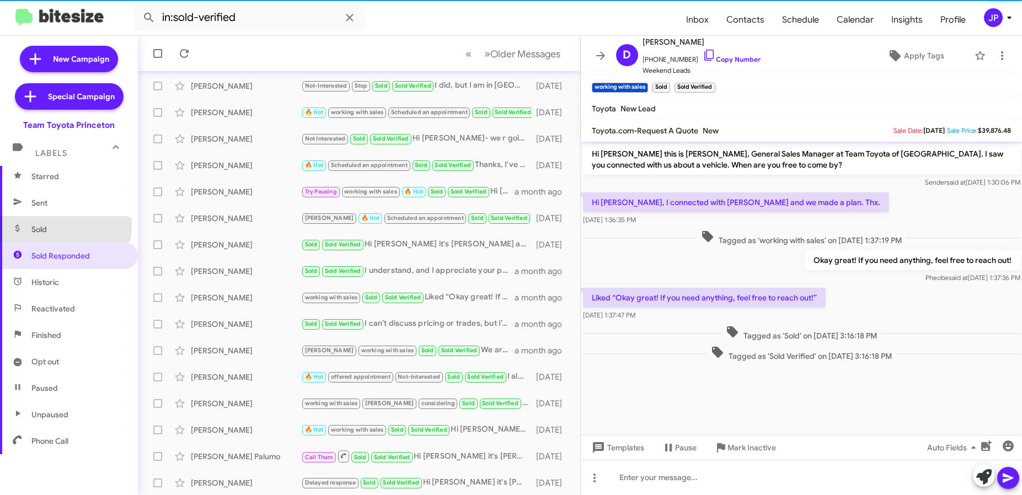
drag, startPoint x: 42, startPoint y: 224, endPoint x: 60, endPoint y: 223, distance: 18.2
click at [42, 224] on span "Sold" at bounding box center [38, 229] width 15 height 11
type input "in:sold"
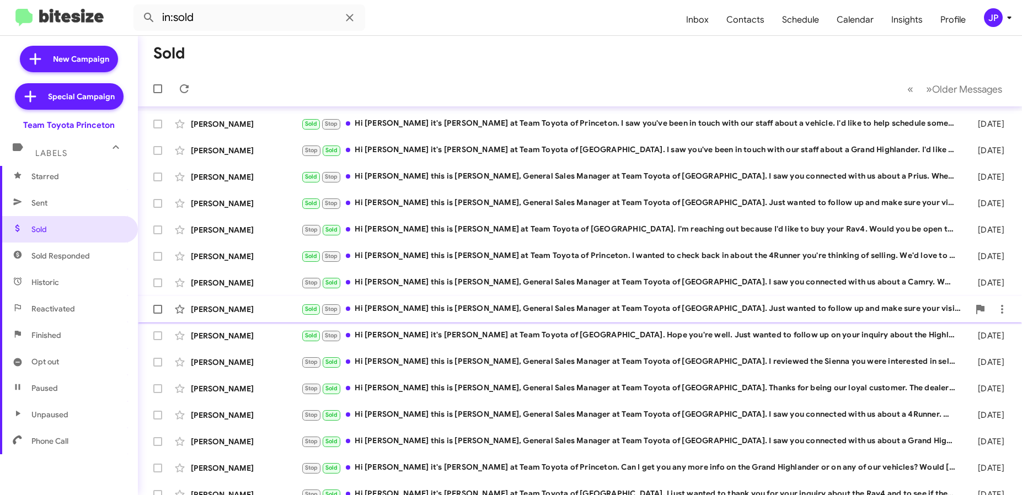
scroll to position [145, 0]
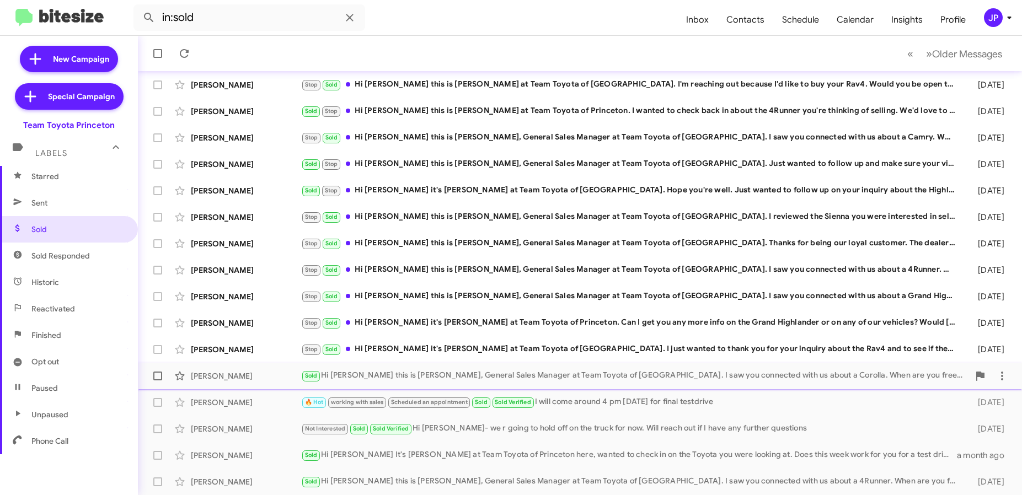
click at [366, 380] on div "Sold Hi Steve this is Andrew Dasher, General Sales Manager at Team Toyota of Pr…" at bounding box center [635, 376] width 668 height 13
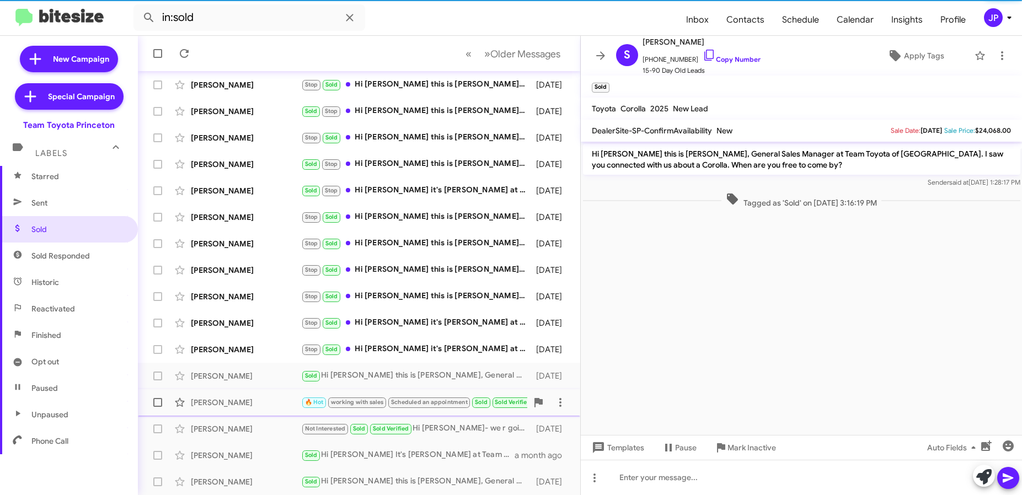
click at [254, 407] on div "Vitaly Zholudev" at bounding box center [246, 402] width 110 height 11
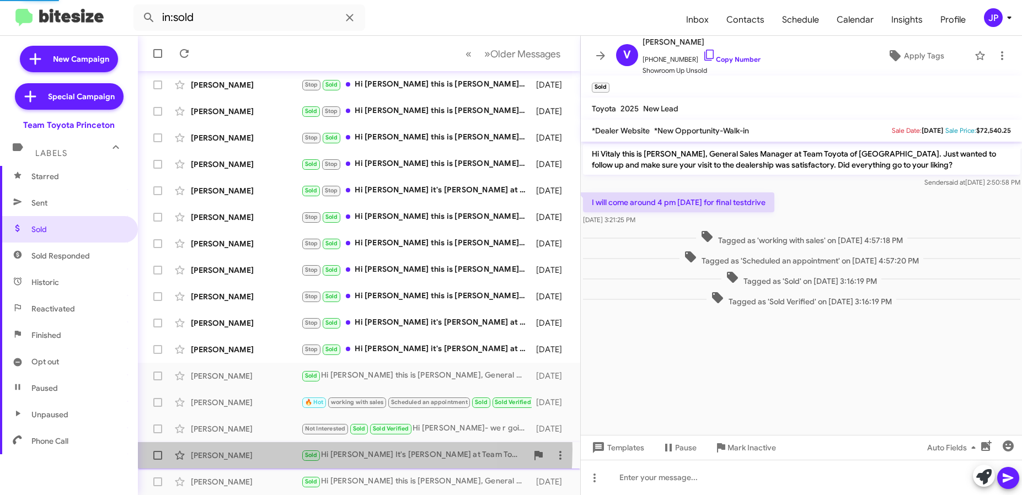
click at [254, 450] on div "Abey Philip" at bounding box center [246, 455] width 110 height 11
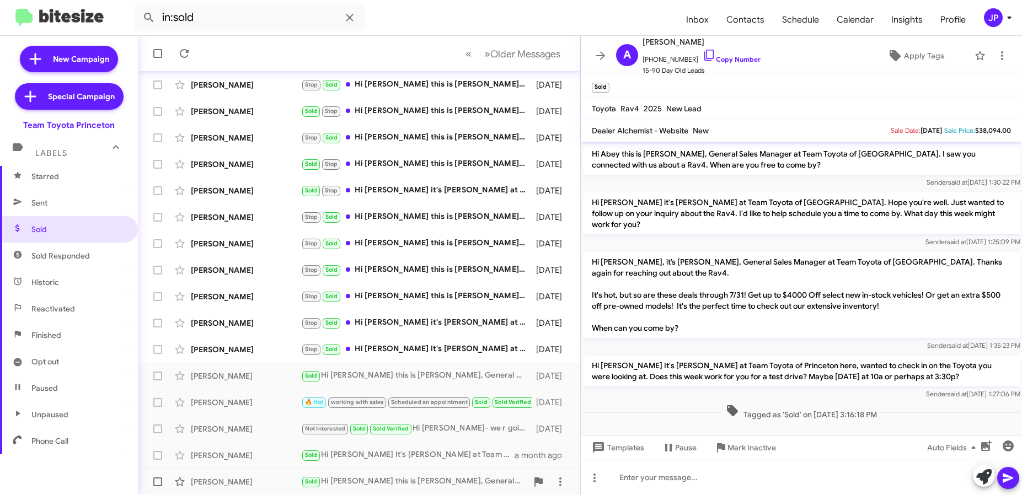
click at [281, 478] on div "Andrew Dawson" at bounding box center [246, 482] width 110 height 11
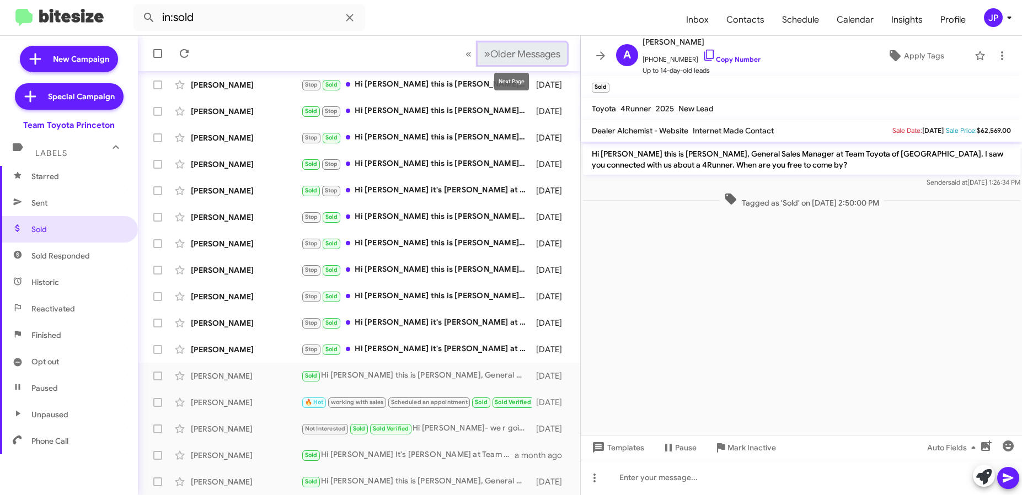
click at [491, 58] on span "Older Messages" at bounding box center [526, 54] width 70 height 12
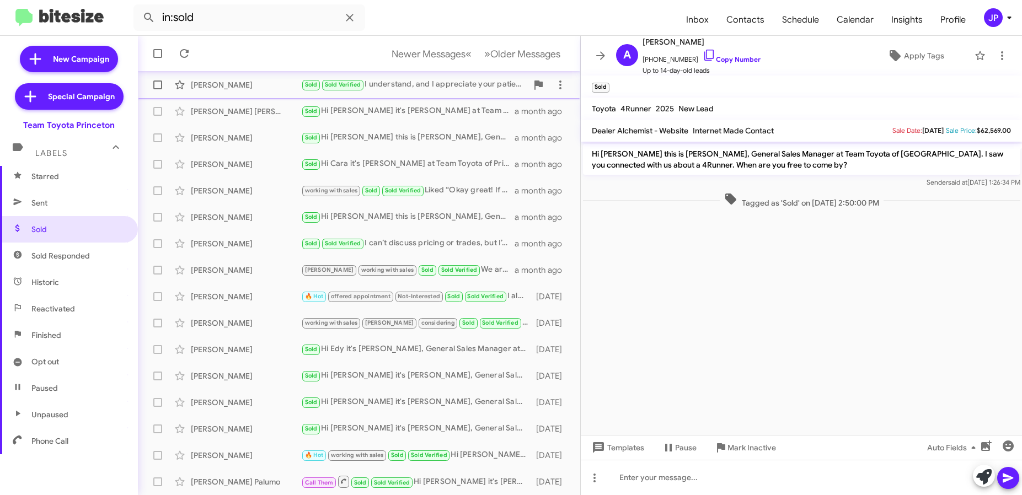
click at [257, 89] on div "Zarrina Akhmedova" at bounding box center [246, 84] width 110 height 11
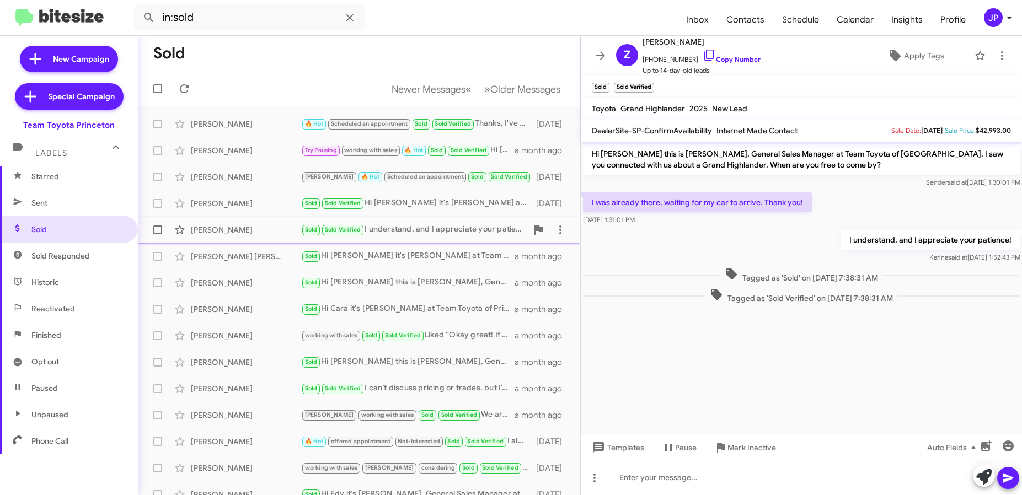
click at [244, 236] on div "Zarrina Akhmedova Sold Sold Verified I understand, and I appreciate your patien…" at bounding box center [359, 230] width 425 height 22
click at [247, 255] on div "Selvin Olivares Gregorio" at bounding box center [246, 256] width 110 height 11
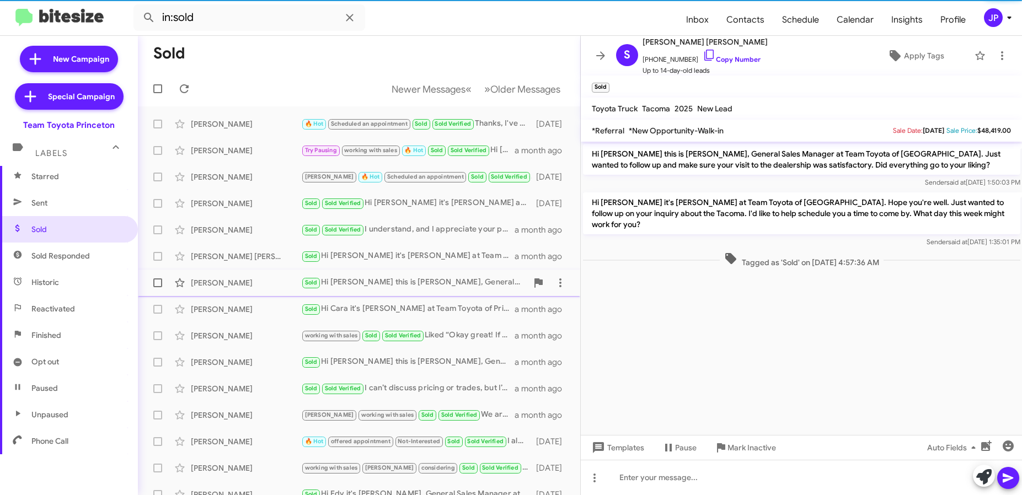
click at [257, 283] on div "Neneh Kamara" at bounding box center [246, 283] width 110 height 11
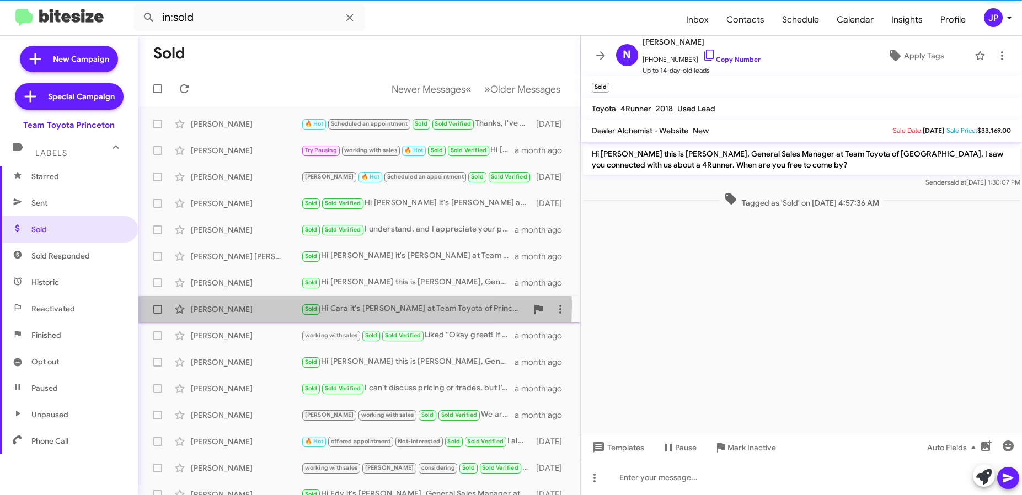
click at [253, 306] on div "Cara Giordano" at bounding box center [246, 309] width 110 height 11
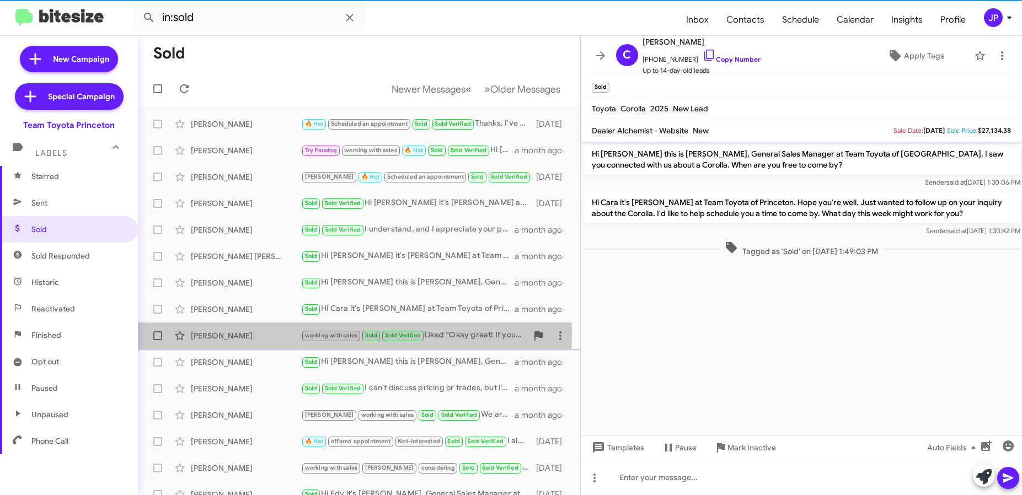
click at [257, 334] on div "David Brown" at bounding box center [246, 336] width 110 height 11
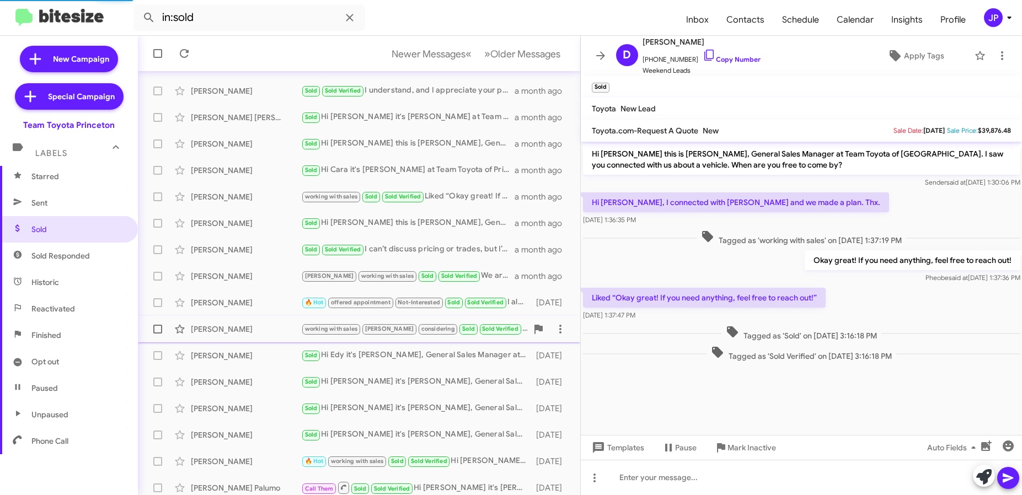
scroll to position [145, 0]
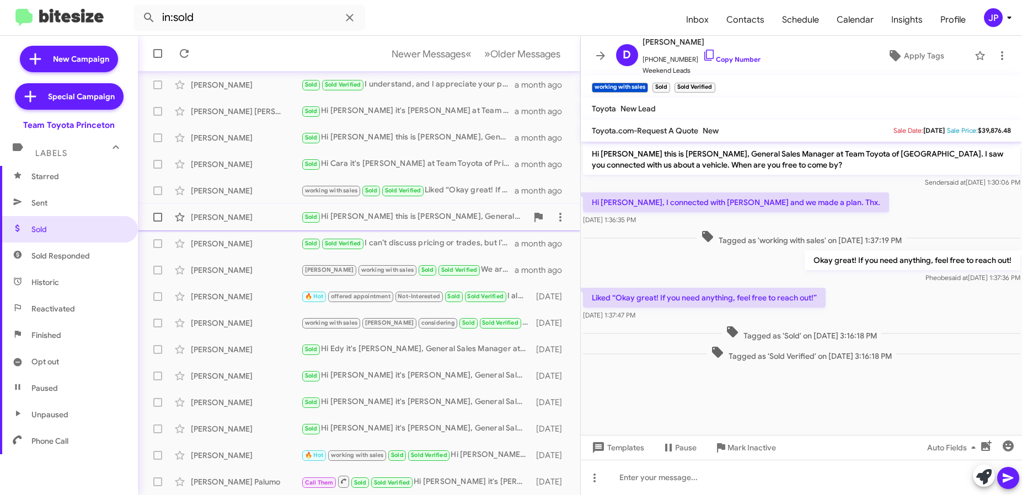
click at [265, 227] on div "Benjamin W Perkins Sold Hi Benjamin this is Andrew Dasher, General Sales Manage…" at bounding box center [359, 217] width 425 height 22
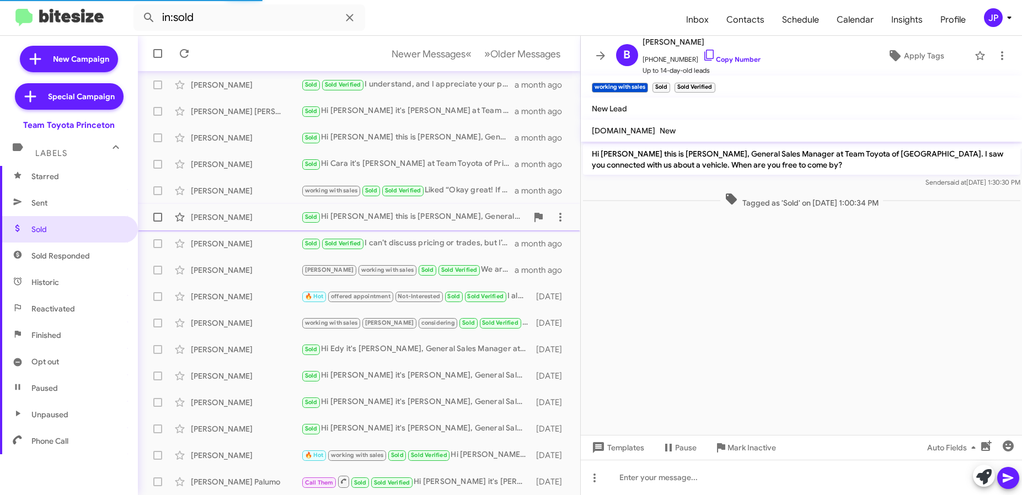
click at [265, 214] on div "Benjamin W Perkins" at bounding box center [246, 217] width 110 height 11
click at [277, 199] on div "David Brown working with sales Sold Sold Verified Liked “Okay great! If you nee…" at bounding box center [359, 191] width 425 height 22
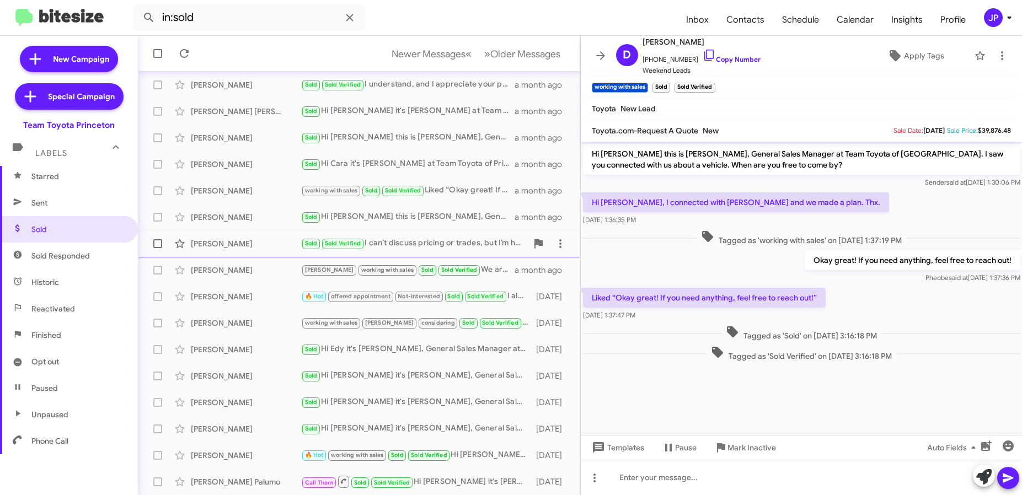
click at [280, 244] on div "Alex Balthaser" at bounding box center [246, 243] width 110 height 11
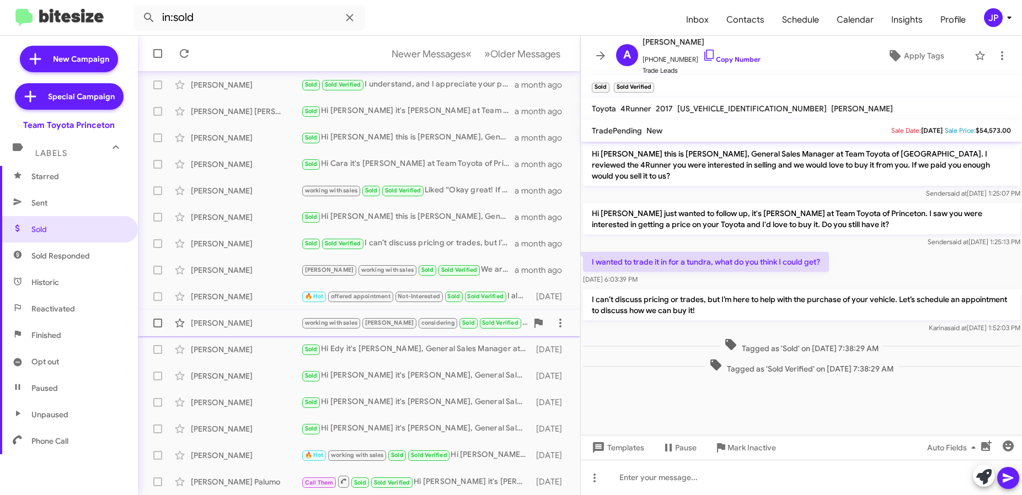
click at [295, 322] on div "Kiran Velishala" at bounding box center [246, 323] width 110 height 11
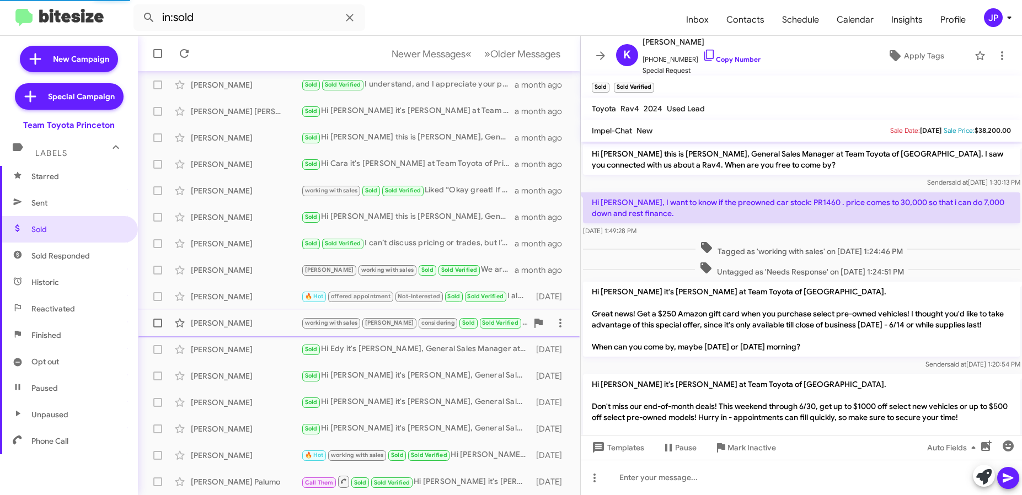
scroll to position [242, 0]
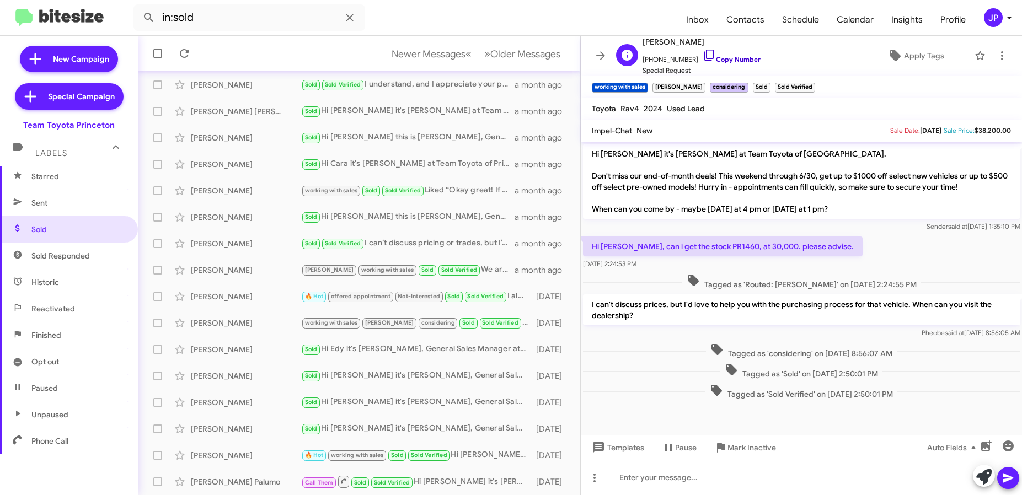
click at [721, 61] on link "Copy Number" at bounding box center [732, 59] width 58 height 8
click at [997, 25] on div "JP" at bounding box center [993, 17] width 19 height 19
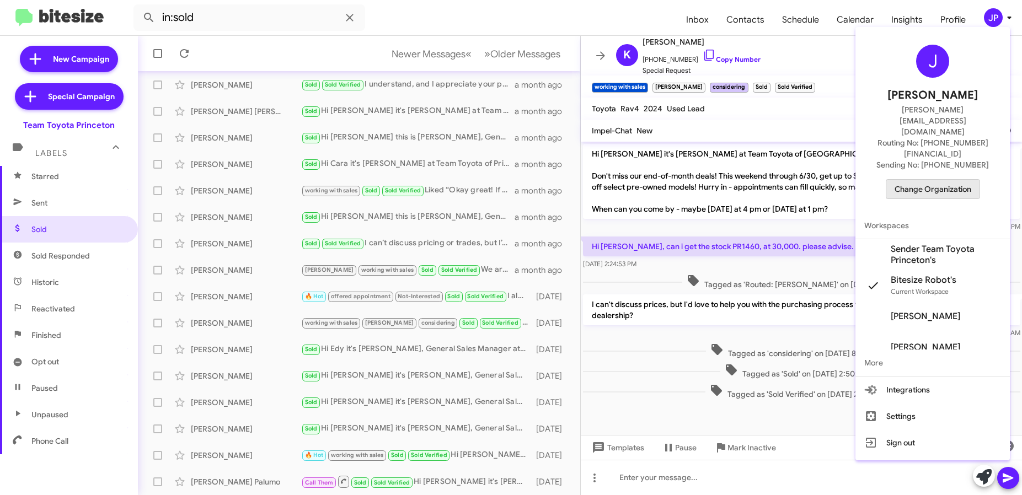
click at [957, 180] on span "Change Organization" at bounding box center [933, 189] width 77 height 19
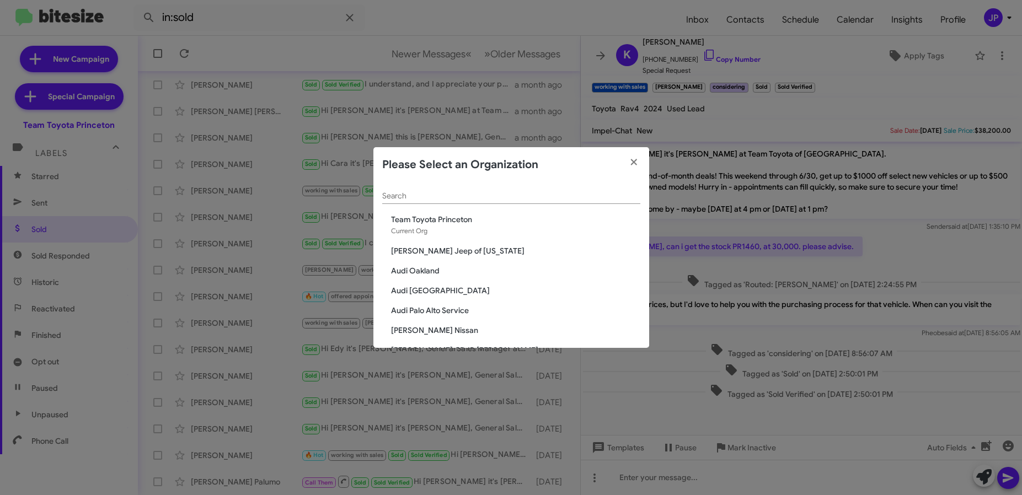
click at [519, 206] on div "Search" at bounding box center [511, 198] width 258 height 31
click at [523, 197] on input "Search" at bounding box center [511, 196] width 258 height 9
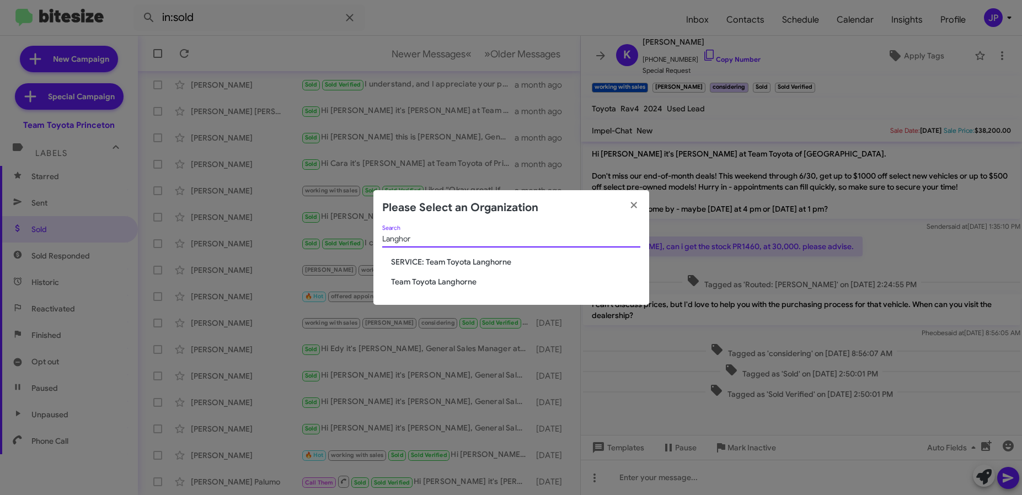
type input "Langhor"
click at [468, 283] on span "Team Toyota Langhorne" at bounding box center [515, 281] width 249 height 11
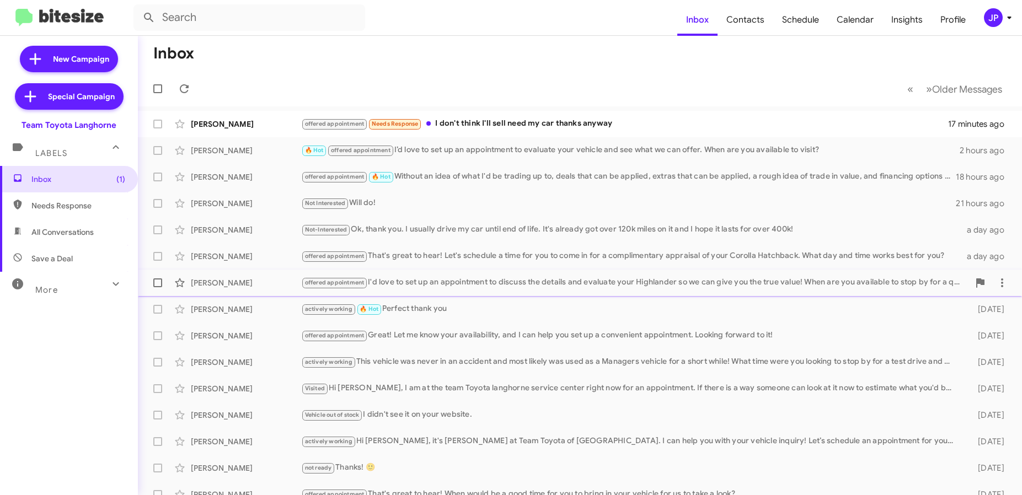
click at [393, 282] on div "offered appointment I'd love to set up an appointment to discuss the details an…" at bounding box center [635, 282] width 668 height 13
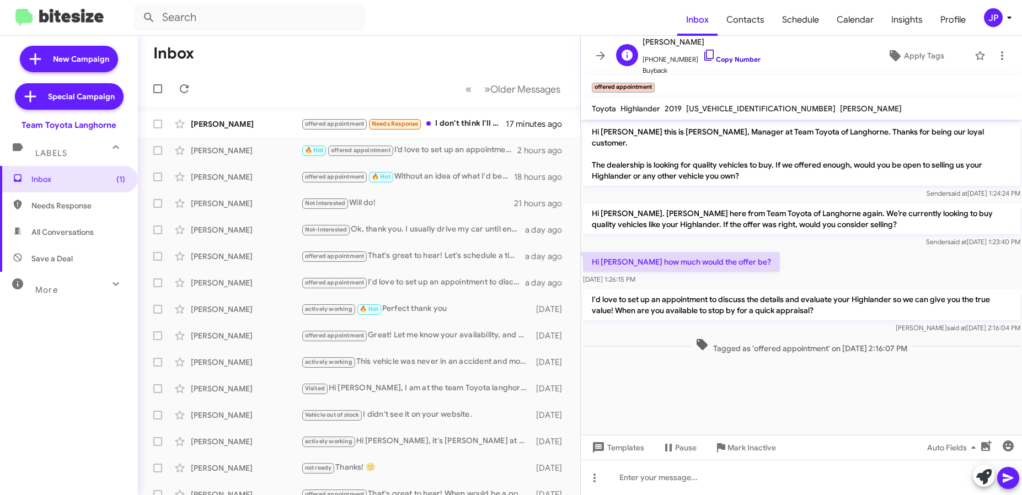
click at [723, 59] on link "Copy Number" at bounding box center [732, 59] width 58 height 8
click at [228, 177] on div "Daniel Romero" at bounding box center [246, 177] width 110 height 11
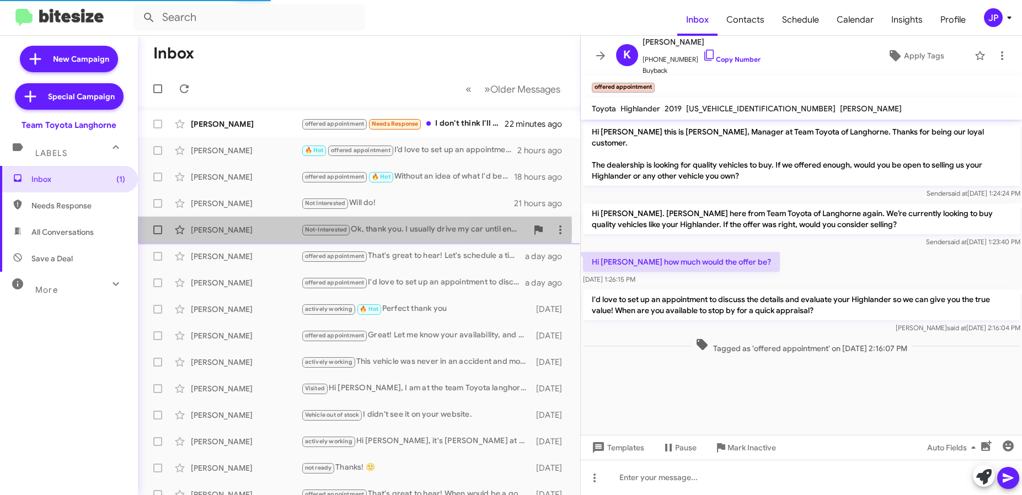
click at [241, 230] on div "Gabriella Lindtner" at bounding box center [246, 230] width 110 height 11
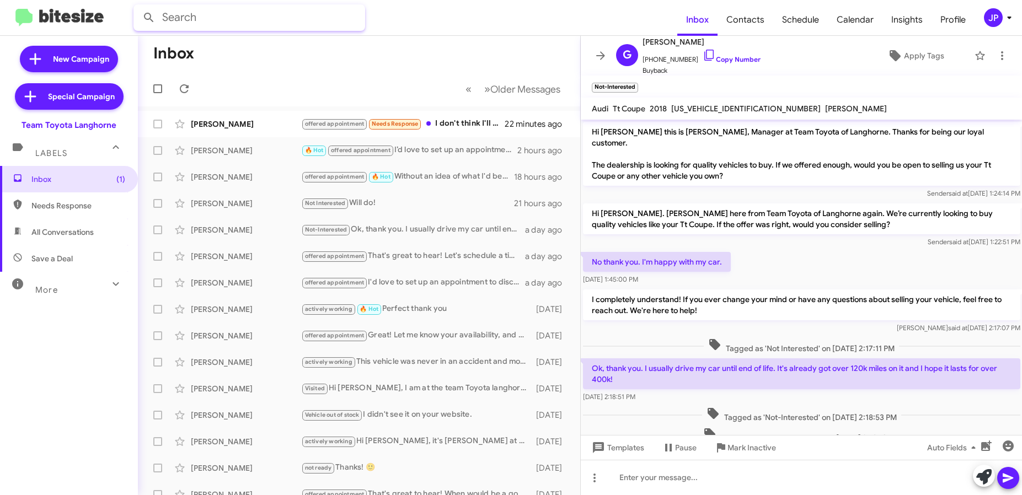
click at [201, 25] on input "text" at bounding box center [250, 17] width 232 height 26
type input "Harsha"
click at [138, 7] on button at bounding box center [149, 18] width 22 height 22
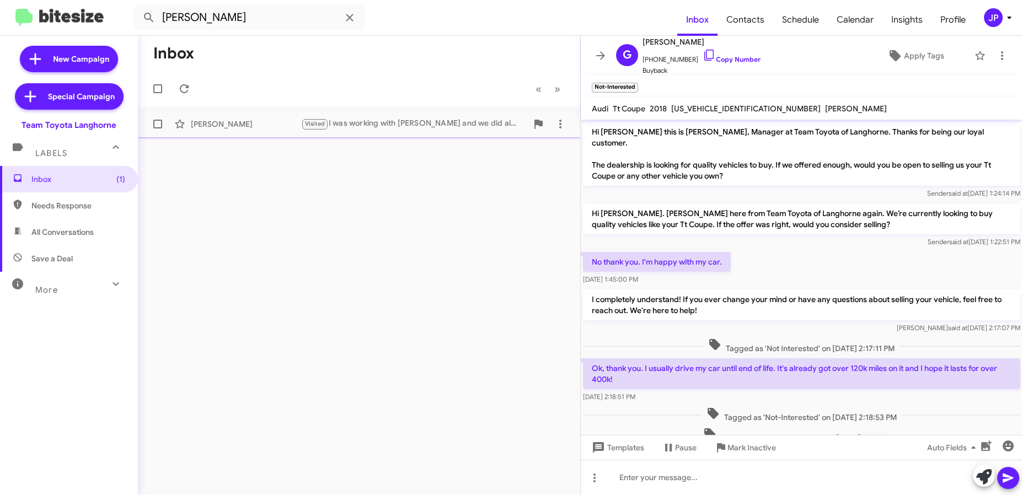
click at [257, 130] on div "Harsha Patel Visited I was working with Wood and we did almost come close to a …" at bounding box center [359, 124] width 425 height 22
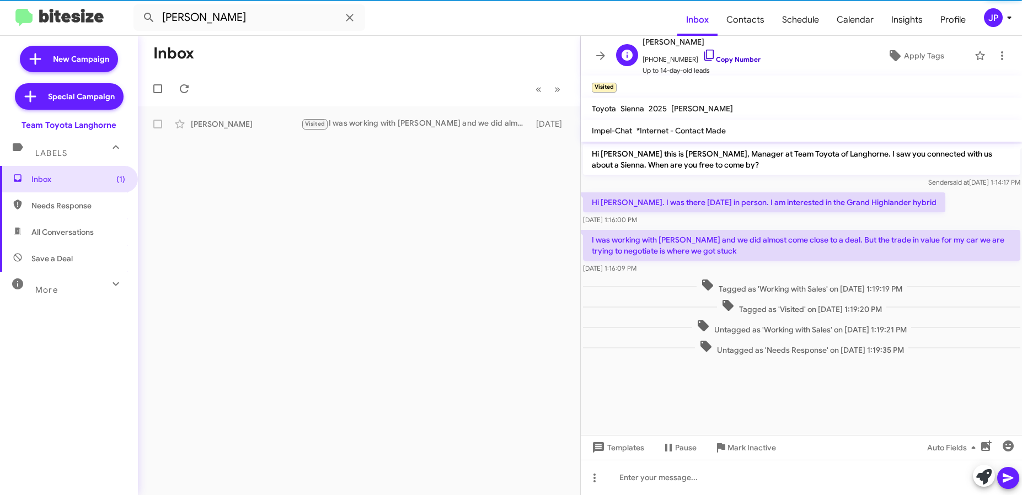
click at [713, 56] on link "Copy Number" at bounding box center [732, 59] width 58 height 8
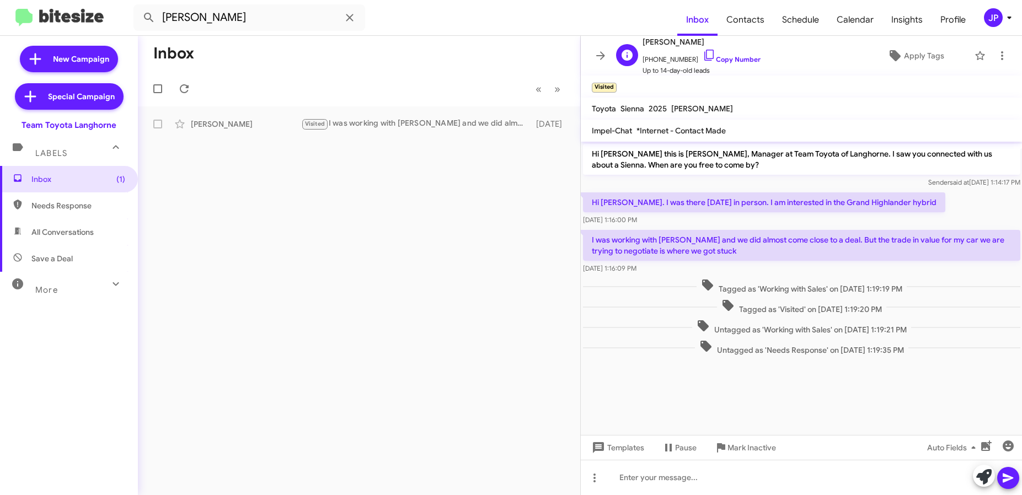
click at [910, 44] on div "H Harsha Patel +12678260591 Copy Number Up to 14-day-old leads Apply Tags" at bounding box center [791, 55] width 358 height 41
click at [910, 51] on span "Apply Tags" at bounding box center [924, 56] width 40 height 20
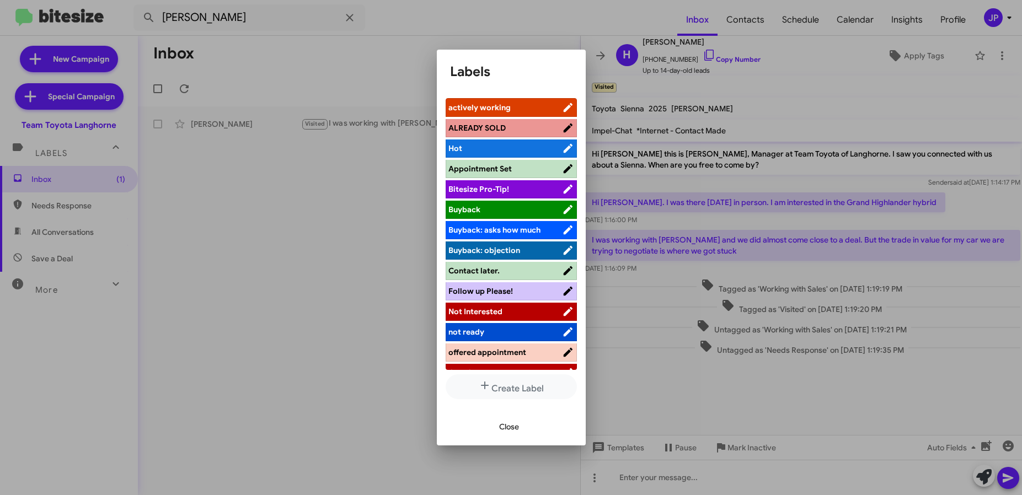
click at [518, 190] on span "Bitesize Pro-Tip!" at bounding box center [506, 189] width 114 height 11
click at [801, 94] on div at bounding box center [511, 247] width 1022 height 495
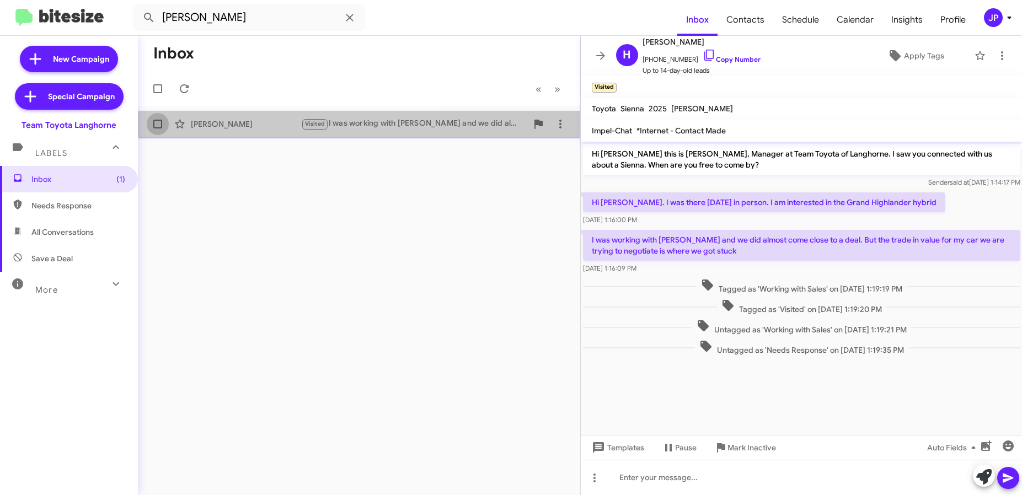
click at [160, 124] on span at bounding box center [157, 124] width 9 height 9
click at [158, 129] on input "checkbox" at bounding box center [157, 129] width 1 height 1
checkbox input "true"
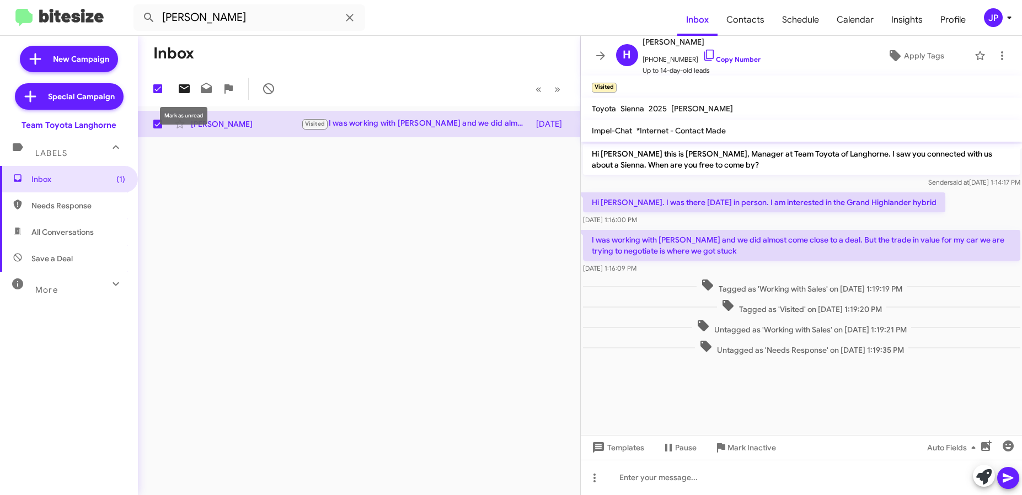
click at [185, 98] on button at bounding box center [184, 89] width 22 height 22
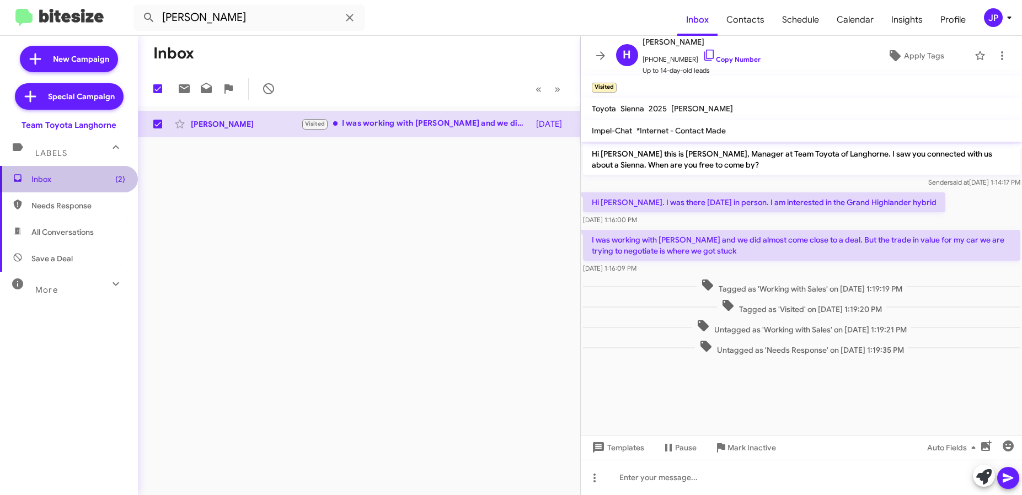
click at [75, 187] on span "Inbox (2)" at bounding box center [69, 179] width 138 height 26
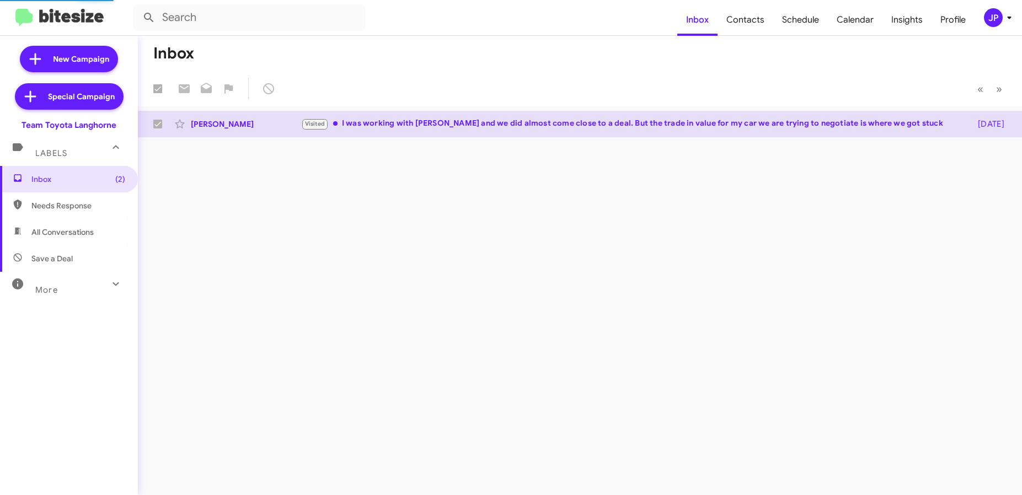
checkbox input "false"
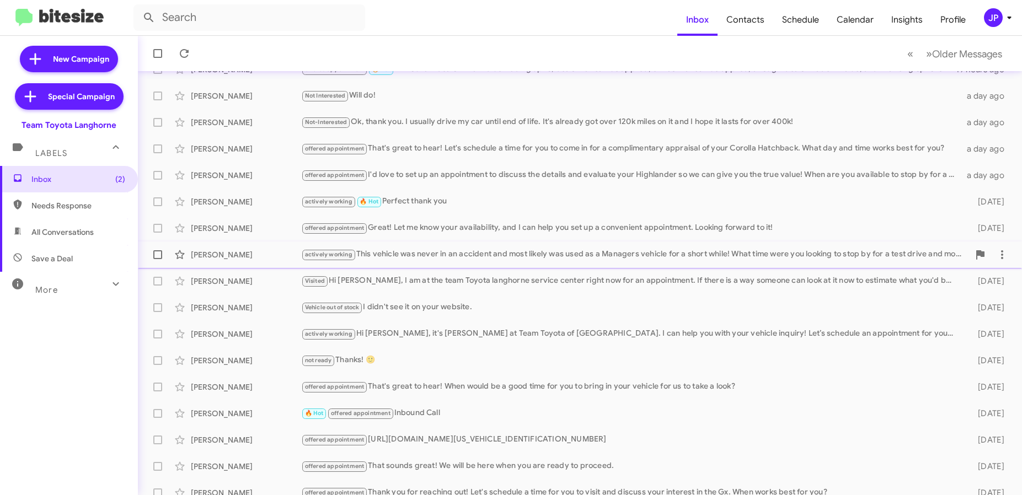
scroll to position [137, 0]
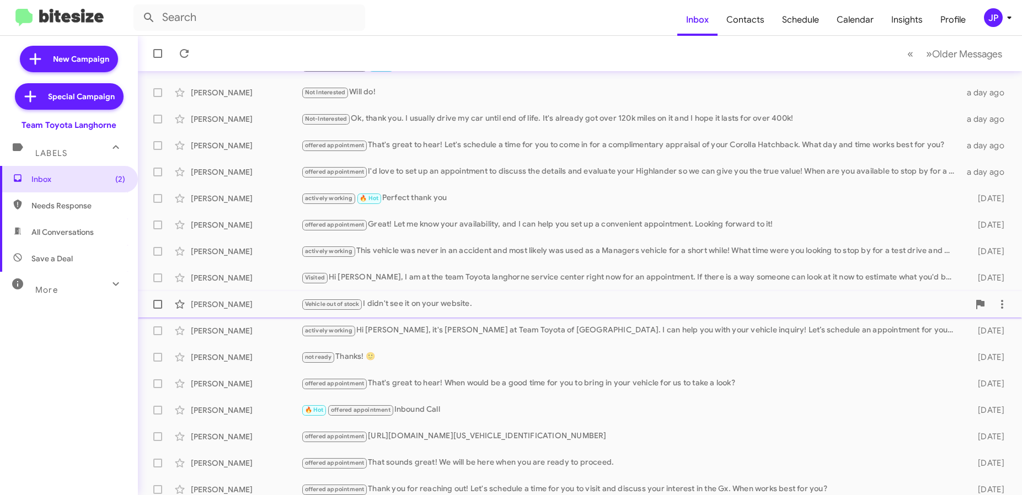
click at [265, 305] on div "Debbie Beer" at bounding box center [246, 304] width 110 height 11
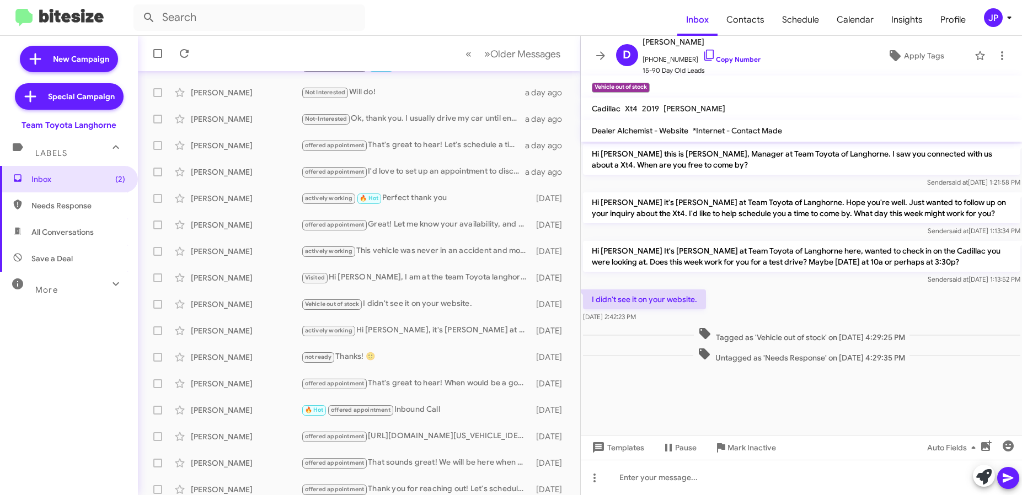
click at [801, 371] on div at bounding box center [802, 374] width 442 height 17
click at [713, 60] on link "Copy Number" at bounding box center [732, 59] width 58 height 8
click at [982, 479] on icon at bounding box center [984, 477] width 15 height 15
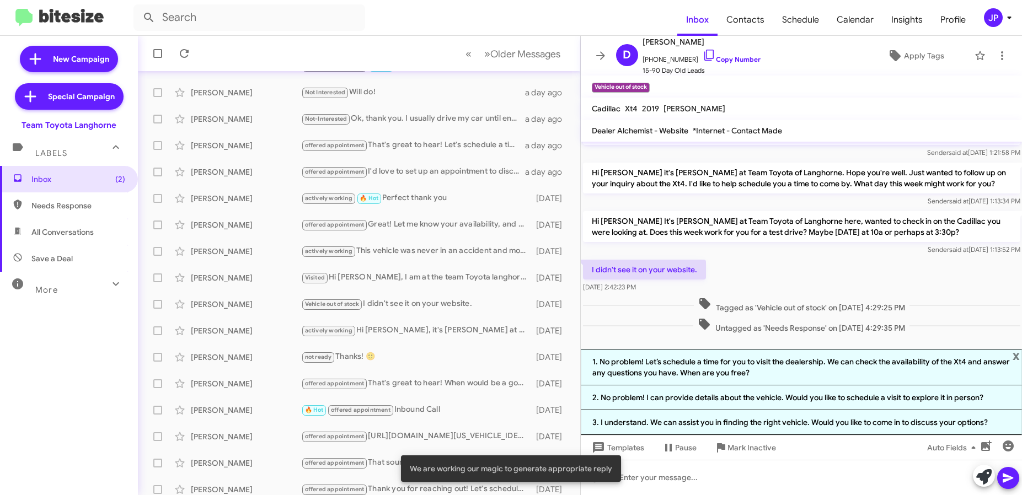
scroll to position [33, 0]
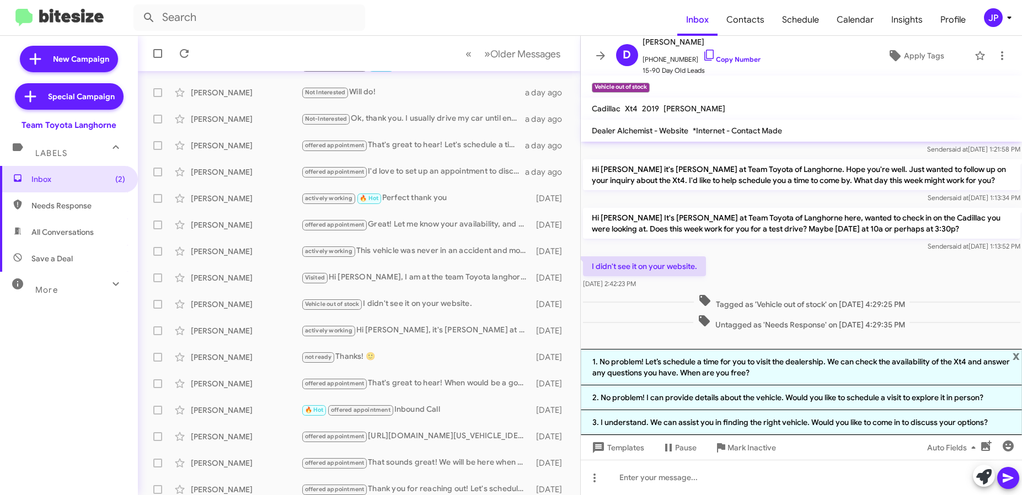
click at [62, 303] on div "Inbox (2) Needs Response All Conversations Save a Deal More Important 🔥 Hot App…" at bounding box center [69, 314] width 138 height 297
click at [64, 296] on mat-expansion-panel-header "More" at bounding box center [69, 285] width 138 height 26
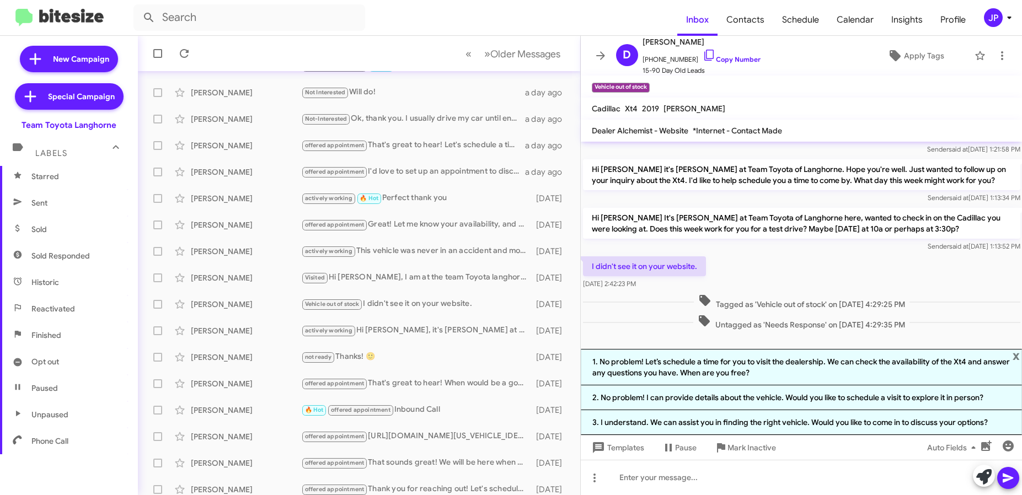
click at [40, 248] on span "Sold Responded" at bounding box center [69, 256] width 138 height 26
type input "in:sold-verified"
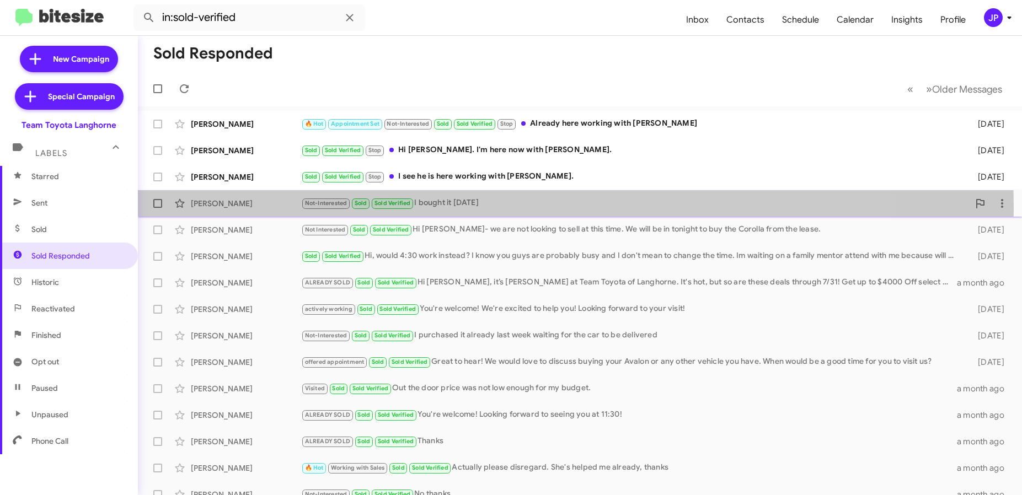
click at [252, 209] on div "Noralyn Harris Not-Interested Sold Sold Verified I bought it yesterday 13 days …" at bounding box center [580, 204] width 867 height 22
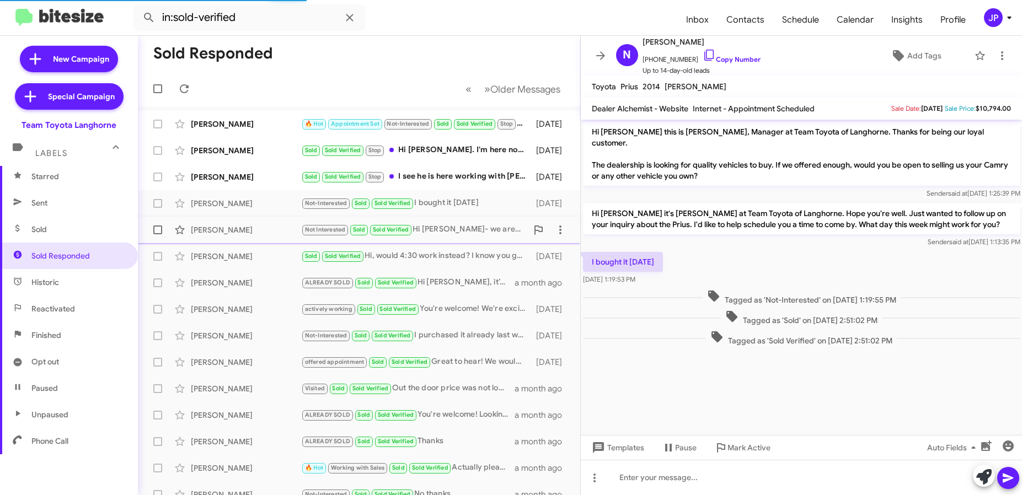
click at [249, 230] on div "Jodi Sobotka" at bounding box center [246, 230] width 110 height 11
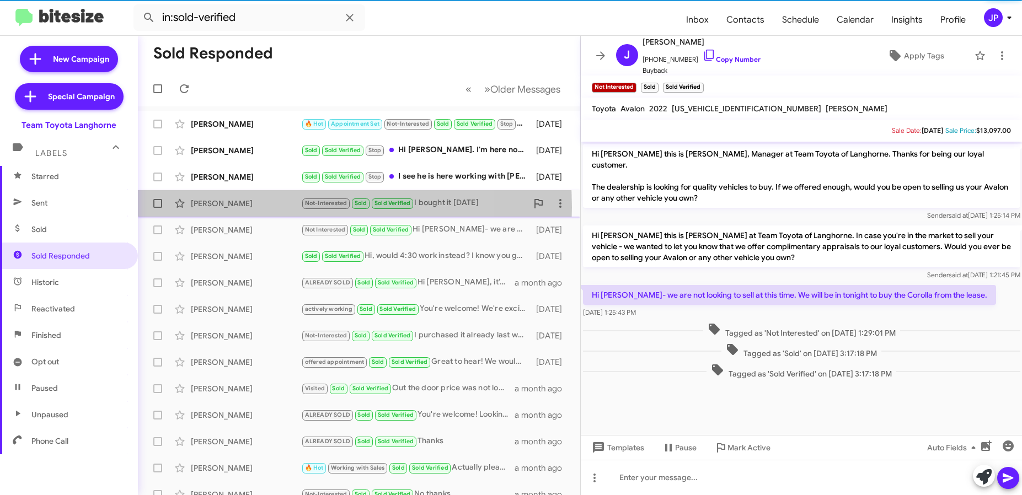
click at [253, 207] on div "Noralyn Harris" at bounding box center [246, 203] width 110 height 11
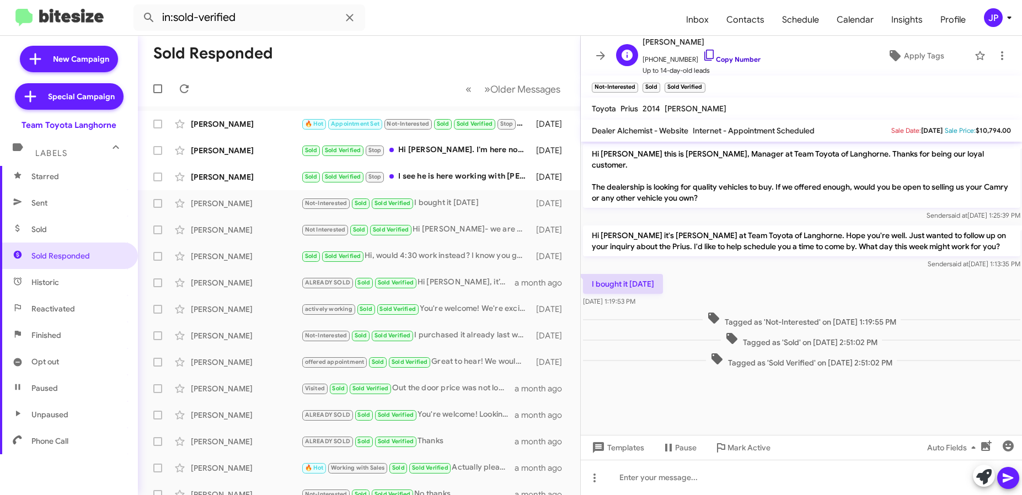
click at [737, 59] on link "Copy Number" at bounding box center [732, 59] width 58 height 8
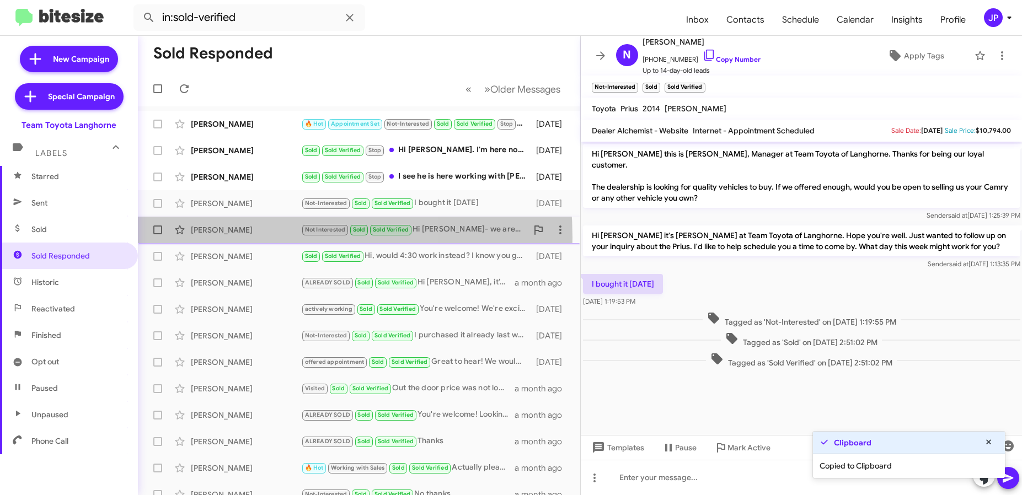
click at [225, 238] on div "Jodi Sobotka Not Interested Sold Sold Verified Hi Chris- we are not looking to …" at bounding box center [359, 230] width 425 height 22
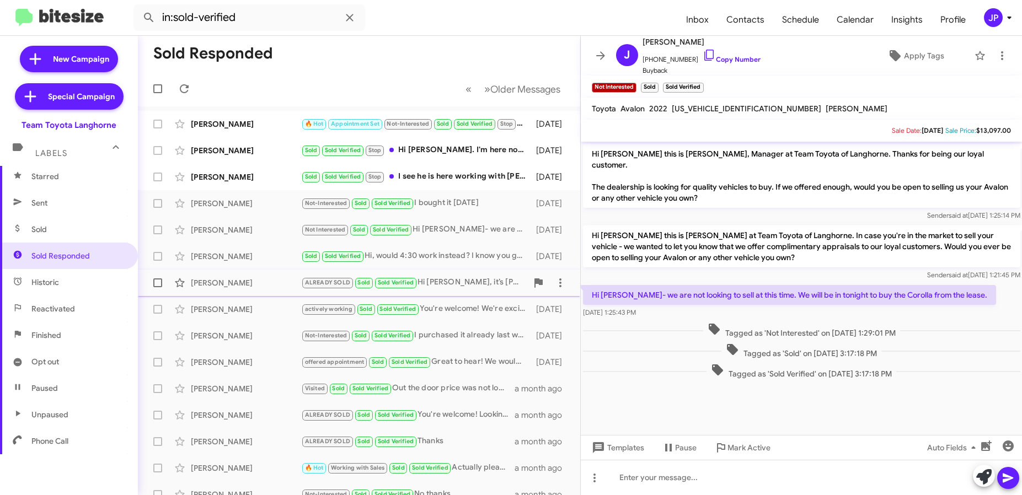
click at [252, 275] on div "Kristofer Jackson ALREADY SOLD Sold Sold Verified Hi Kristofer, it’s Chris Erxl…" at bounding box center [359, 283] width 425 height 22
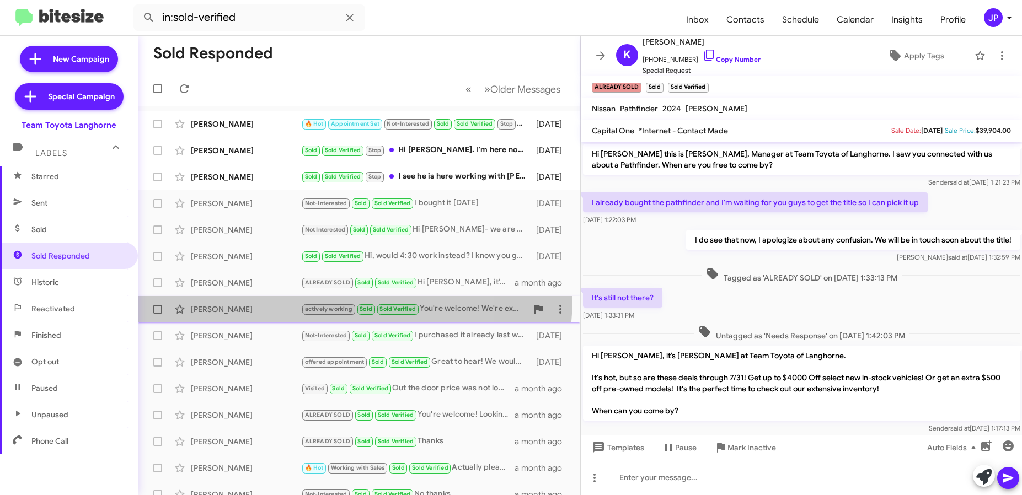
click at [253, 296] on span "Jack Bryant actively working Sold Sold Verified You're welcome! We're excited t…" at bounding box center [359, 309] width 443 height 26
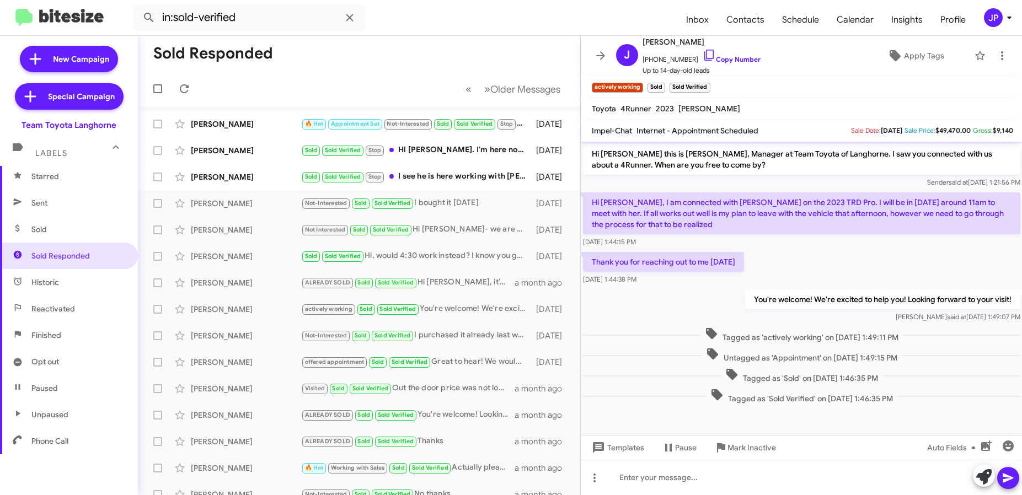
click at [685, 325] on div "Tagged as 'actively working' on Jul 24, 2025 - 1:49:11 PM" at bounding box center [802, 335] width 442 height 20
click at [716, 57] on link "Copy Number" at bounding box center [732, 59] width 58 height 8
click at [420, 377] on span "Michael Daniels Visited Sold Sold Verified Out the door price was not low enoug…" at bounding box center [359, 389] width 443 height 26
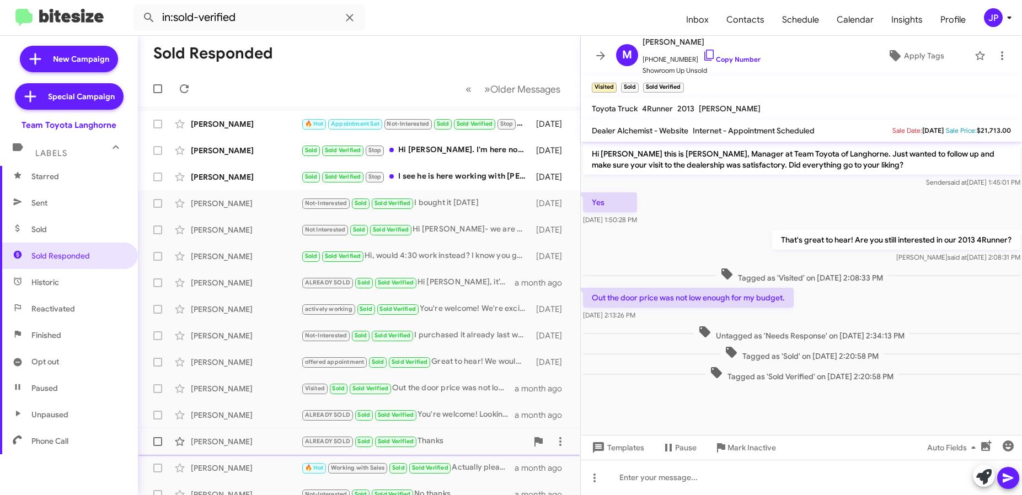
click at [440, 444] on div "ALREADY SOLD Sold Sold Verified Thanks" at bounding box center [414, 441] width 226 height 13
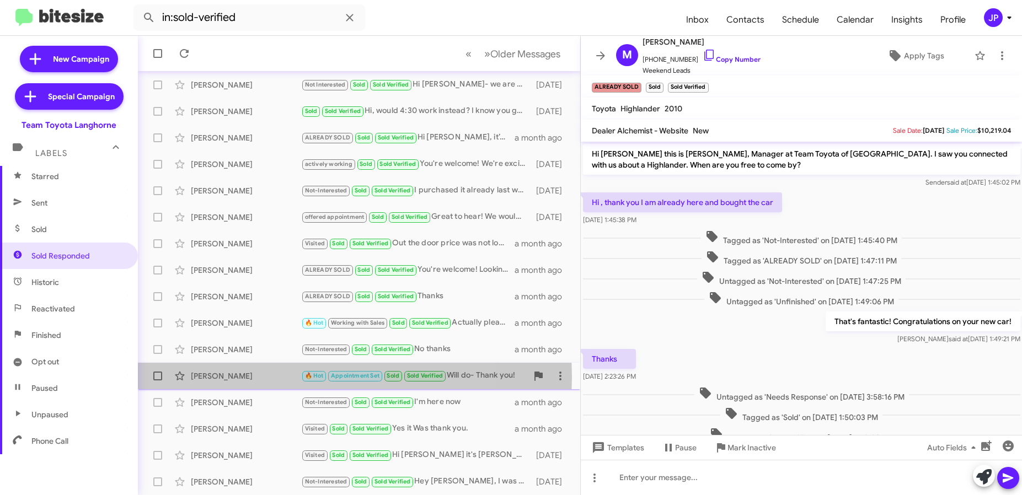
click at [253, 377] on div "Sara Fritz" at bounding box center [246, 376] width 110 height 11
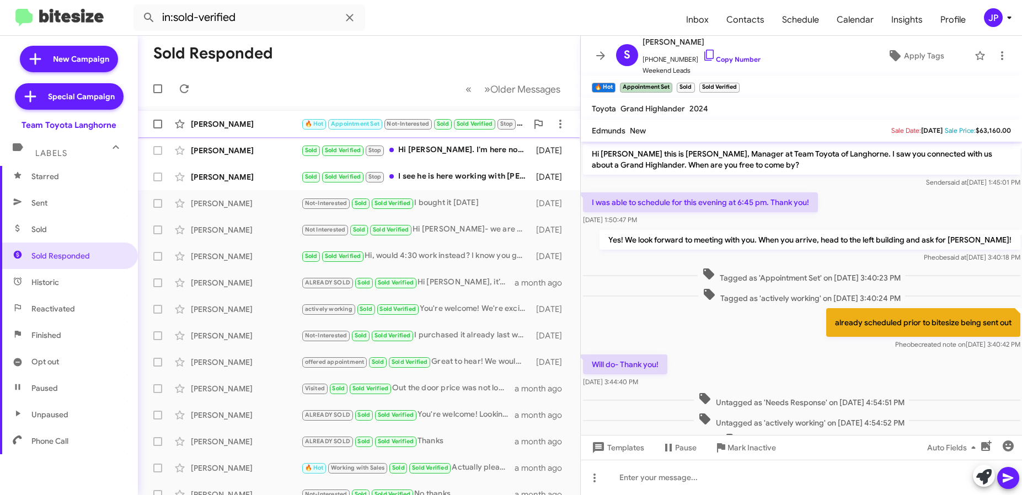
click at [237, 136] on span "Jesse Garber 🔥 Hot Appointment Set Not-Interested Sold Sold Verified Stop Alrea…" at bounding box center [359, 124] width 443 height 26
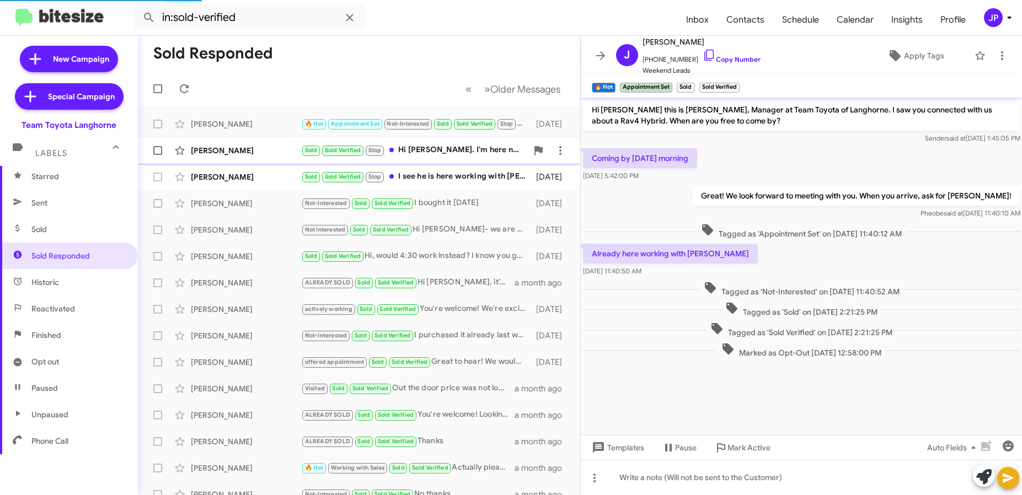
click at [235, 154] on div "Edward Erlwein" at bounding box center [246, 150] width 110 height 11
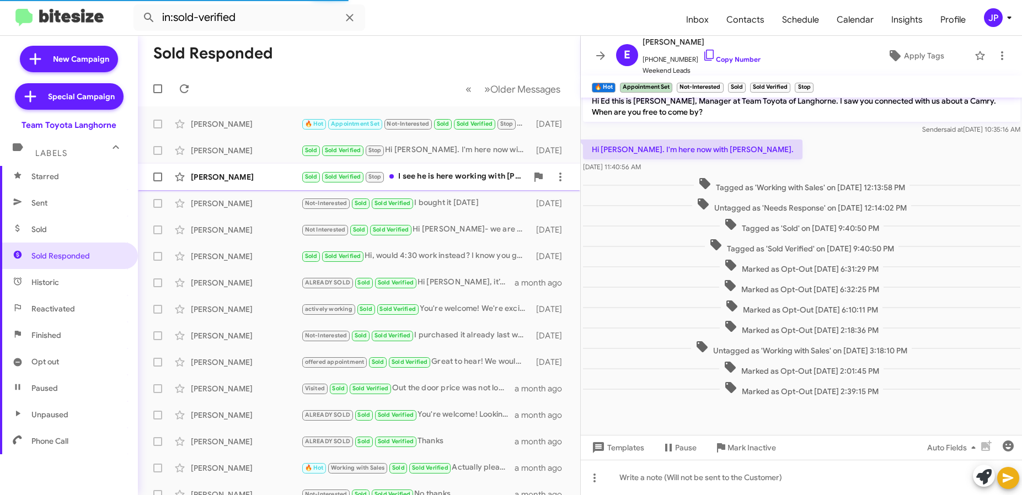
click at [238, 178] on div "Rezina Tosuni" at bounding box center [246, 177] width 110 height 11
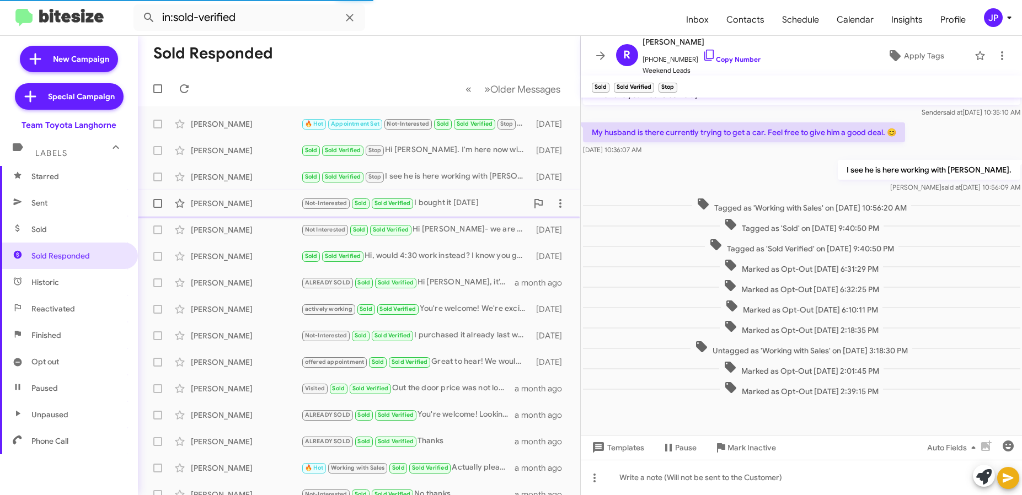
click at [237, 204] on div "Noralyn Harris" at bounding box center [246, 203] width 110 height 11
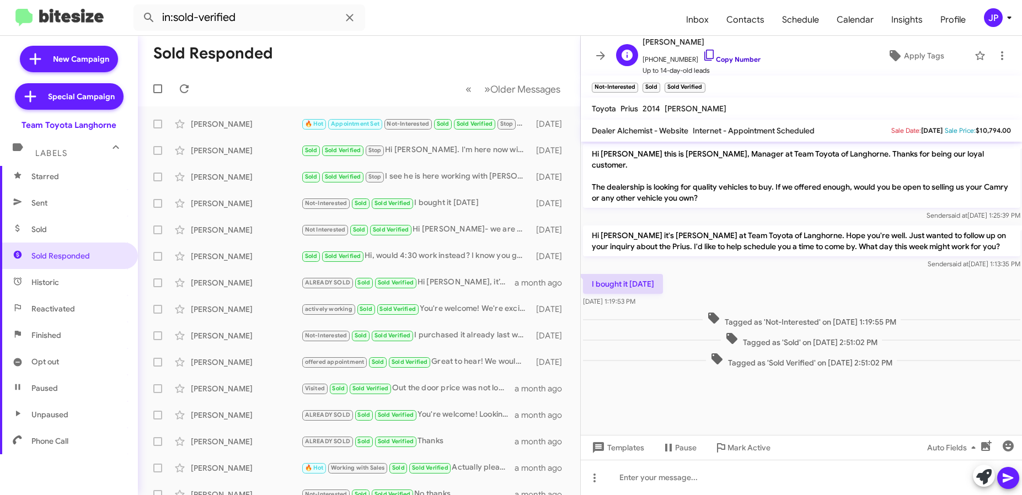
click at [708, 58] on link "Copy Number" at bounding box center [732, 59] width 58 height 8
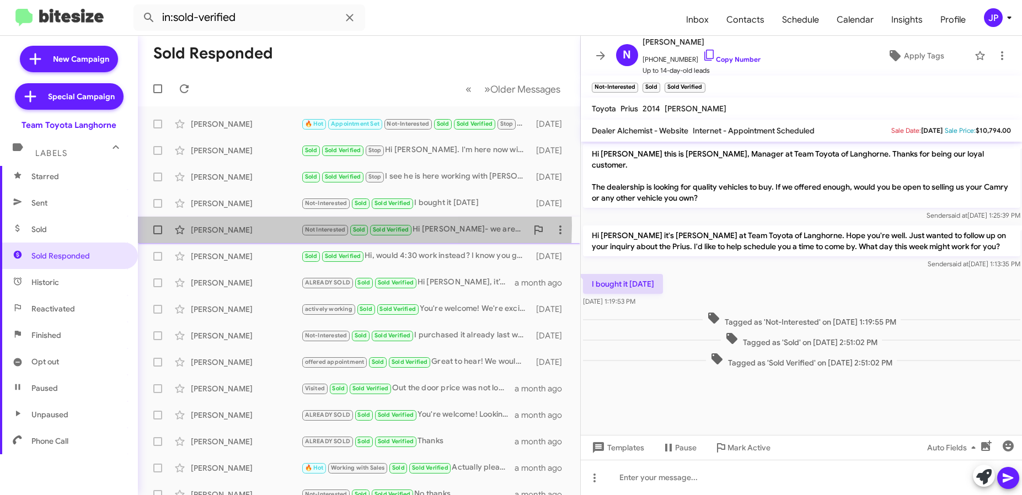
click at [235, 226] on div "Jodi Sobotka" at bounding box center [246, 230] width 110 height 11
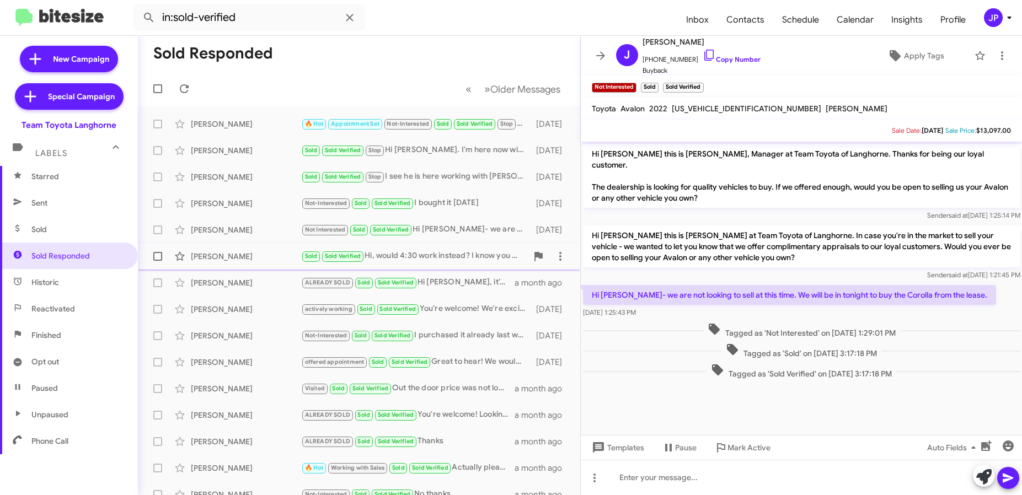
click at [247, 250] on div "Tiera Handy Sold Sold Verified Hi, would 4:30 work instead? I know you guys are…" at bounding box center [359, 257] width 425 height 22
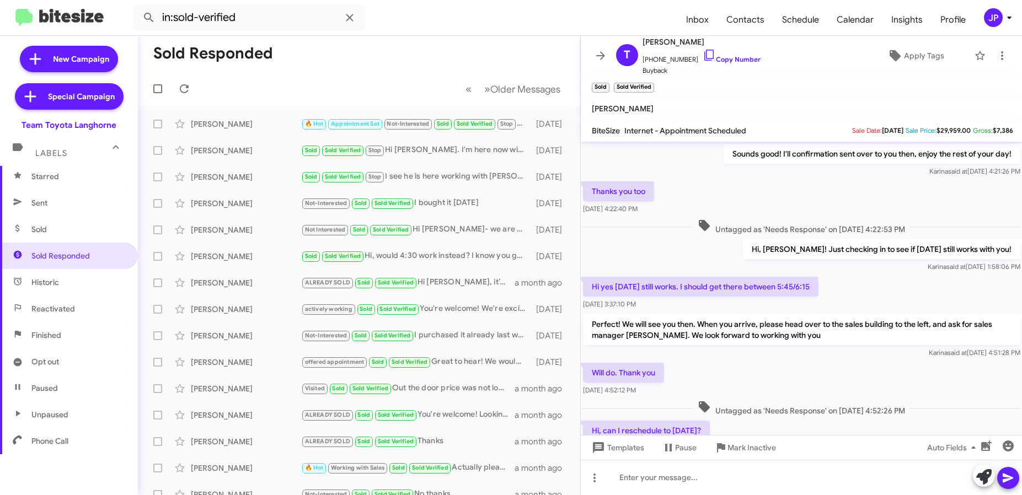
scroll to position [55, 0]
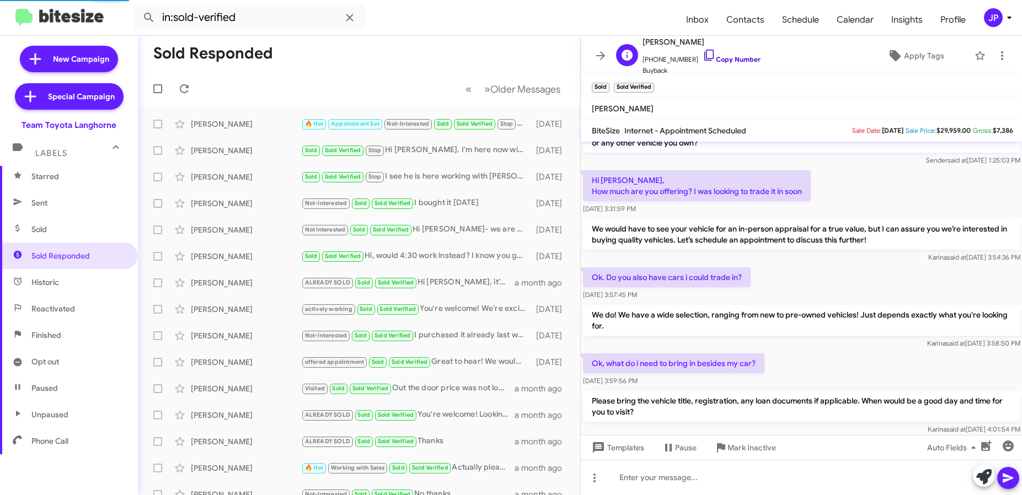
click at [709, 60] on link "Copy Number" at bounding box center [732, 59] width 58 height 8
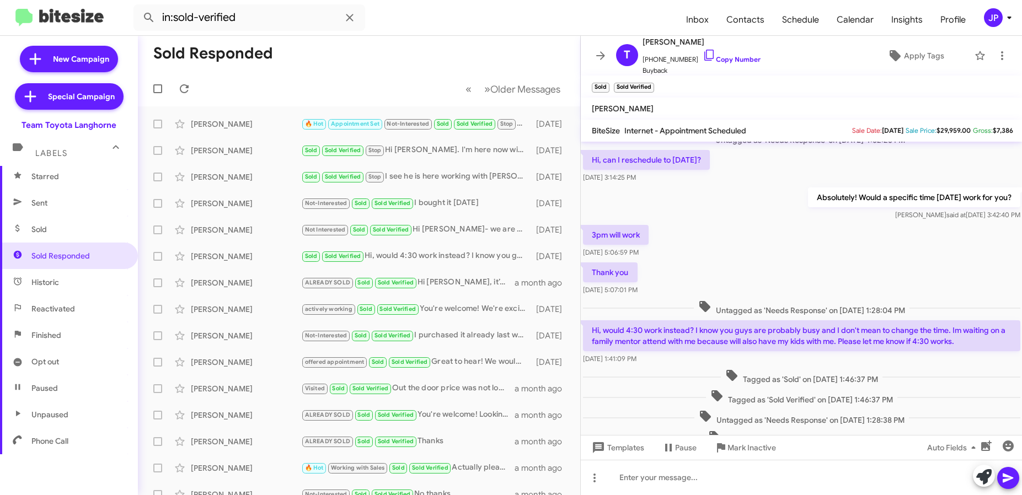
scroll to position [769, 0]
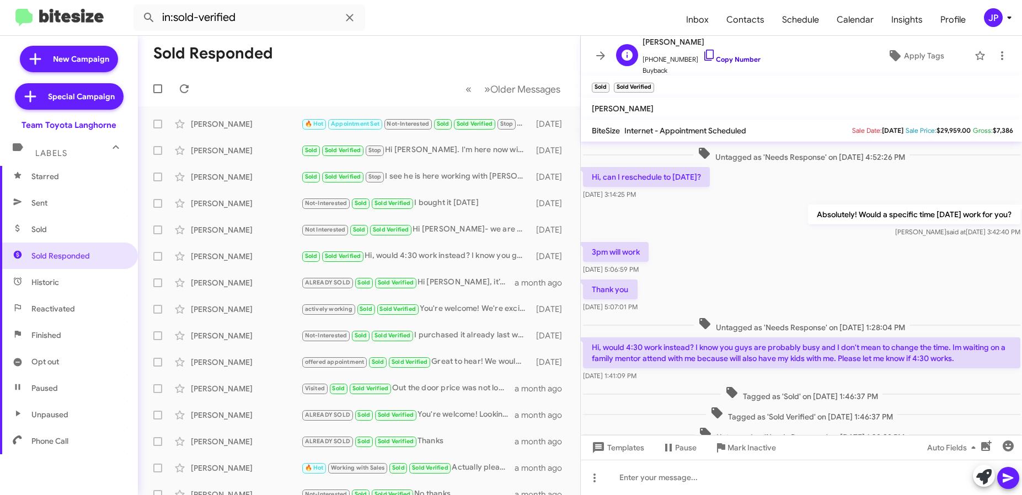
click at [740, 59] on link "Copy Number" at bounding box center [732, 59] width 58 height 8
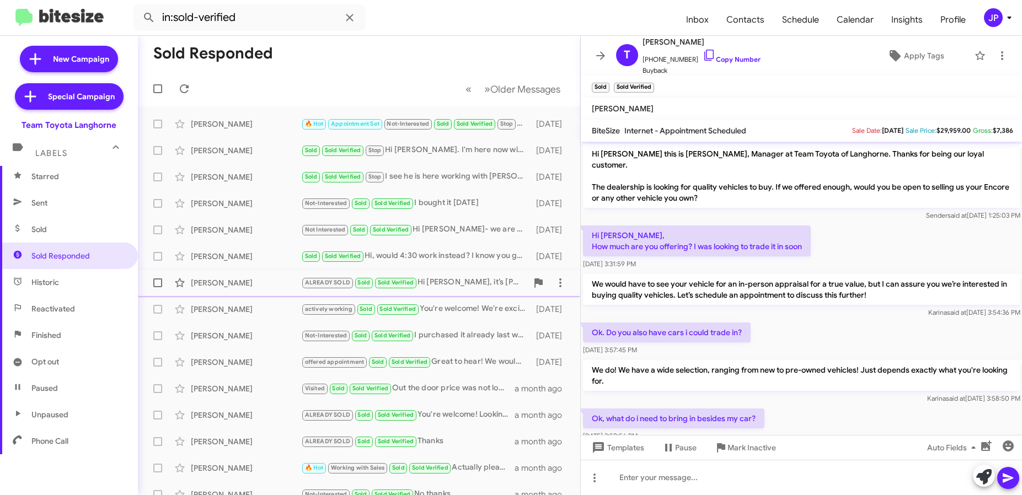
click at [252, 287] on div "Kristofer Jackson" at bounding box center [246, 283] width 110 height 11
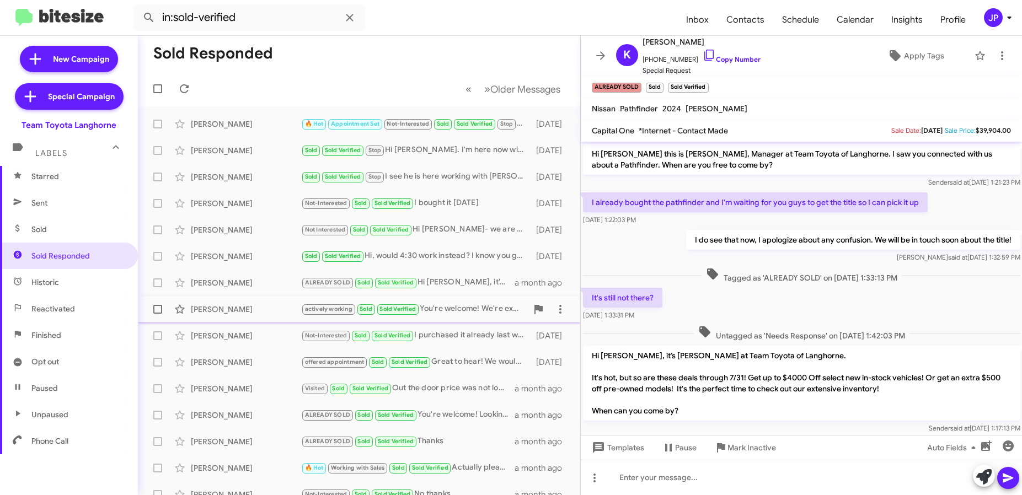
click at [237, 301] on div "Jack Bryant actively working Sold Sold Verified You're welcome! We're excited t…" at bounding box center [359, 310] width 425 height 22
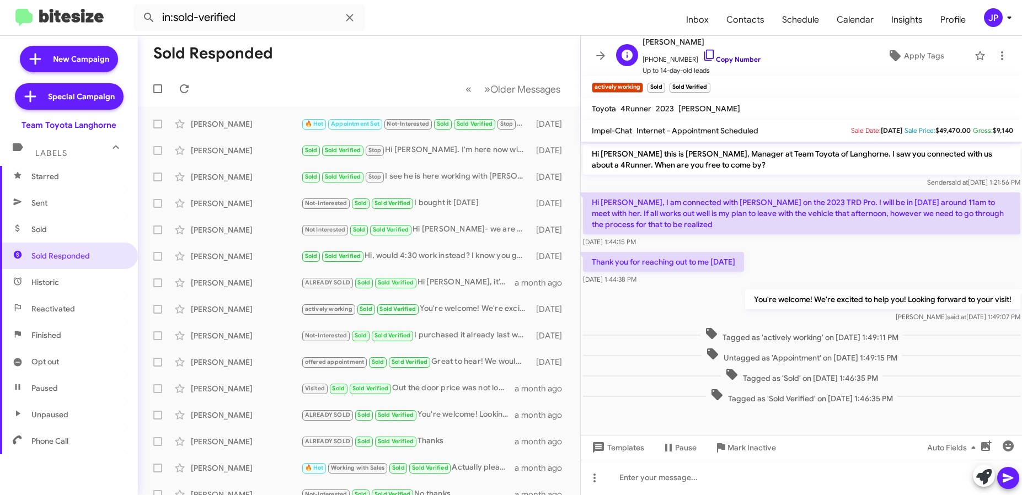
click at [738, 62] on link "Copy Number" at bounding box center [732, 59] width 58 height 8
click at [705, 54] on icon at bounding box center [709, 55] width 9 height 11
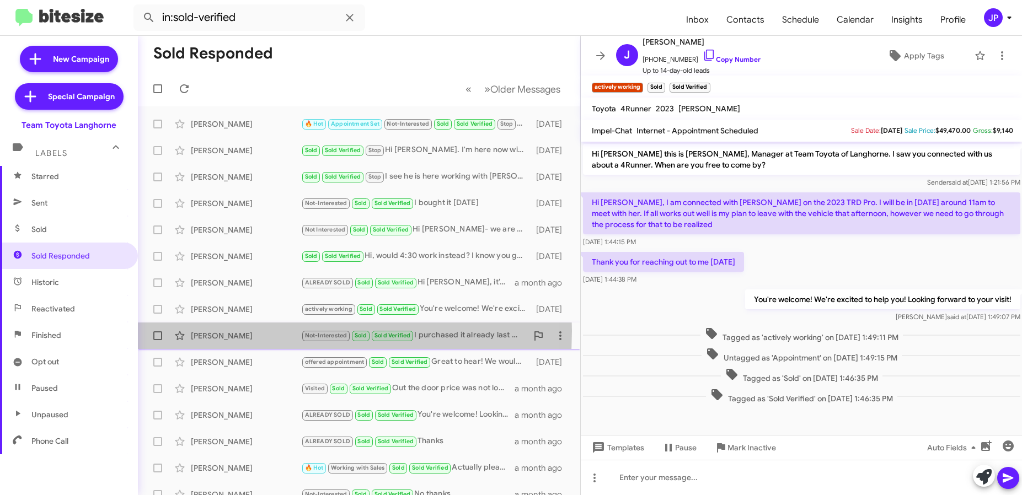
click at [215, 331] on div "Cynthia Purtuc" at bounding box center [246, 336] width 110 height 11
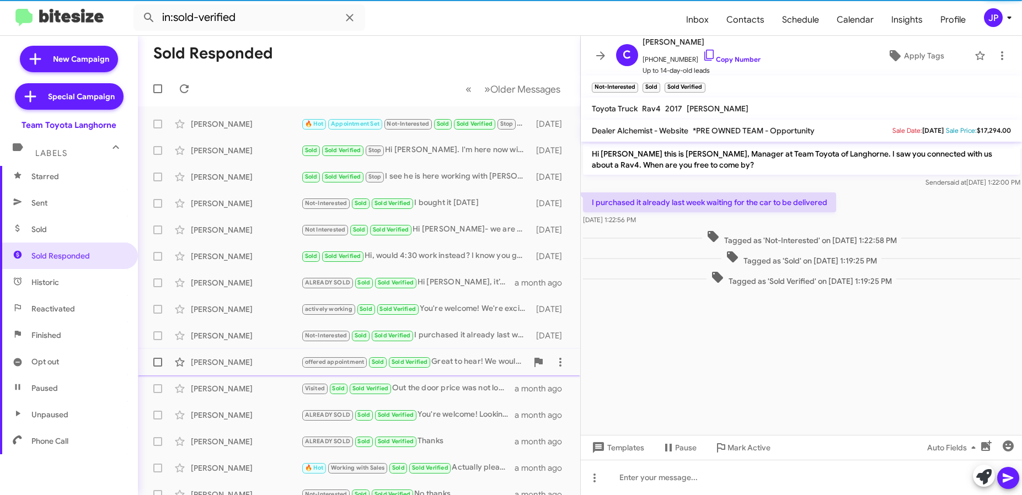
click at [218, 371] on div "John Workman offered appointment Sold Sold Verified Great to hear! We would lov…" at bounding box center [359, 362] width 425 height 22
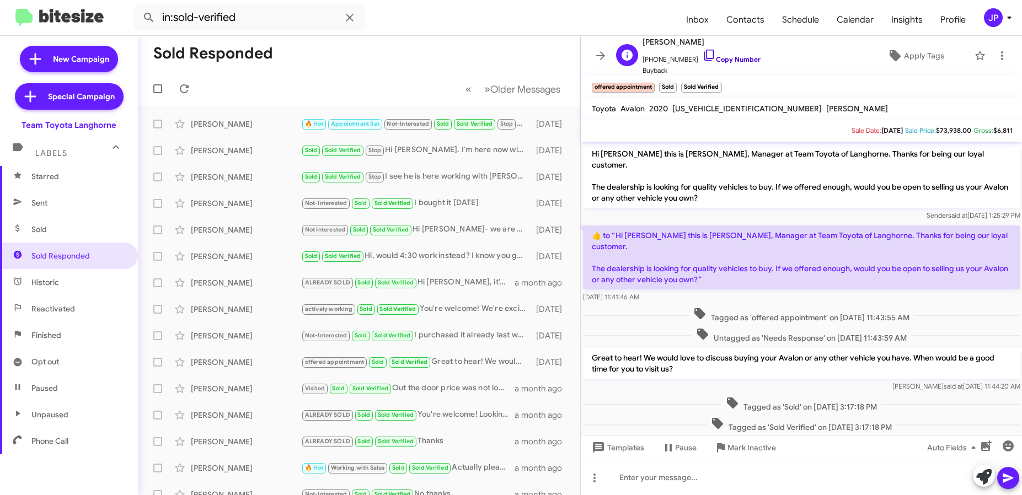
click at [714, 59] on link "Copy Number" at bounding box center [732, 59] width 58 height 8
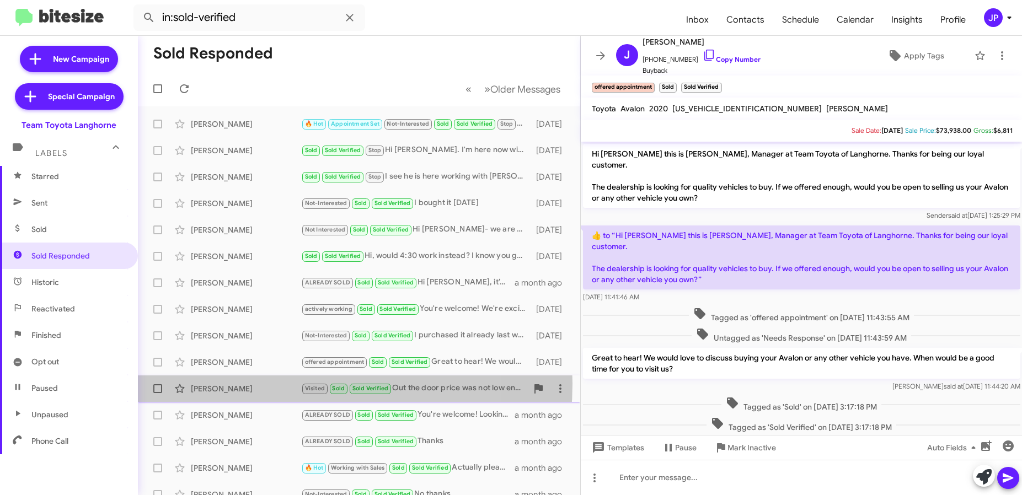
click at [256, 383] on div "Michael Daniels" at bounding box center [246, 388] width 110 height 11
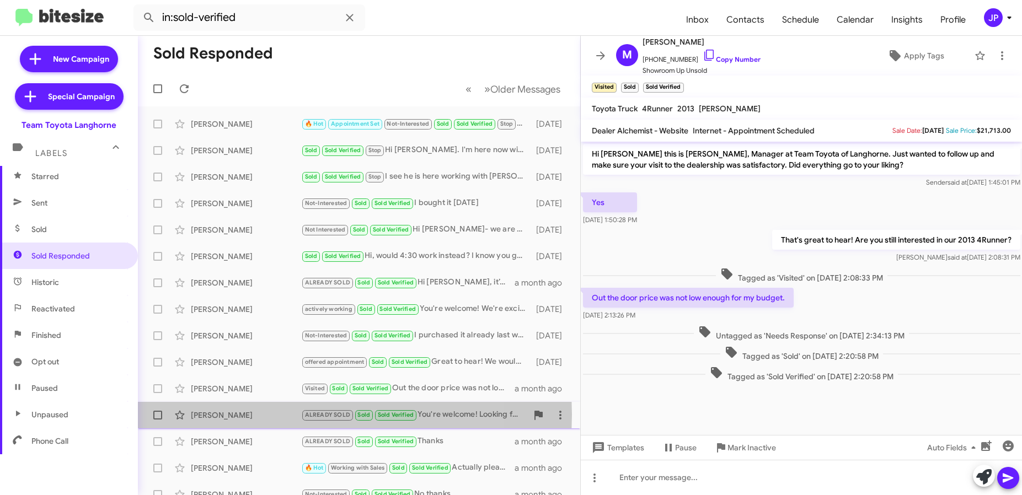
click at [258, 415] on div "Theresa Handlon" at bounding box center [246, 415] width 110 height 11
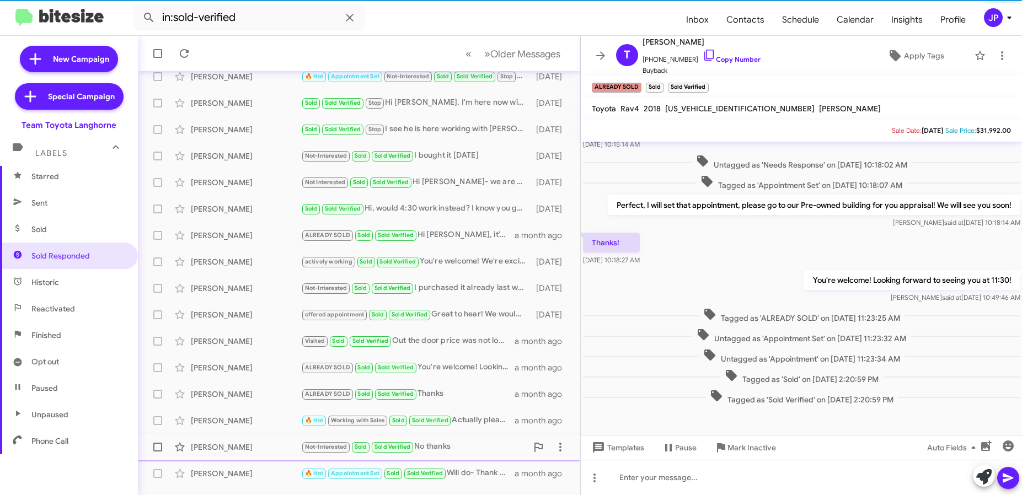
scroll to position [66, 0]
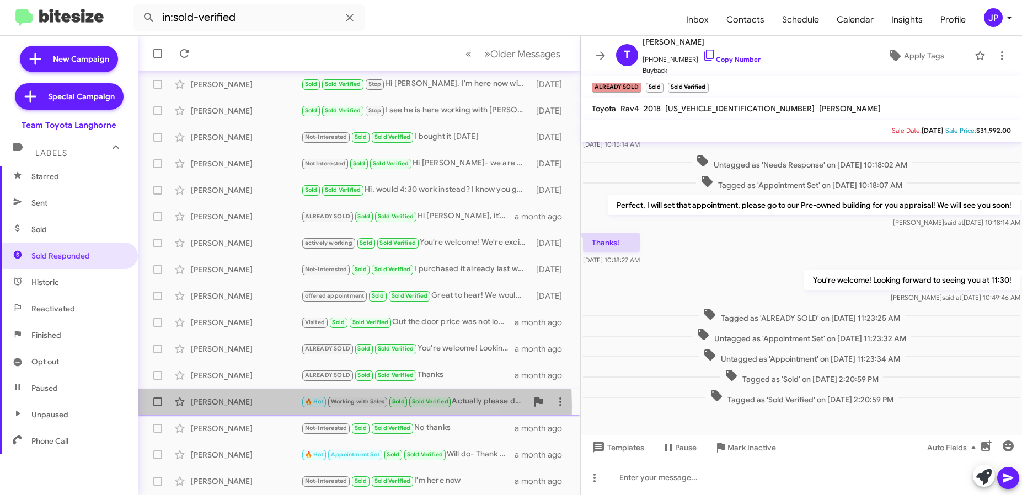
click at [255, 407] on div "Jenea Adams" at bounding box center [246, 402] width 110 height 11
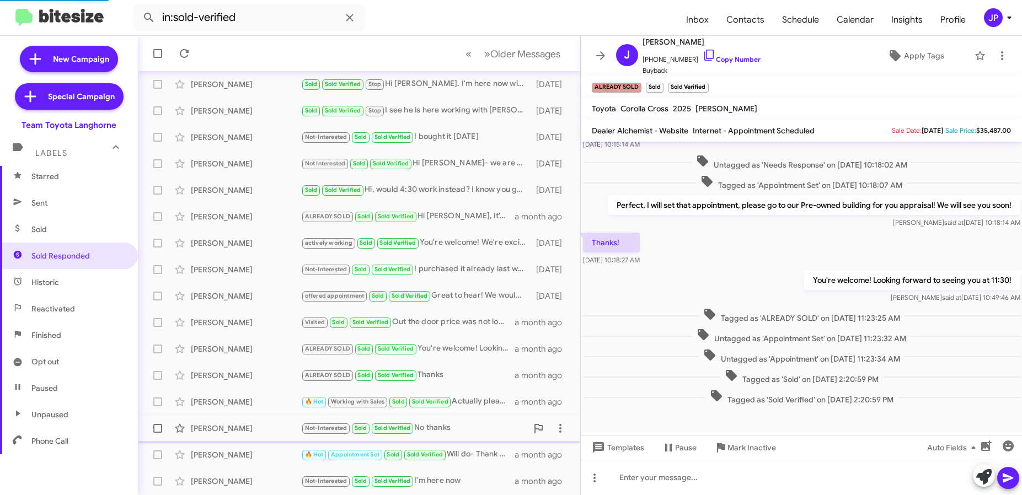
scroll to position [125, 0]
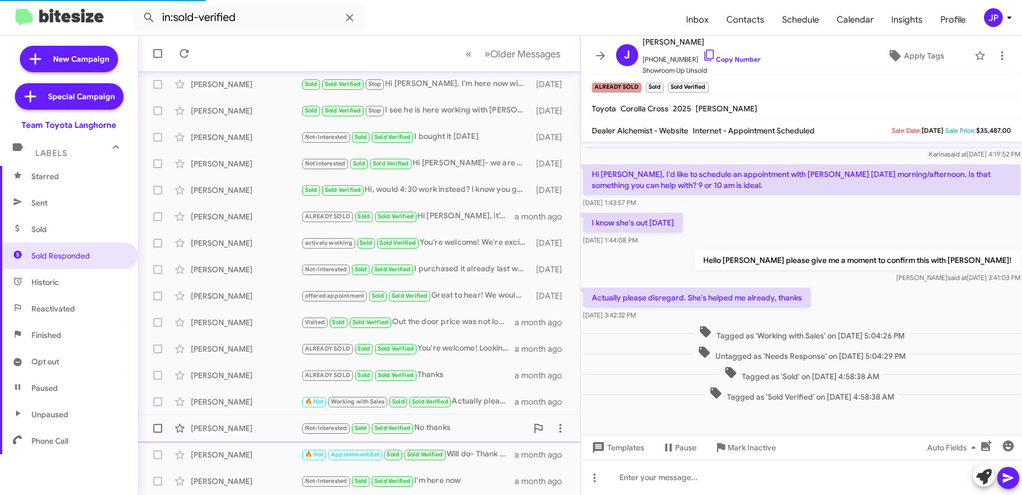
click at [263, 431] on div "Le Hoang" at bounding box center [246, 428] width 110 height 11
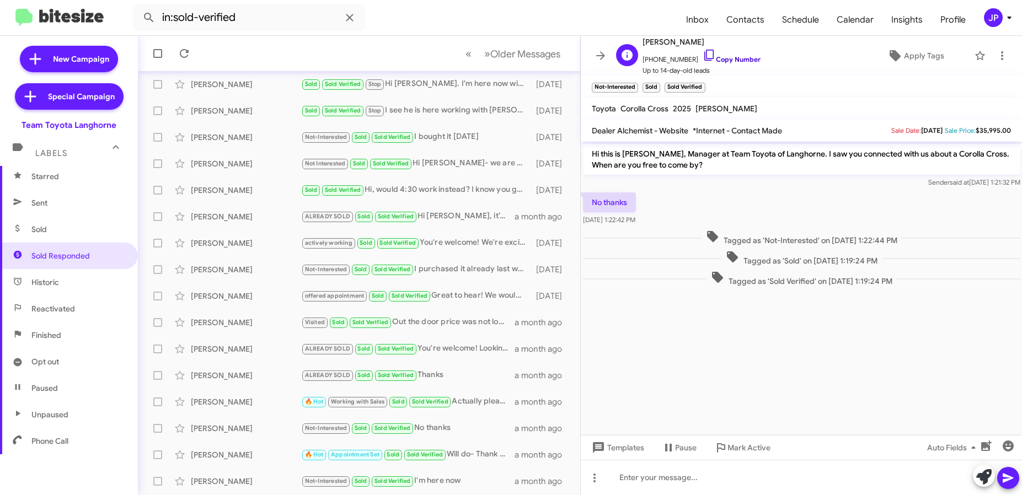
click at [717, 59] on link "Copy Number" at bounding box center [732, 59] width 58 height 8
click at [705, 50] on span "+12159067763 Copy Number" at bounding box center [702, 57] width 118 height 17
click at [703, 54] on icon at bounding box center [709, 55] width 13 height 13
click at [239, 452] on div "Sara Fritz" at bounding box center [246, 455] width 110 height 11
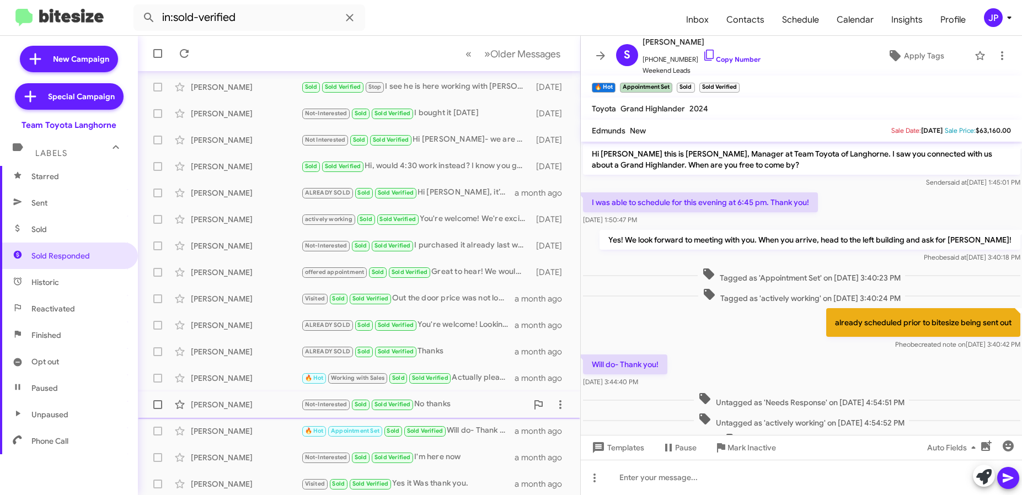
scroll to position [145, 0]
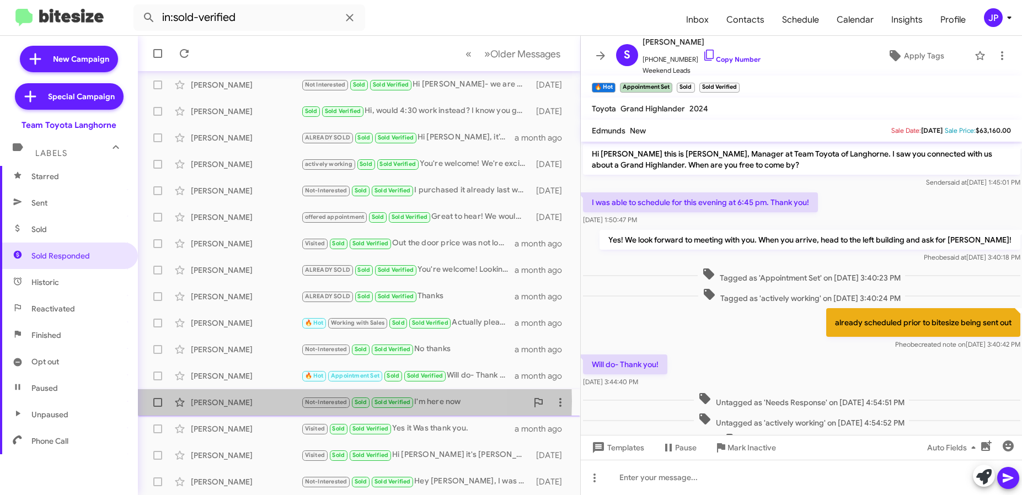
click at [259, 401] on div "Francis Tretter" at bounding box center [246, 402] width 110 height 11
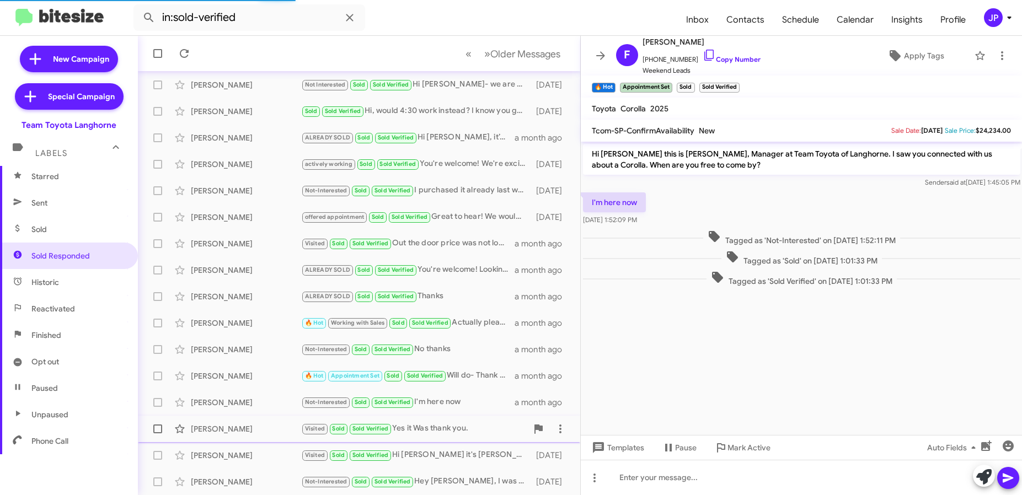
click at [247, 428] on div "Darryl Warring" at bounding box center [246, 429] width 110 height 11
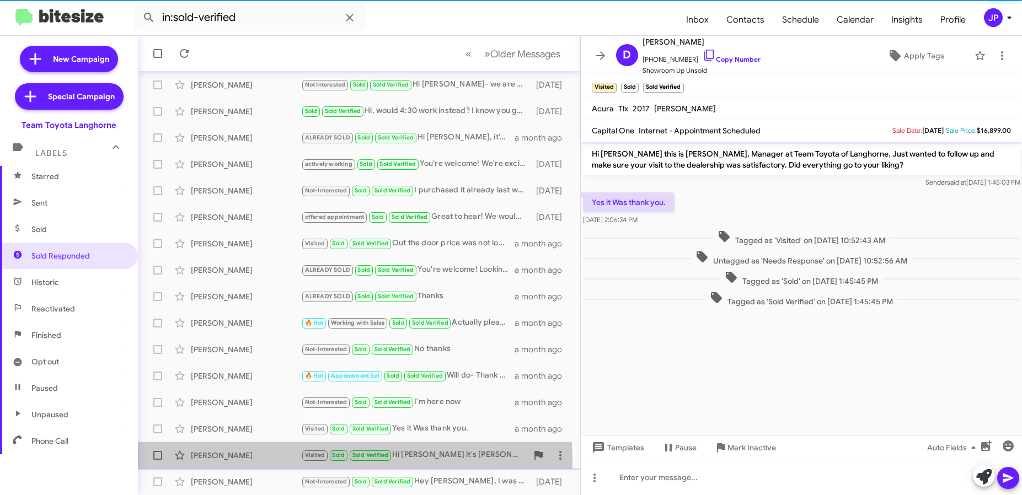
click at [255, 462] on div "James Phillips Visited Sold Sold Verified Hi James it's Chris Erxleben at Team …" at bounding box center [359, 456] width 425 height 22
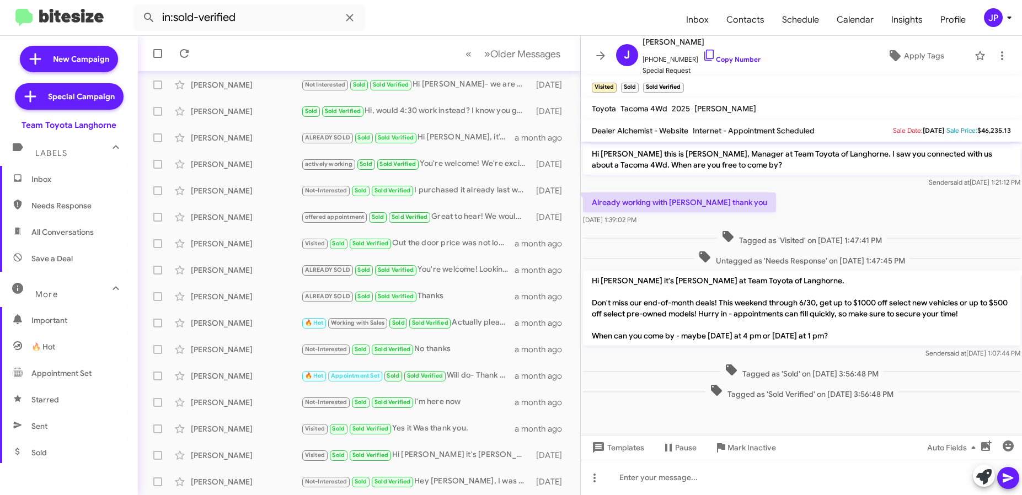
click at [78, 183] on span "Inbox" at bounding box center [78, 179] width 94 height 11
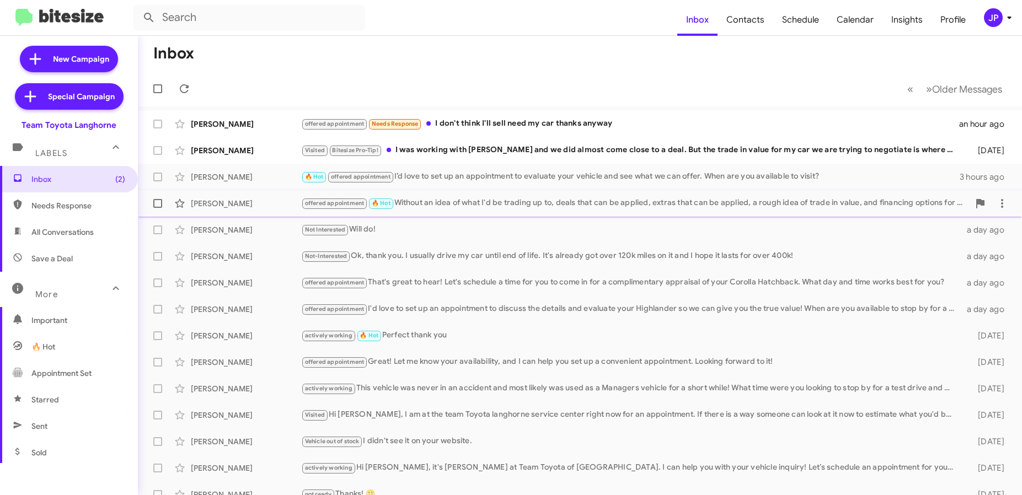
click at [423, 205] on div "offered appointment 🔥 Hot Without an idea of what I'd be trading up to, deals t…" at bounding box center [635, 203] width 668 height 13
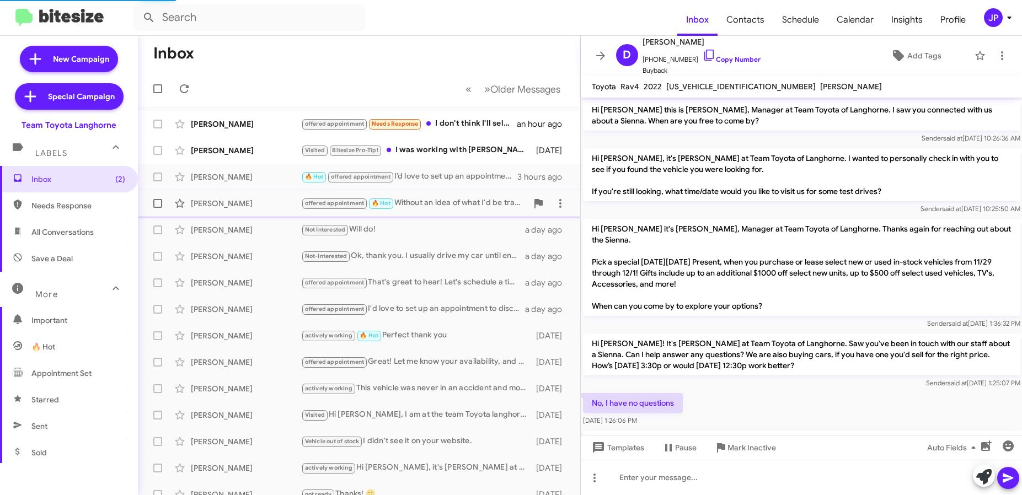
scroll to position [776, 0]
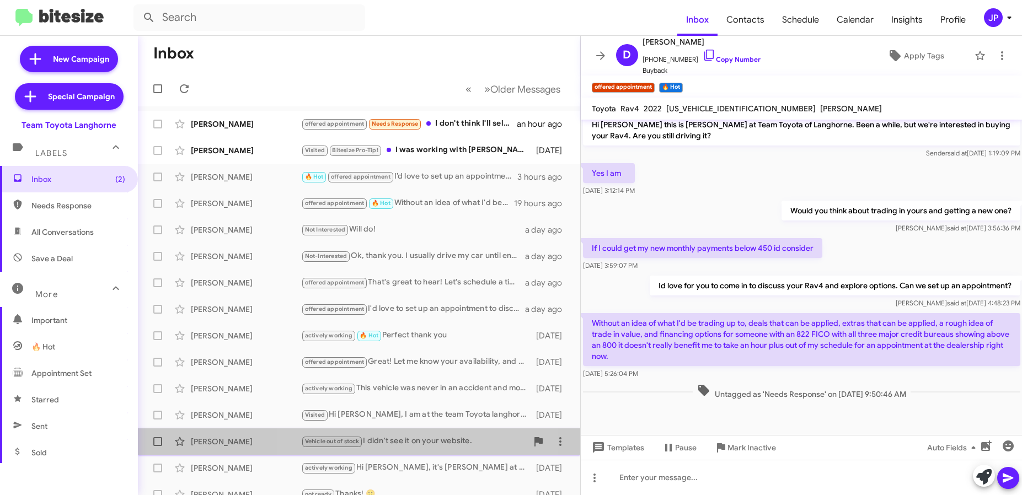
click at [383, 432] on div "Debbie Beer Vehicle out of stock I didn't see it on your website. 5 days ago" at bounding box center [359, 442] width 425 height 22
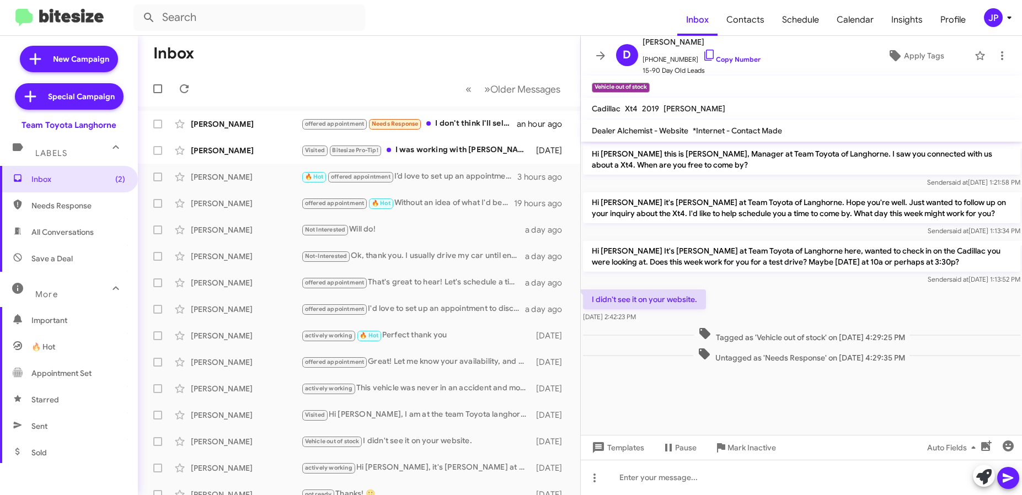
click at [998, 30] on mat-toolbar "Inbox Contacts Schedule Calendar Insights Profile JP" at bounding box center [511, 17] width 1022 height 35
click at [998, 28] on mat-toolbar "Inbox Contacts Schedule Calendar Insights Profile JP" at bounding box center [511, 17] width 1022 height 35
click at [999, 23] on div "JP" at bounding box center [993, 17] width 19 height 19
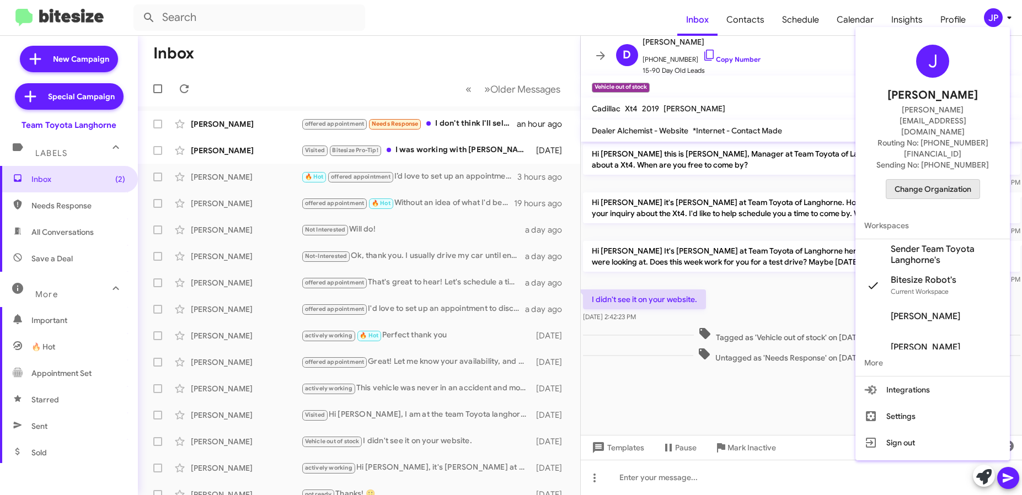
click at [946, 180] on span "Change Organization" at bounding box center [933, 189] width 77 height 19
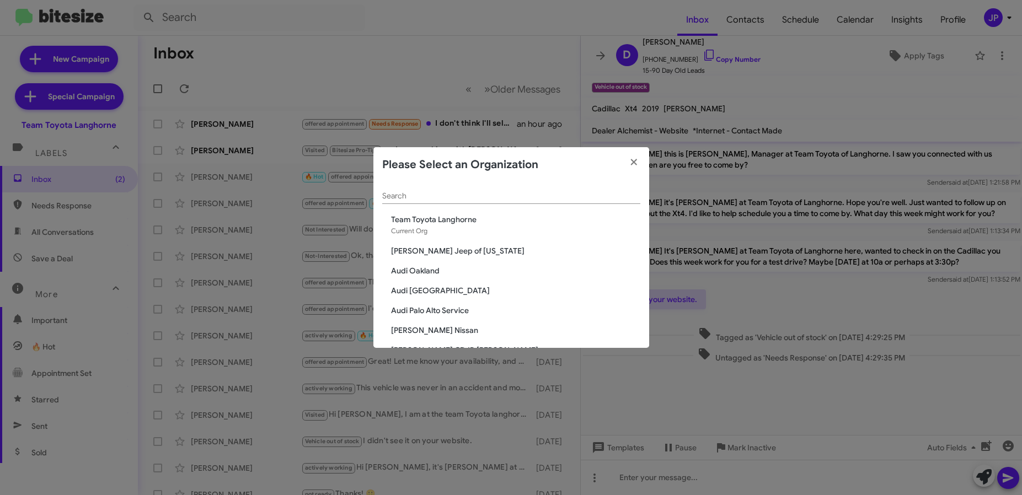
click at [432, 190] on div "Search" at bounding box center [511, 194] width 258 height 22
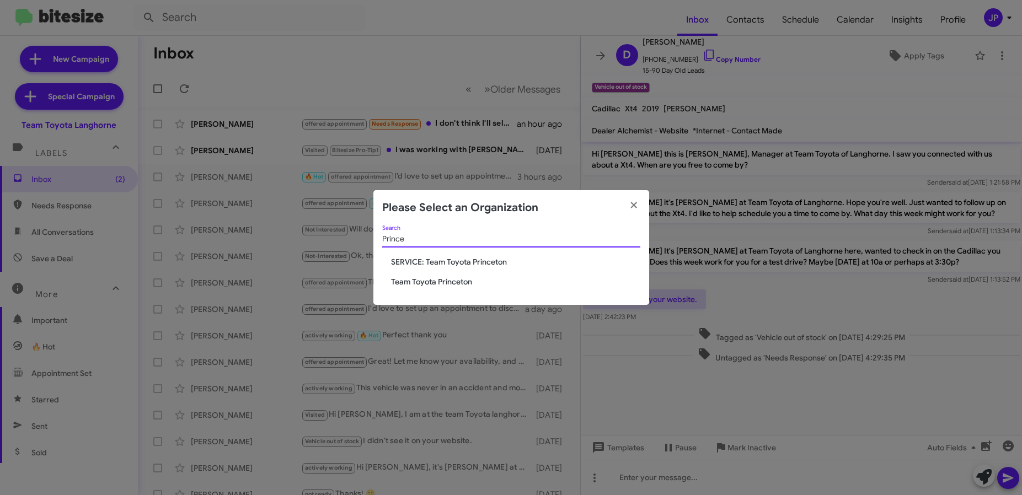
type input "Prince"
click at [397, 282] on span "Team Toyota Princeton" at bounding box center [515, 281] width 249 height 11
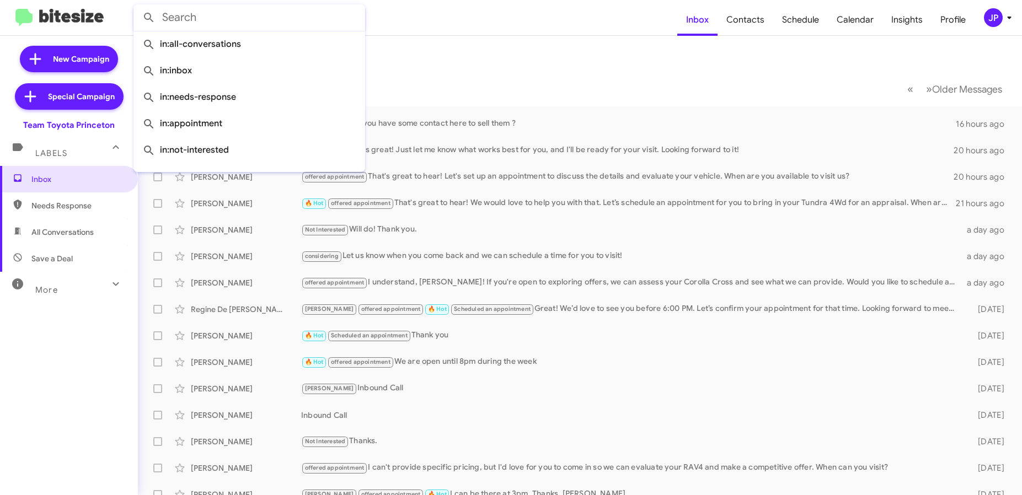
click at [212, 24] on input "text" at bounding box center [250, 17] width 232 height 26
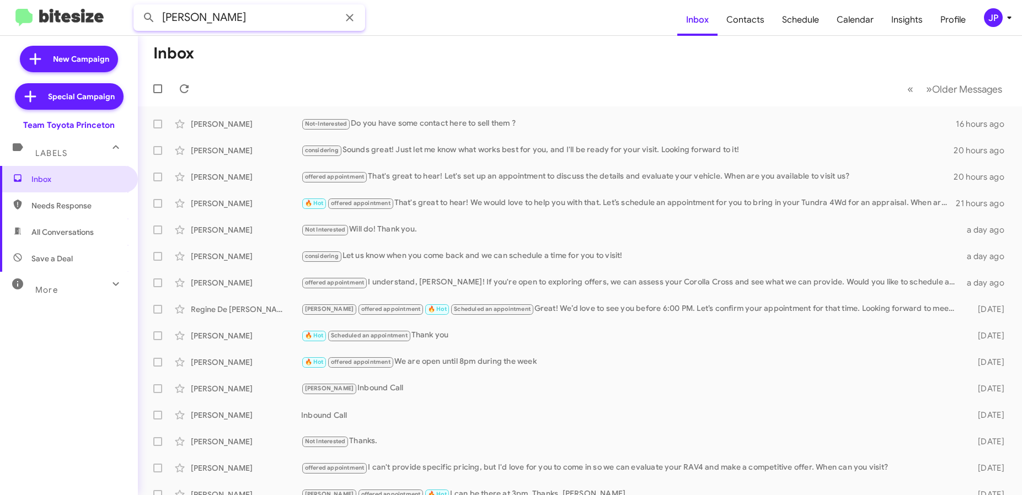
click at [138, 7] on button at bounding box center [149, 18] width 22 height 22
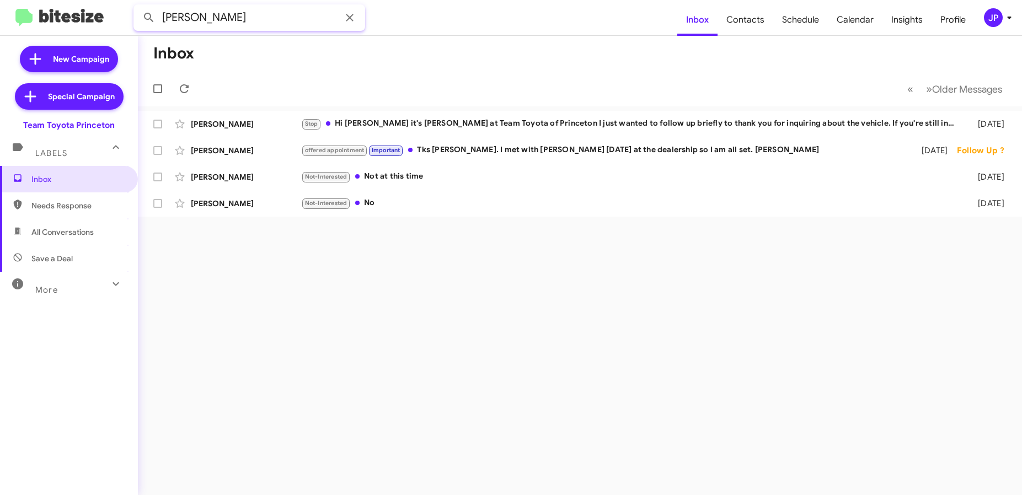
drag, startPoint x: 191, startPoint y: 14, endPoint x: 134, endPoint y: 15, distance: 57.4
click at [134, 15] on input "[PERSON_NAME]" at bounding box center [250, 17] width 232 height 26
type input "[PERSON_NAME]"
click at [138, 7] on button at bounding box center [149, 18] width 22 height 22
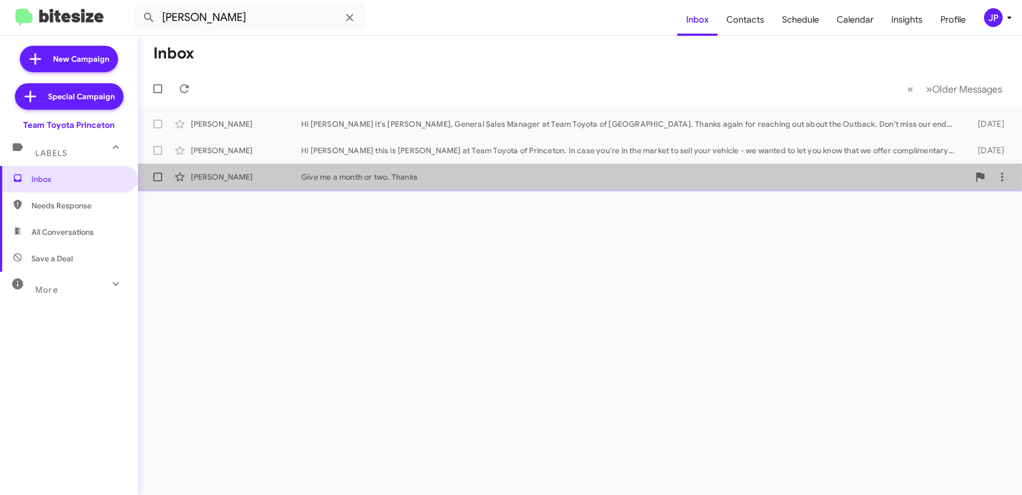
click at [251, 173] on div "[PERSON_NAME]" at bounding box center [246, 177] width 110 height 11
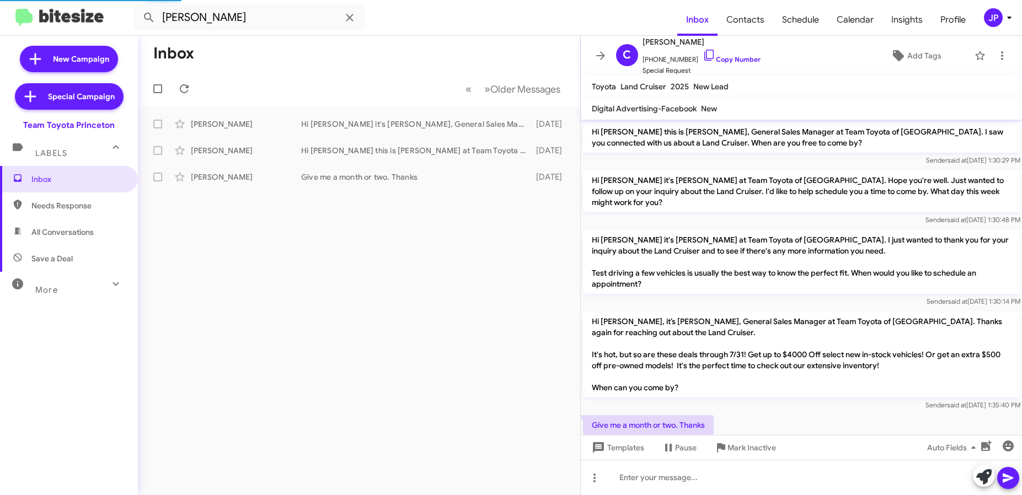
scroll to position [18, 0]
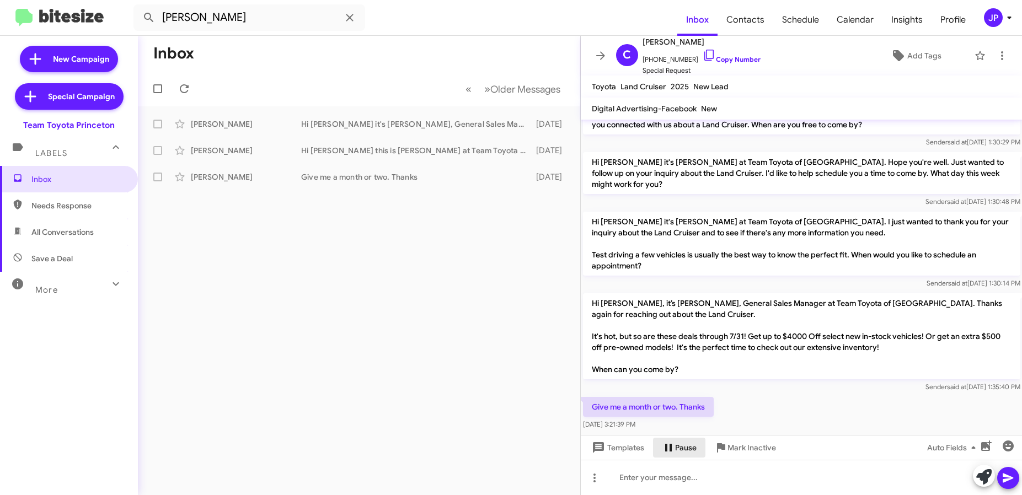
click at [690, 450] on span "Pause" at bounding box center [686, 448] width 22 height 20
